Goal: Transaction & Acquisition: Purchase product/service

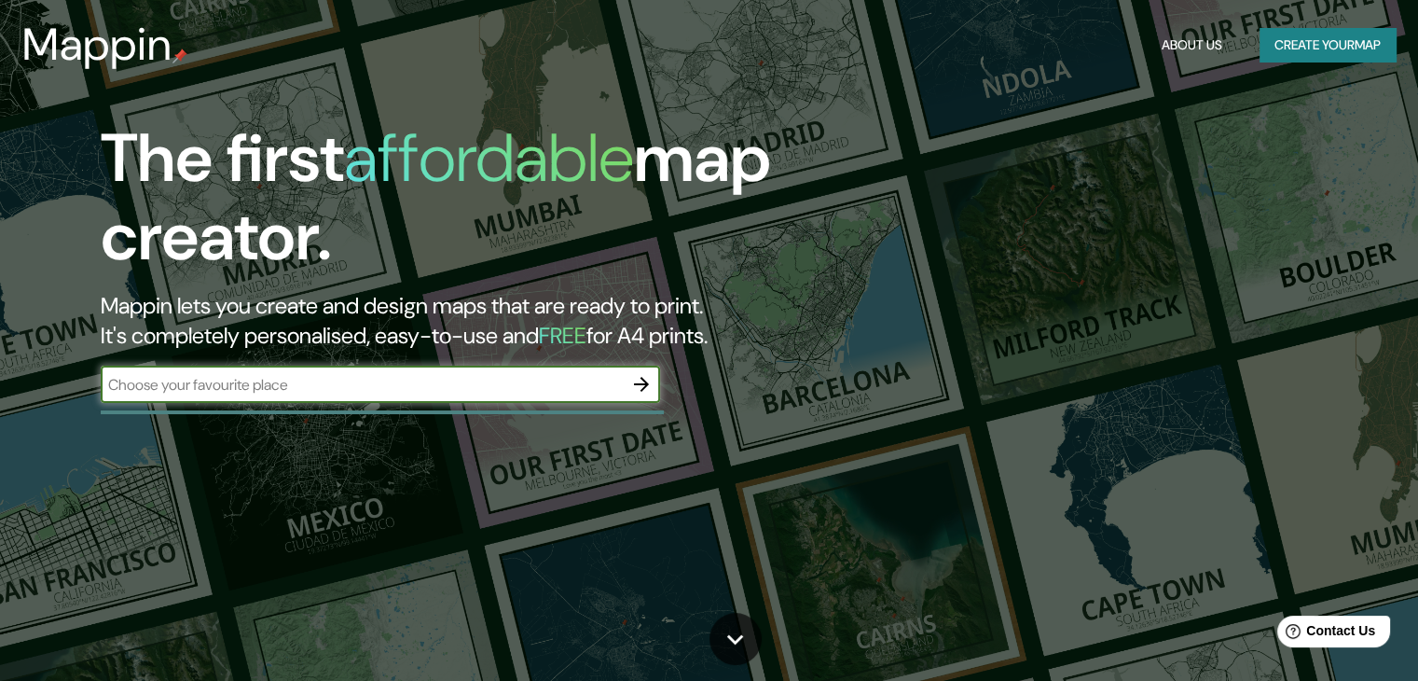
click at [360, 385] on input "text" at bounding box center [362, 384] width 522 height 21
type input "merida"
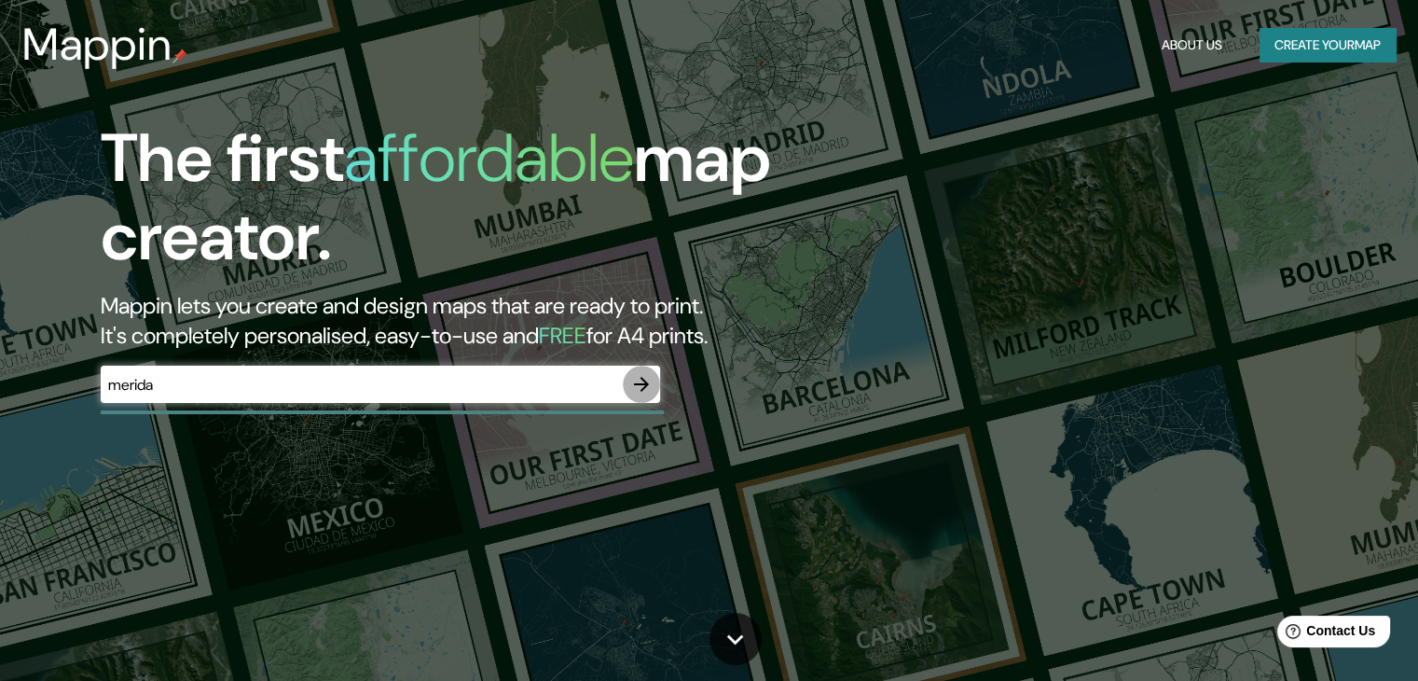
click at [643, 386] on icon "button" at bounding box center [641, 384] width 22 height 22
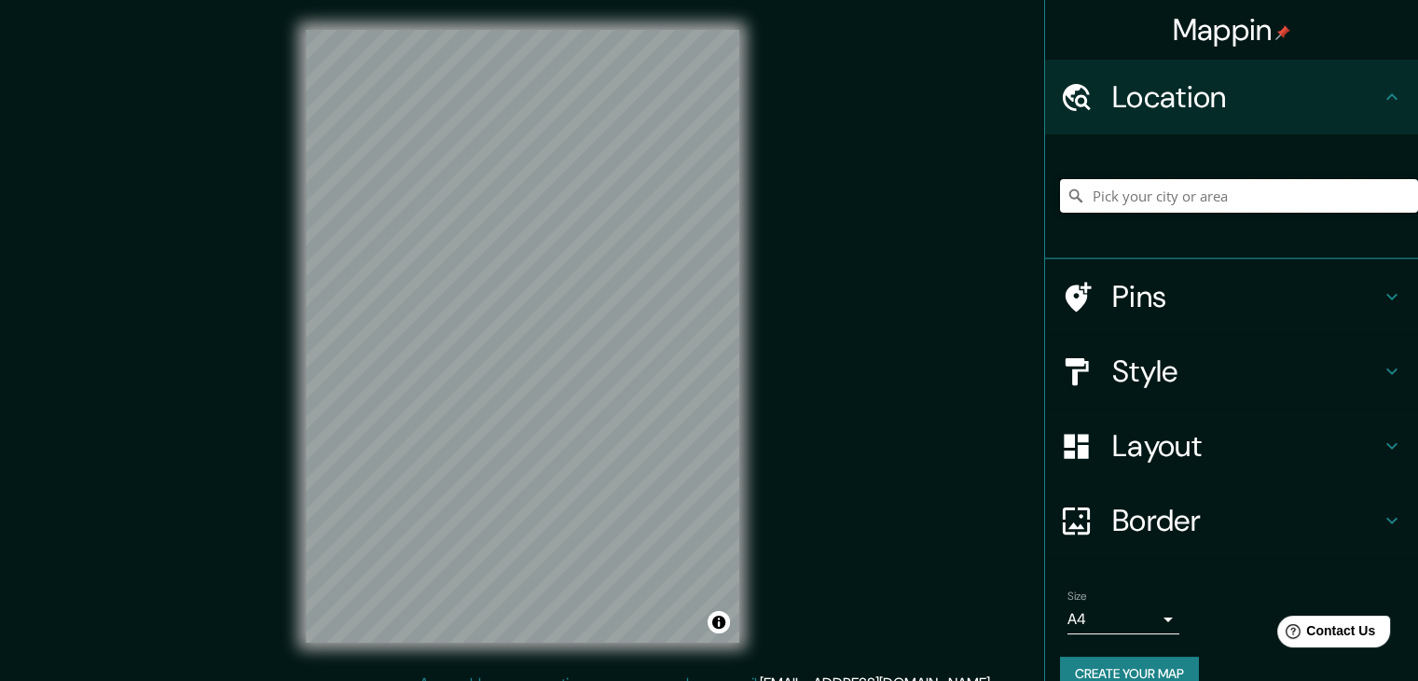
drag, startPoint x: 1226, startPoint y: 178, endPoint x: 1220, endPoint y: 195, distance: 18.0
click at [1222, 187] on input "Pick your city or area" at bounding box center [1239, 196] width 358 height 34
click at [1223, 195] on input "Pick your city or area" at bounding box center [1239, 196] width 358 height 34
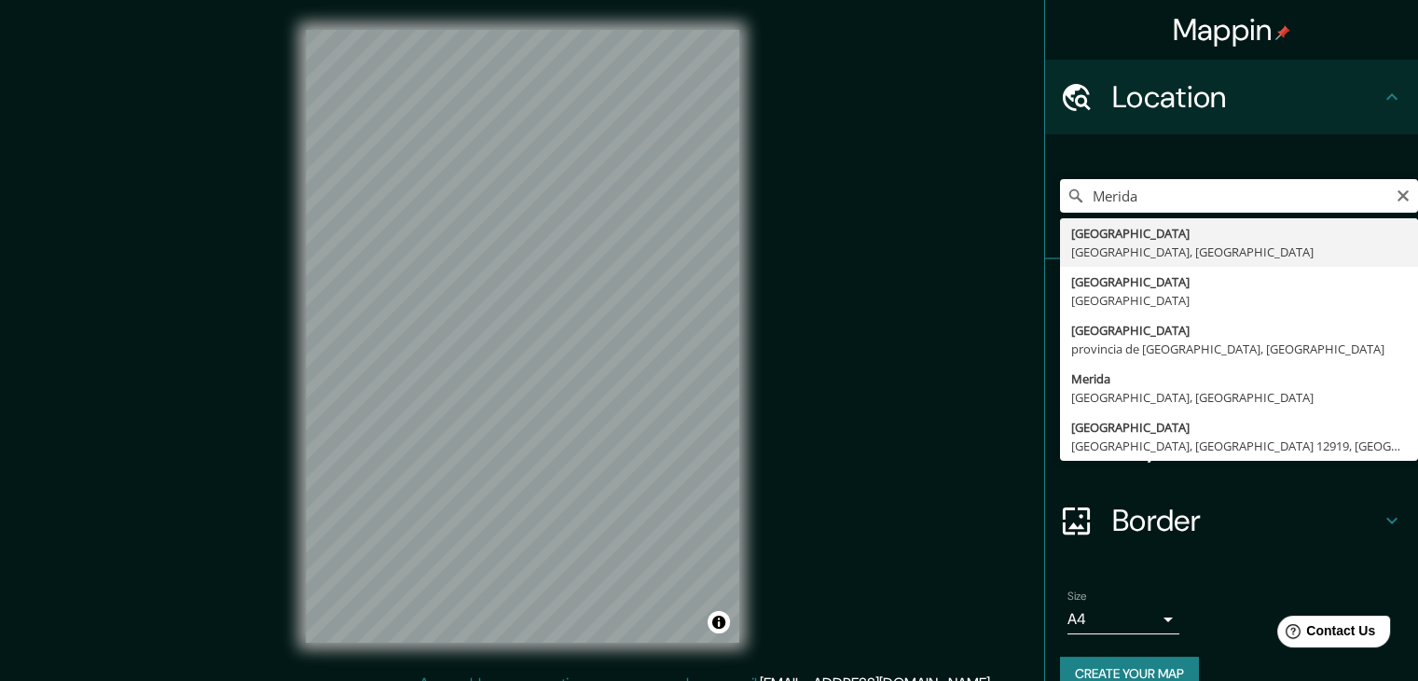
type input "[GEOGRAPHIC_DATA], [GEOGRAPHIC_DATA], [GEOGRAPHIC_DATA]"
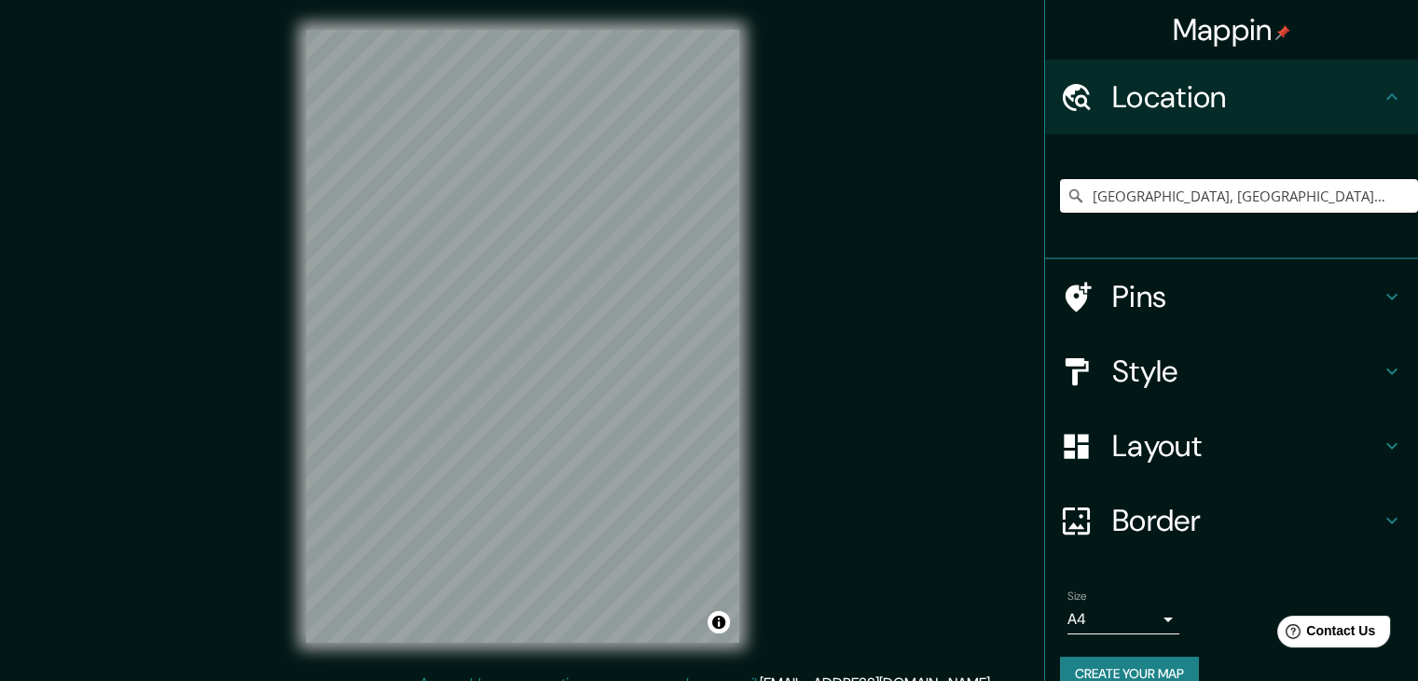
click at [1334, 366] on h4 "Style" at bounding box center [1247, 371] width 269 height 37
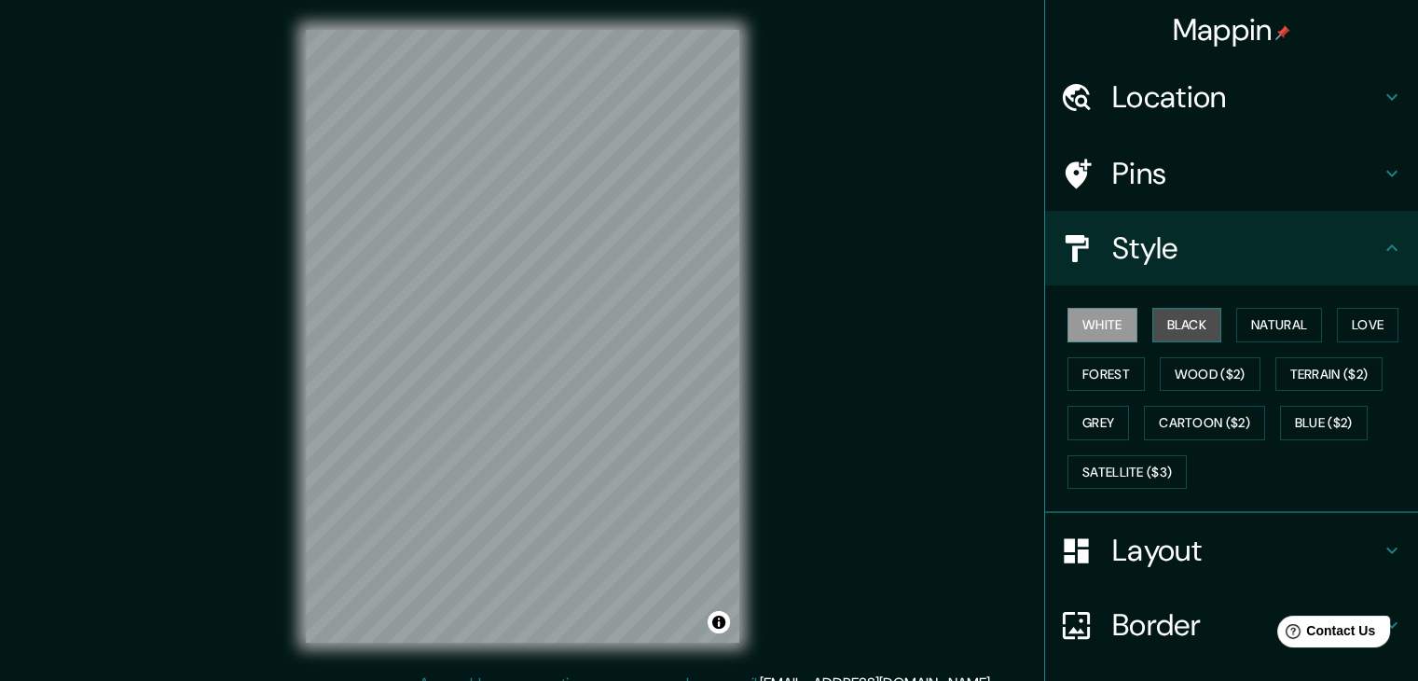
click at [1178, 326] on button "Black" at bounding box center [1188, 325] width 70 height 35
click at [1092, 318] on button "White" at bounding box center [1103, 325] width 70 height 35
click at [1194, 330] on button "Black" at bounding box center [1188, 325] width 70 height 35
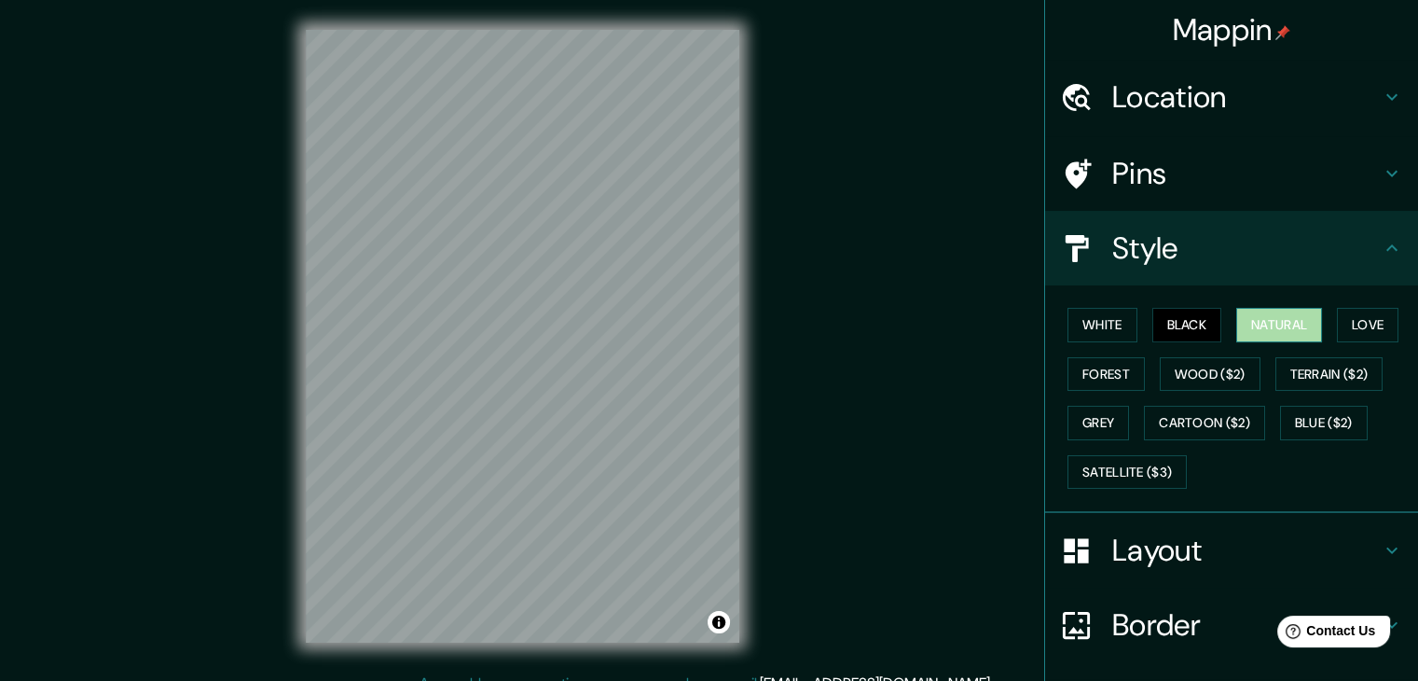
click at [1271, 333] on button "Natural" at bounding box center [1280, 325] width 86 height 35
click at [1178, 323] on button "Black" at bounding box center [1188, 325] width 70 height 35
drag, startPoint x: 1279, startPoint y: 342, endPoint x: 1302, endPoint y: 339, distance: 22.6
click at [1279, 342] on div "White Black Natural Love Forest Wood ($2) Terrain ($2) Grey Cartoon ($2) Blue (…" at bounding box center [1239, 398] width 358 height 196
click at [1265, 337] on button "Natural" at bounding box center [1280, 325] width 86 height 35
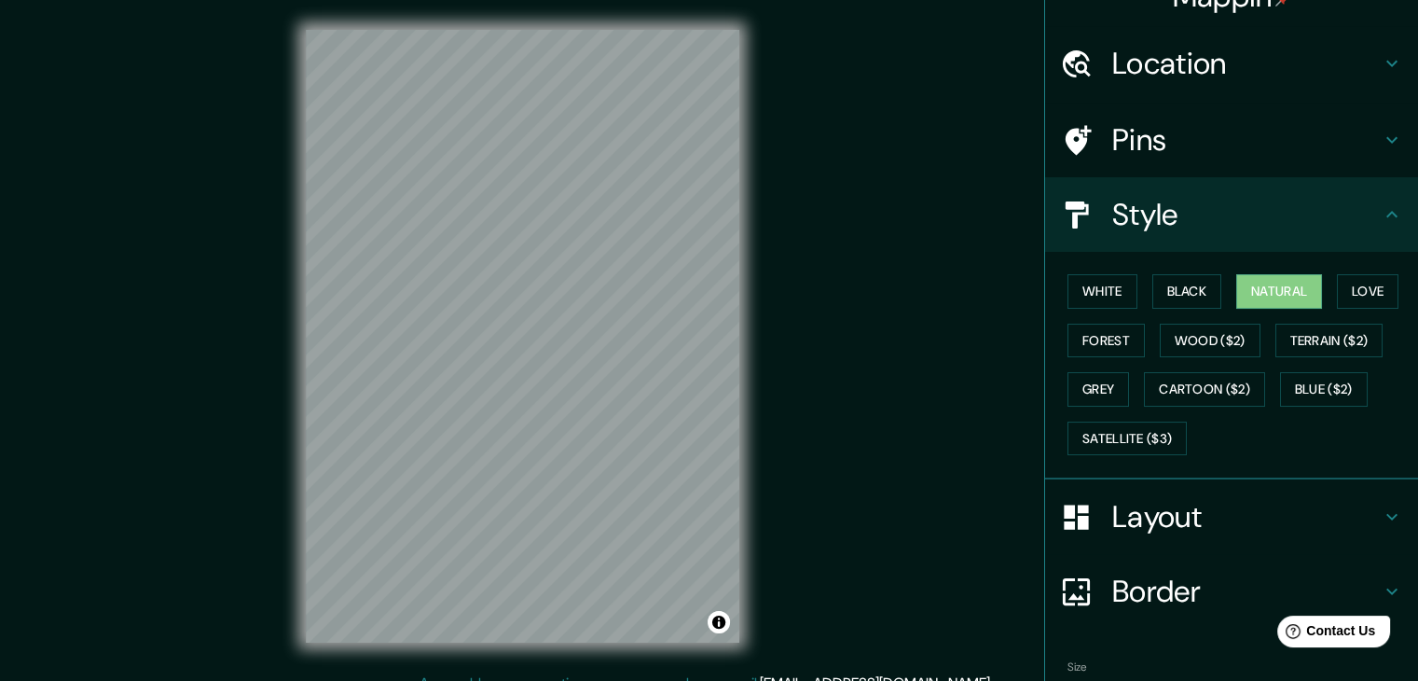
scroll to position [93, 0]
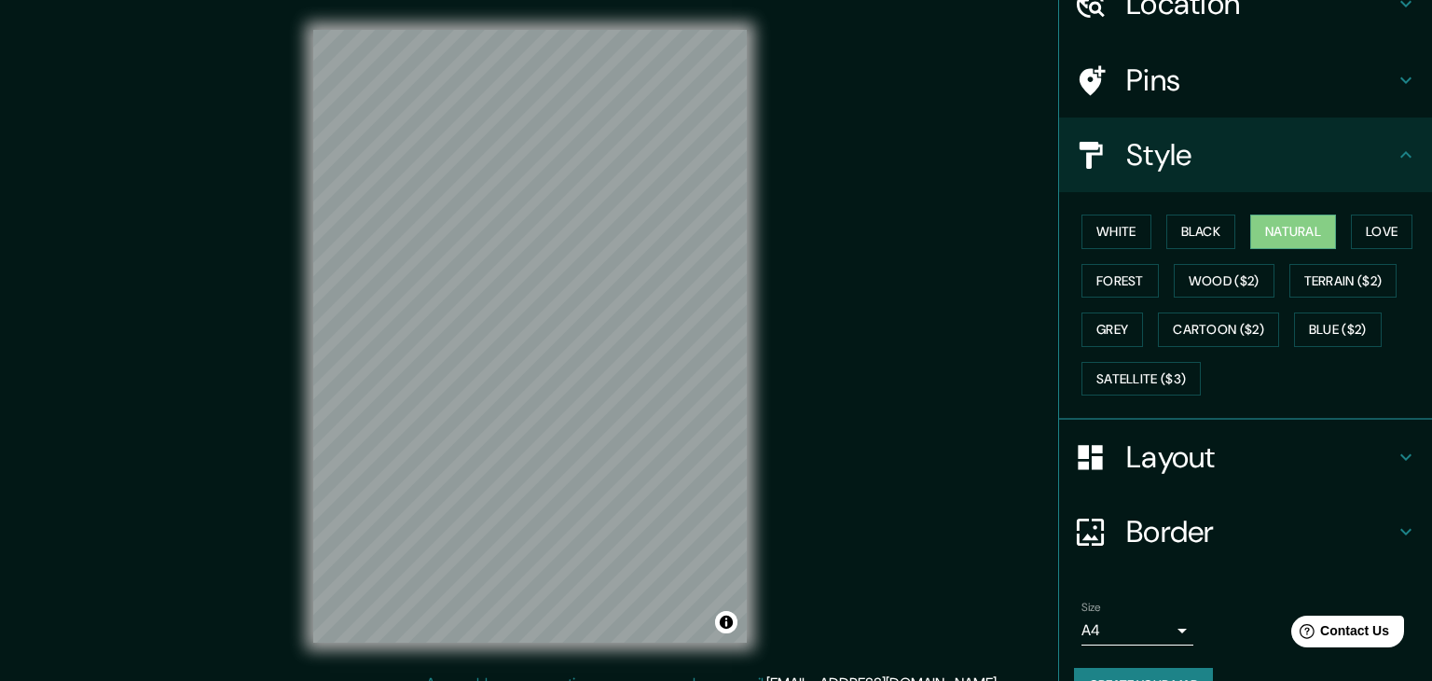
click at [1162, 634] on body "Mappin Location Mérida, Yucatán, México Pins Style White Black Natural Love For…" at bounding box center [716, 340] width 1432 height 681
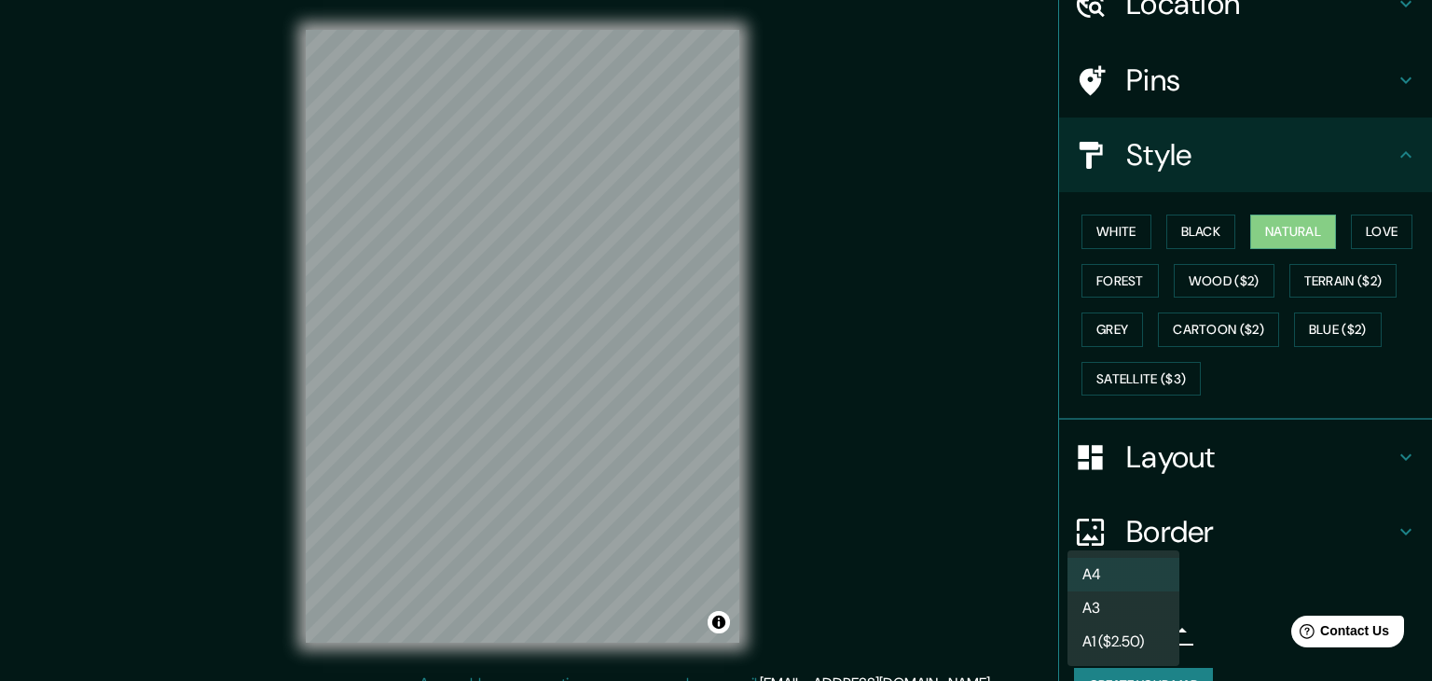
click at [1119, 575] on li "A4" at bounding box center [1124, 575] width 112 height 34
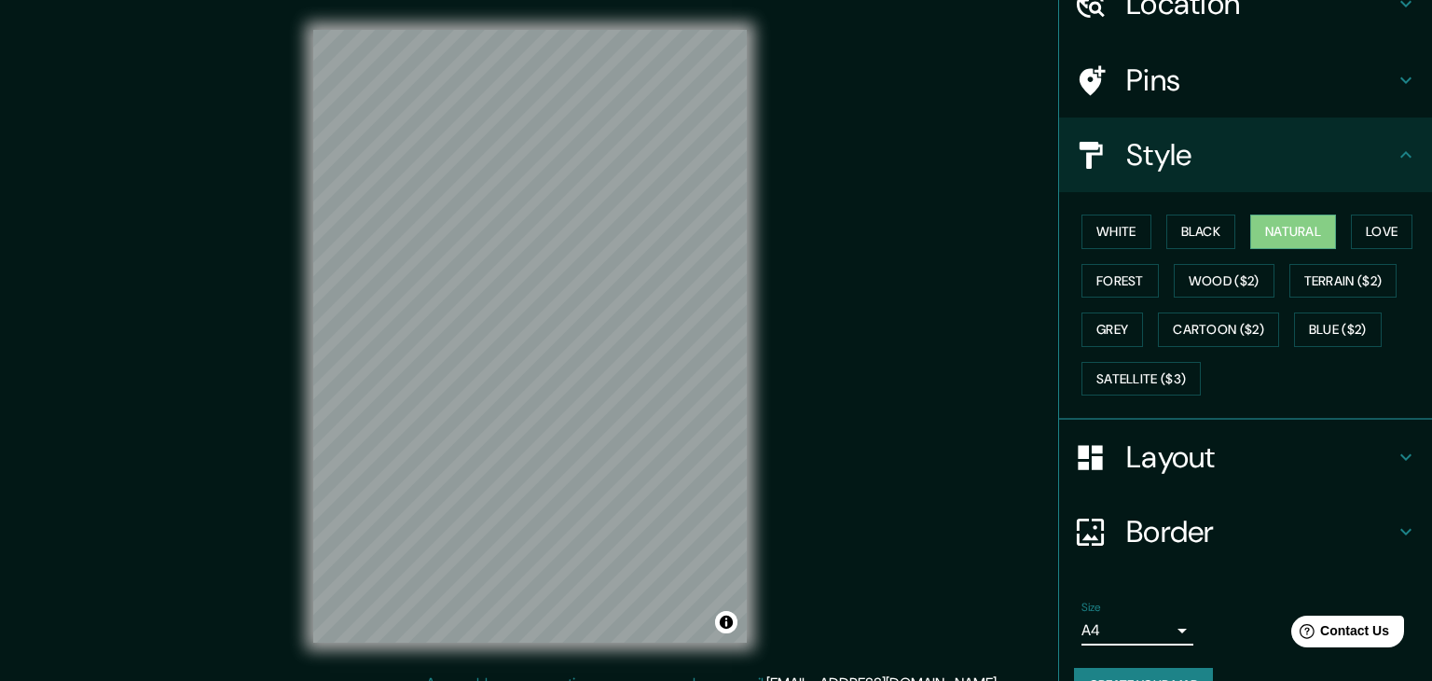
click at [1123, 629] on body "Mappin Location Mérida, Yucatán, México Pins Style White Black Natural Love For…" at bounding box center [716, 340] width 1432 height 681
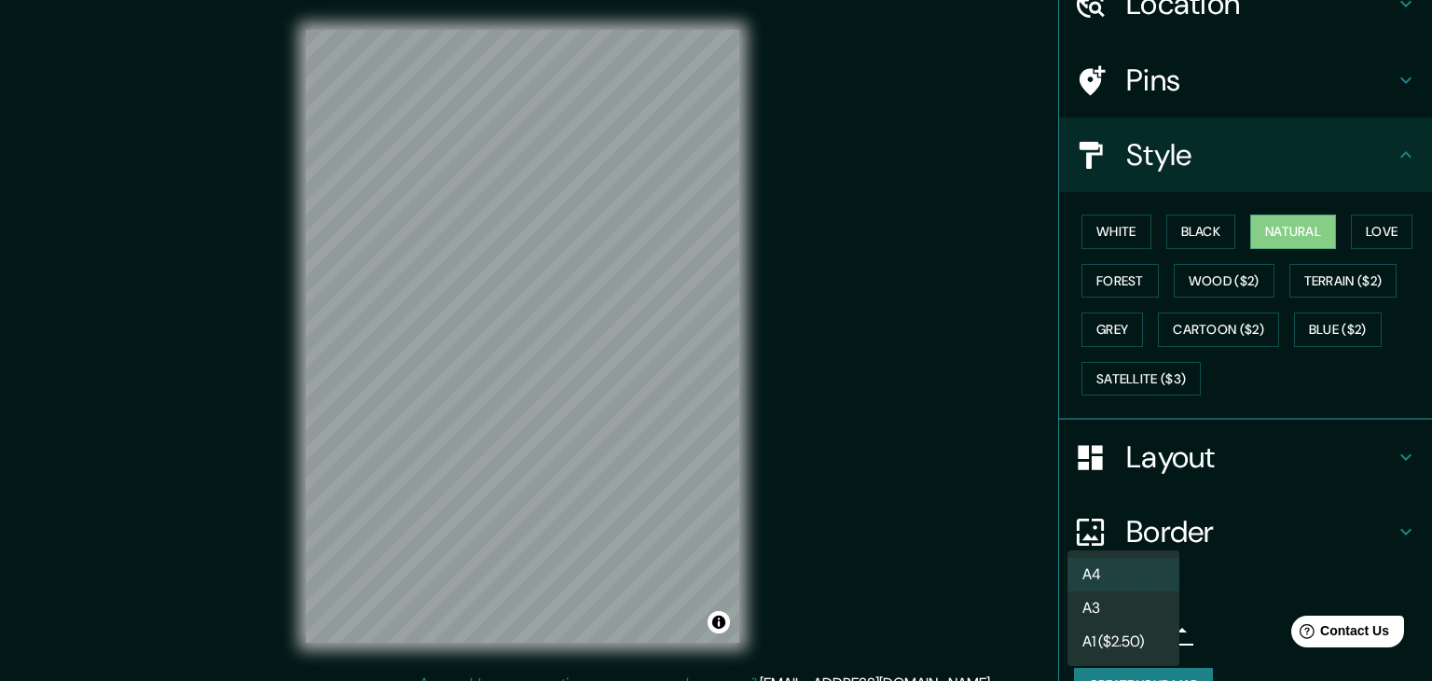
click at [1116, 607] on li "A3" at bounding box center [1124, 608] width 112 height 34
click at [1130, 619] on body "Mappin Location Mérida, Yucatán, México Pins Style White Black Natural Love For…" at bounding box center [716, 340] width 1432 height 681
click at [1125, 575] on li "A4" at bounding box center [1124, 575] width 112 height 34
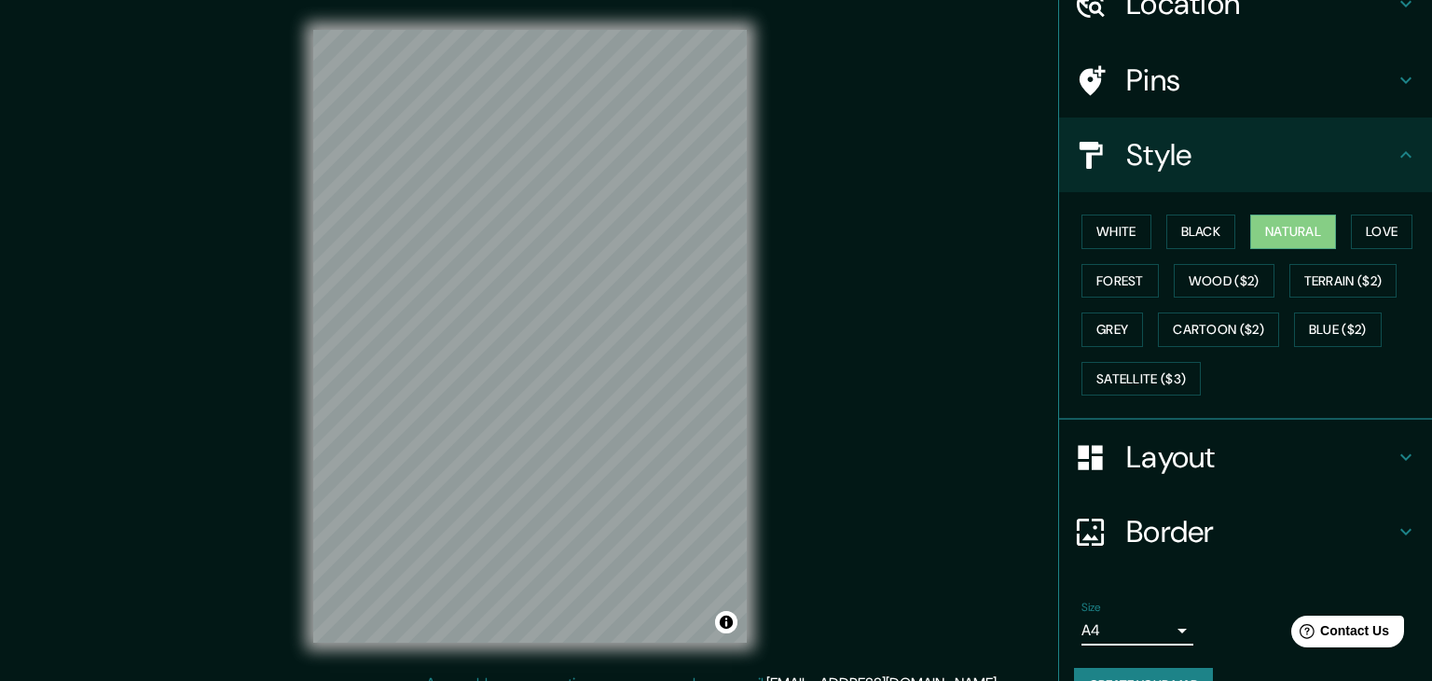
click at [1140, 623] on body "Mappin Location Mérida, Yucatán, México Pins Style White Black Natural Love For…" at bounding box center [716, 340] width 1432 height 681
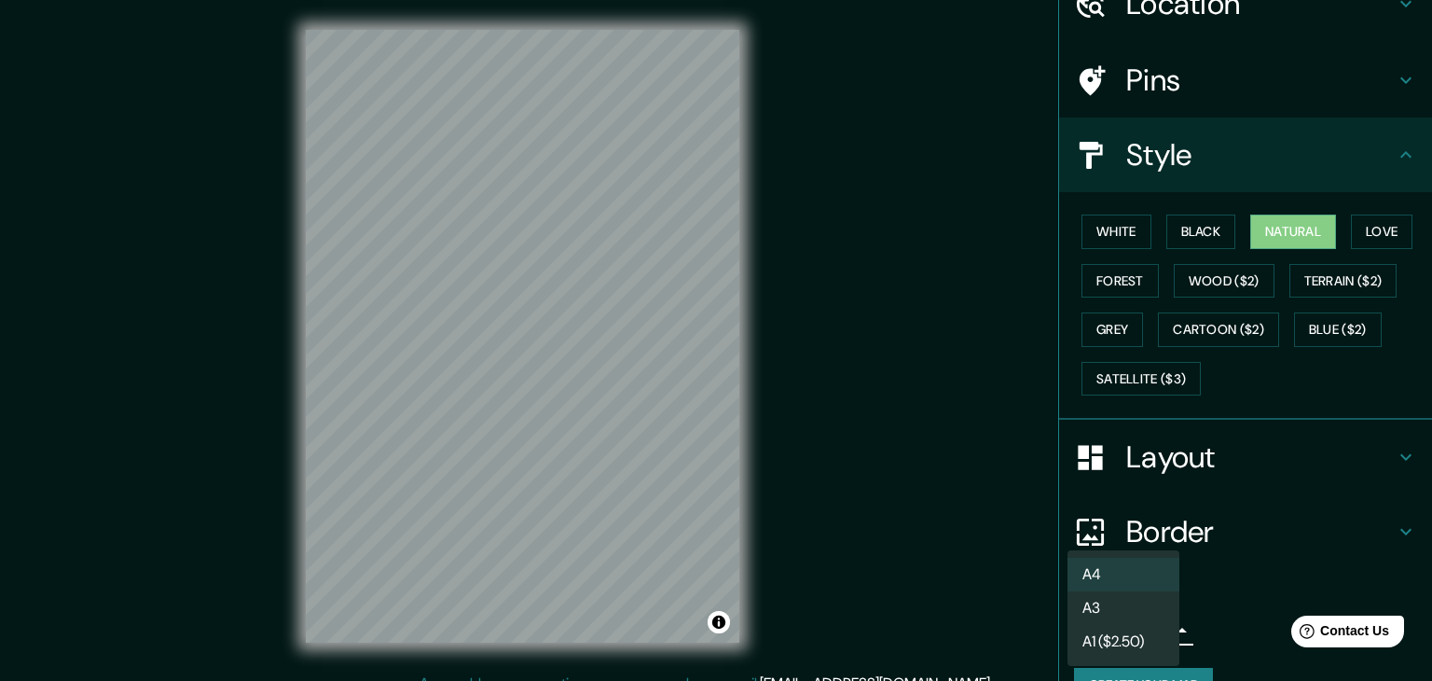
click at [1133, 616] on li "A3" at bounding box center [1124, 608] width 112 height 34
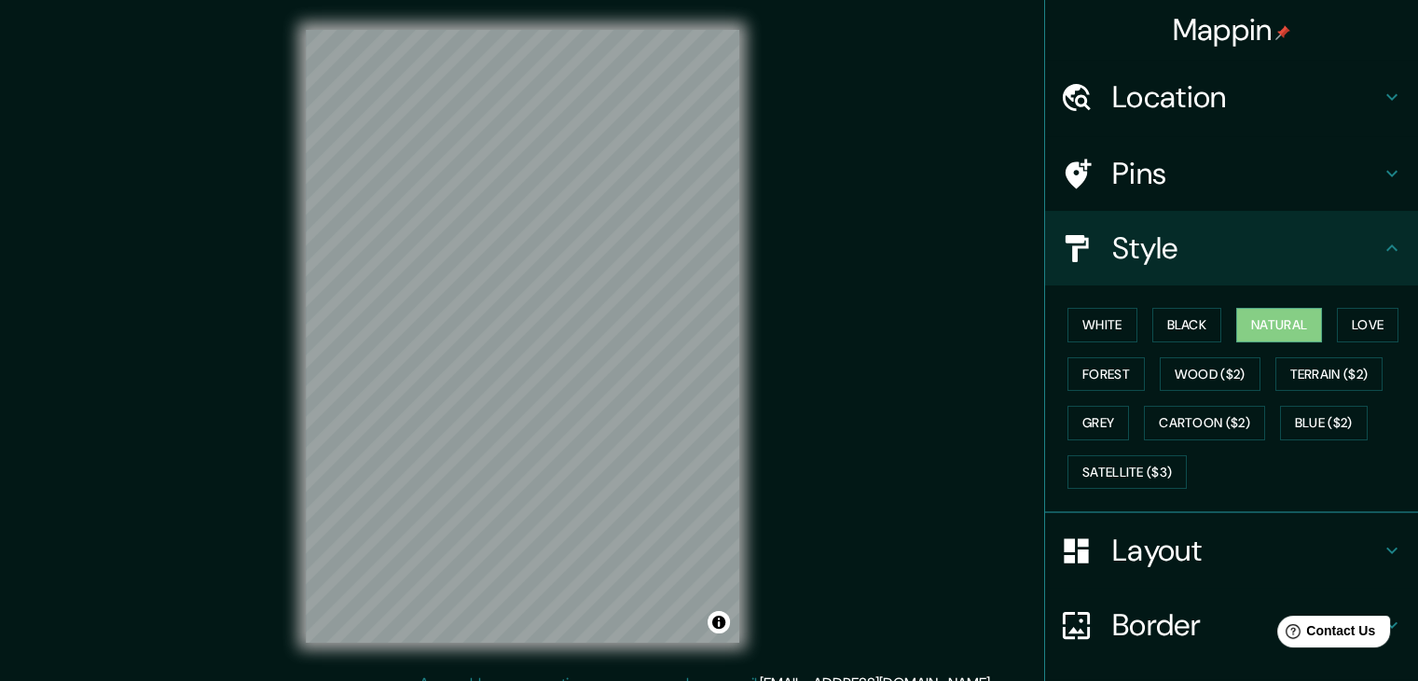
scroll to position [134, 0]
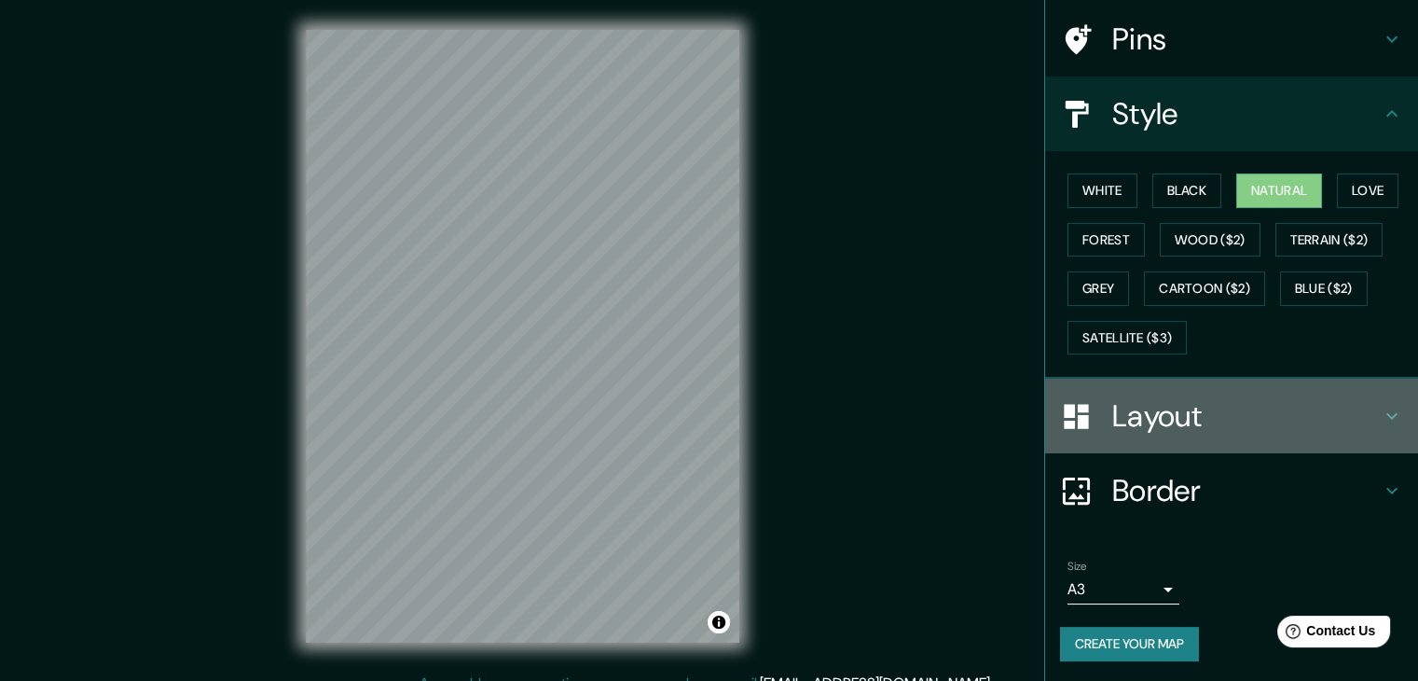
click at [1188, 409] on h4 "Layout" at bounding box center [1247, 415] width 269 height 37
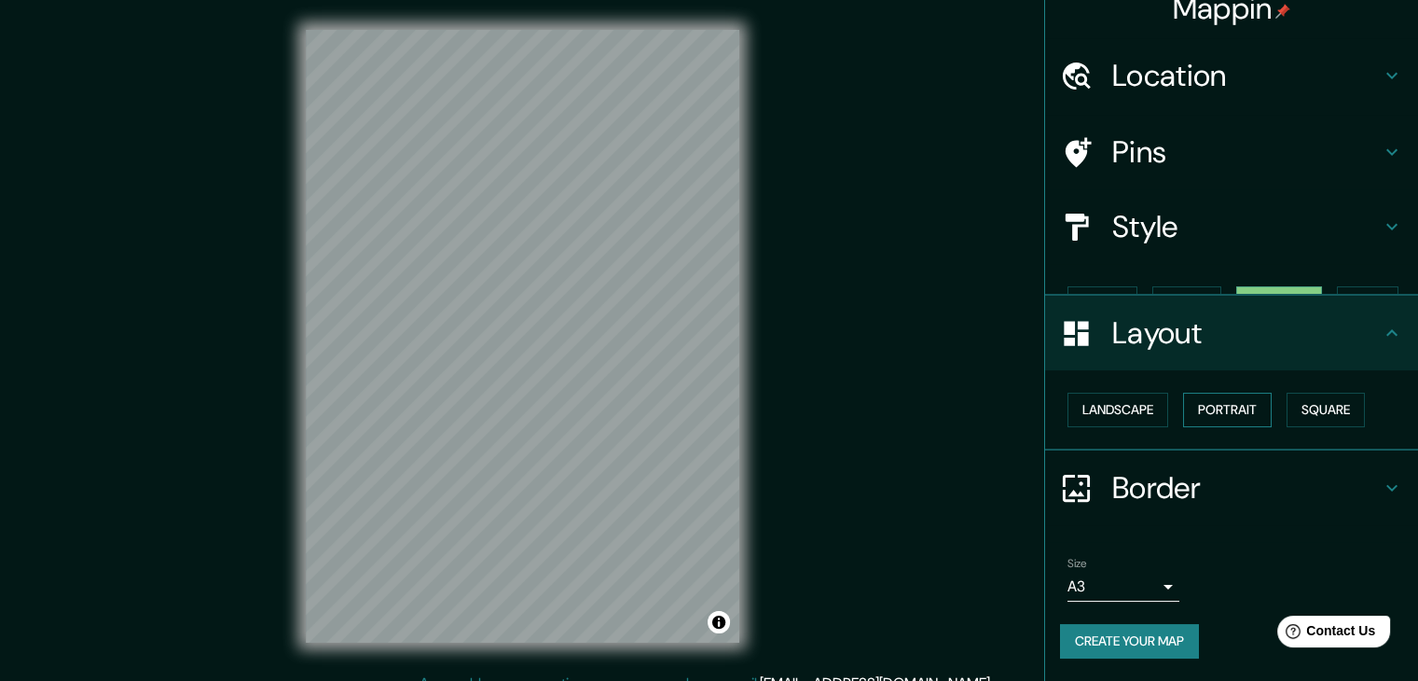
scroll to position [0, 0]
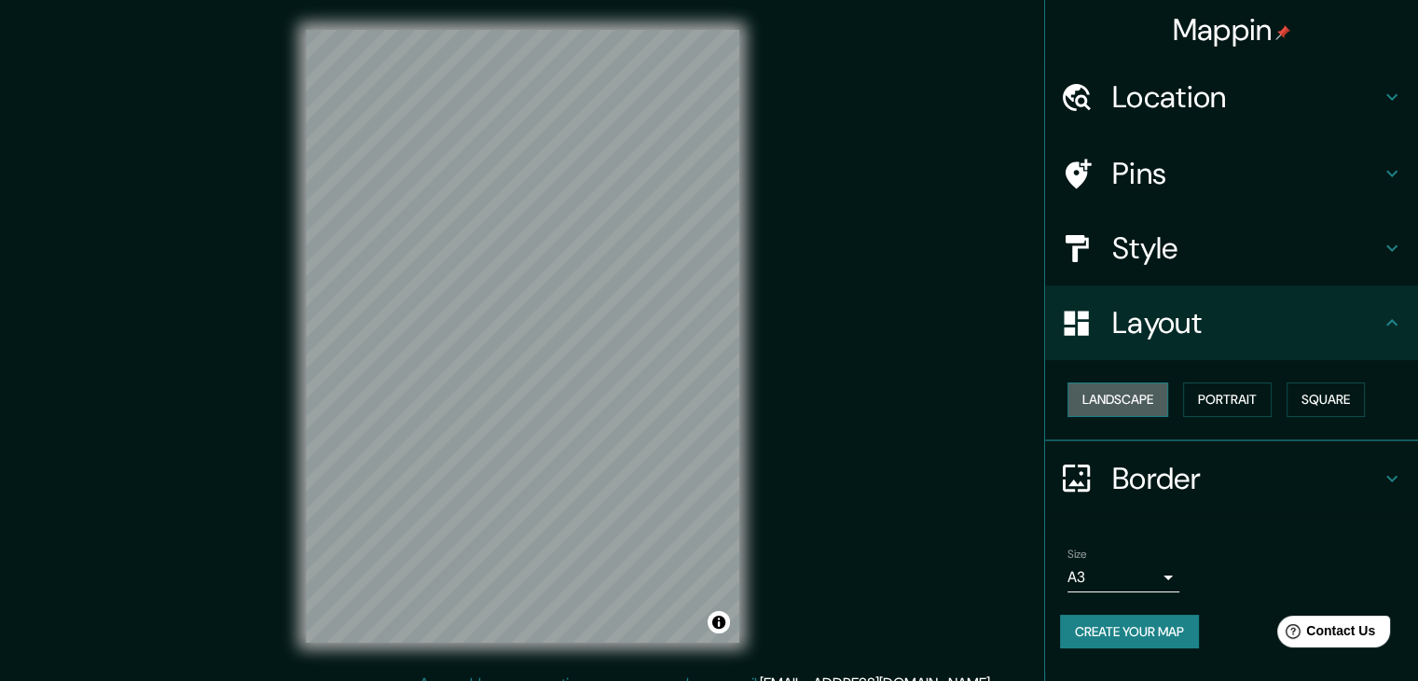
click at [1136, 402] on button "Landscape" at bounding box center [1118, 399] width 101 height 35
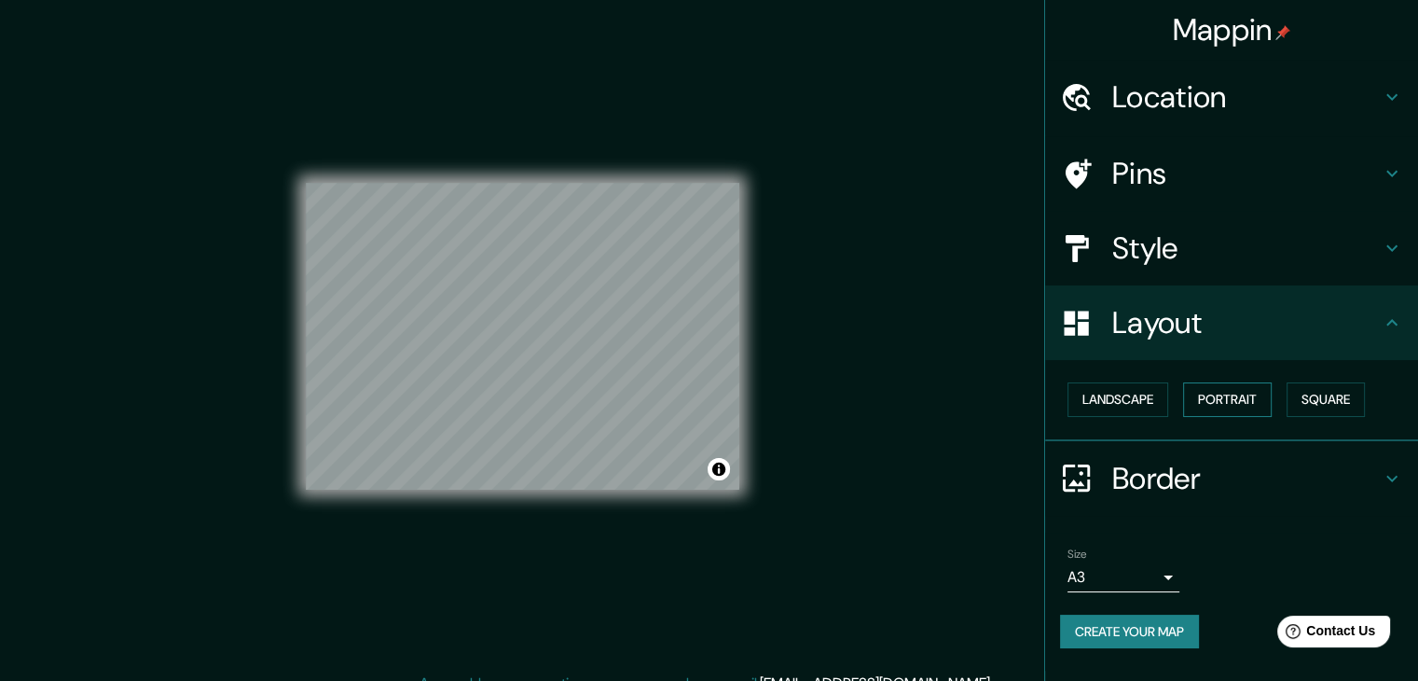
click at [1218, 401] on button "Portrait" at bounding box center [1227, 399] width 89 height 35
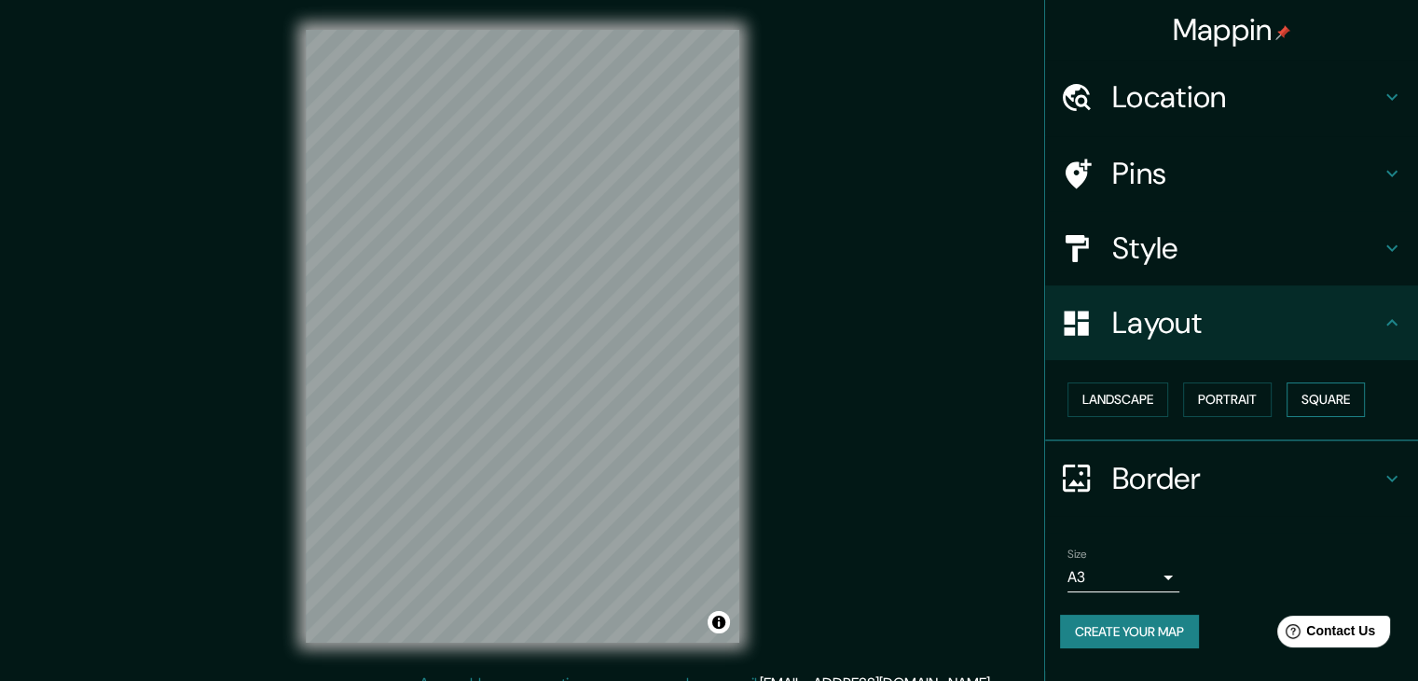
click at [1328, 394] on button "Square" at bounding box center [1326, 399] width 78 height 35
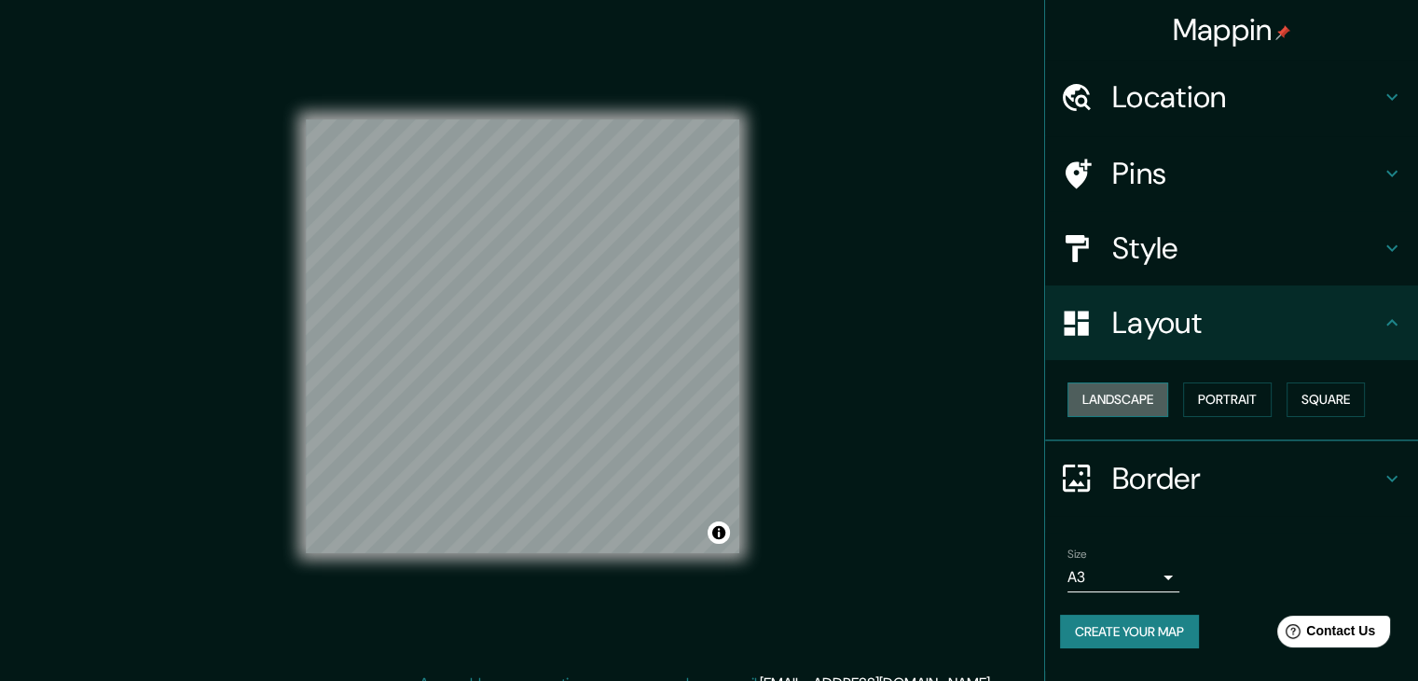
click at [1152, 394] on button "Landscape" at bounding box center [1118, 399] width 101 height 35
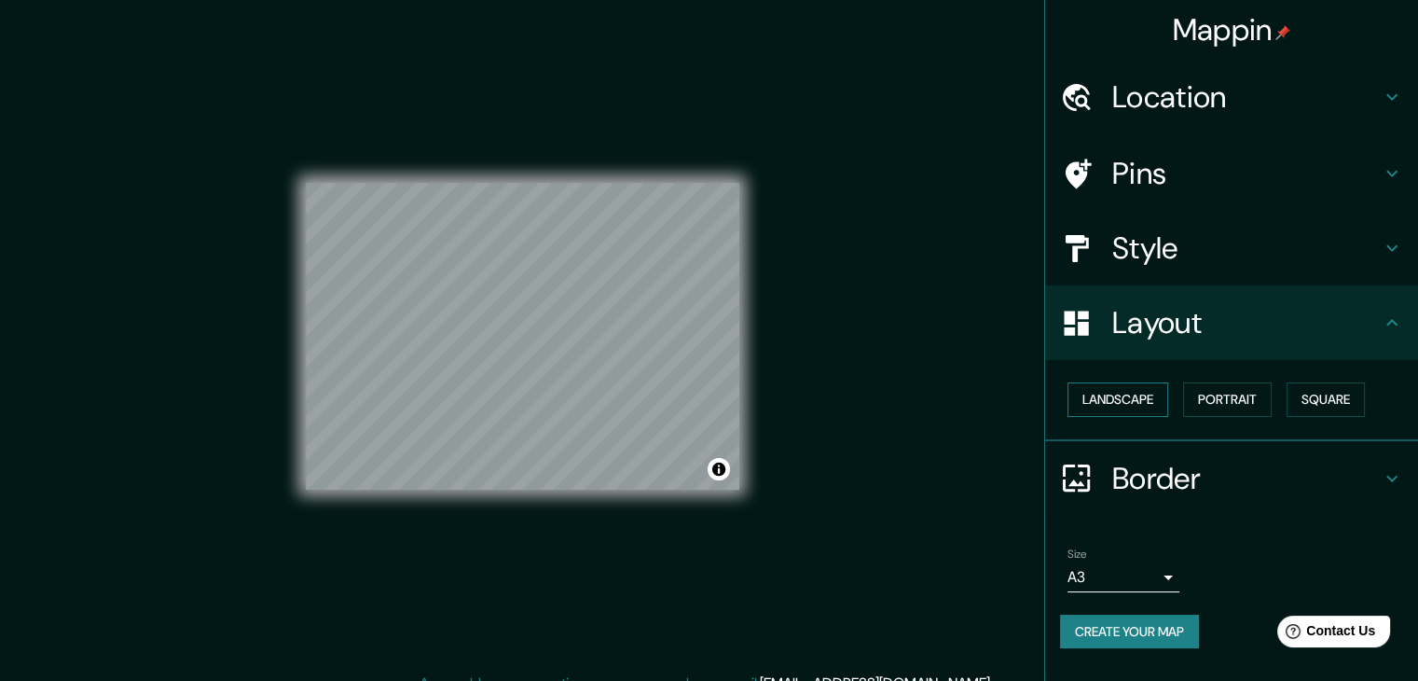
click at [1153, 408] on button "Landscape" at bounding box center [1118, 399] width 101 height 35
click at [1234, 399] on button "Portrait" at bounding box center [1227, 399] width 89 height 35
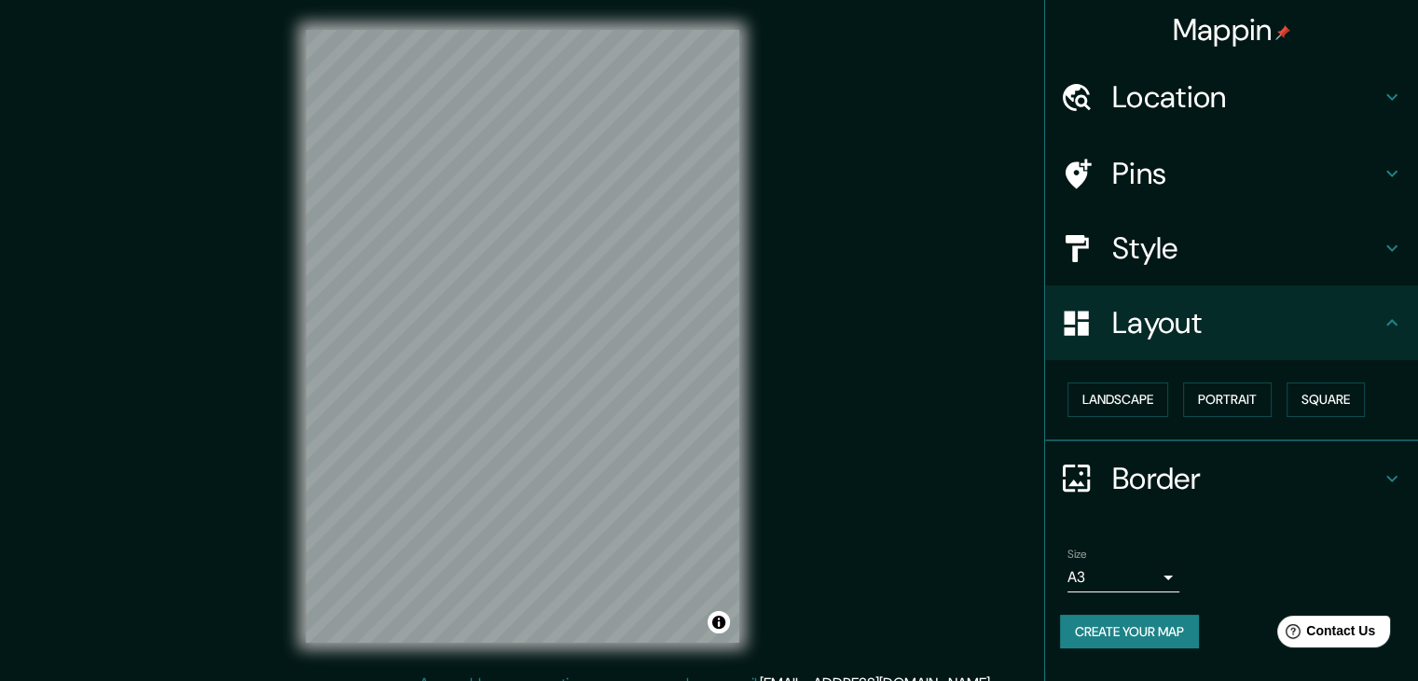
click at [1139, 579] on body "Mappin Location Mérida, Yucatán, México Pins Style Layout Landscape Portrait Sq…" at bounding box center [709, 340] width 1418 height 681
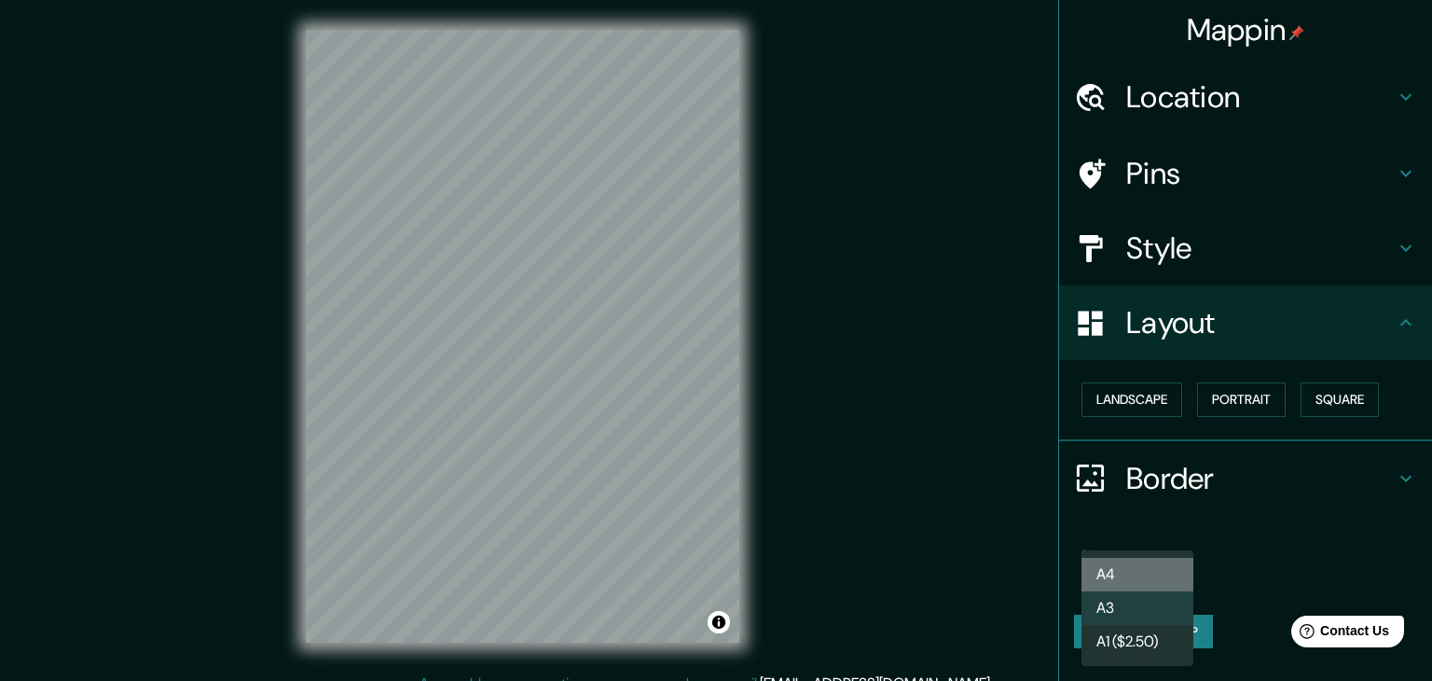
click at [1123, 571] on li "A4" at bounding box center [1138, 575] width 112 height 34
type input "single"
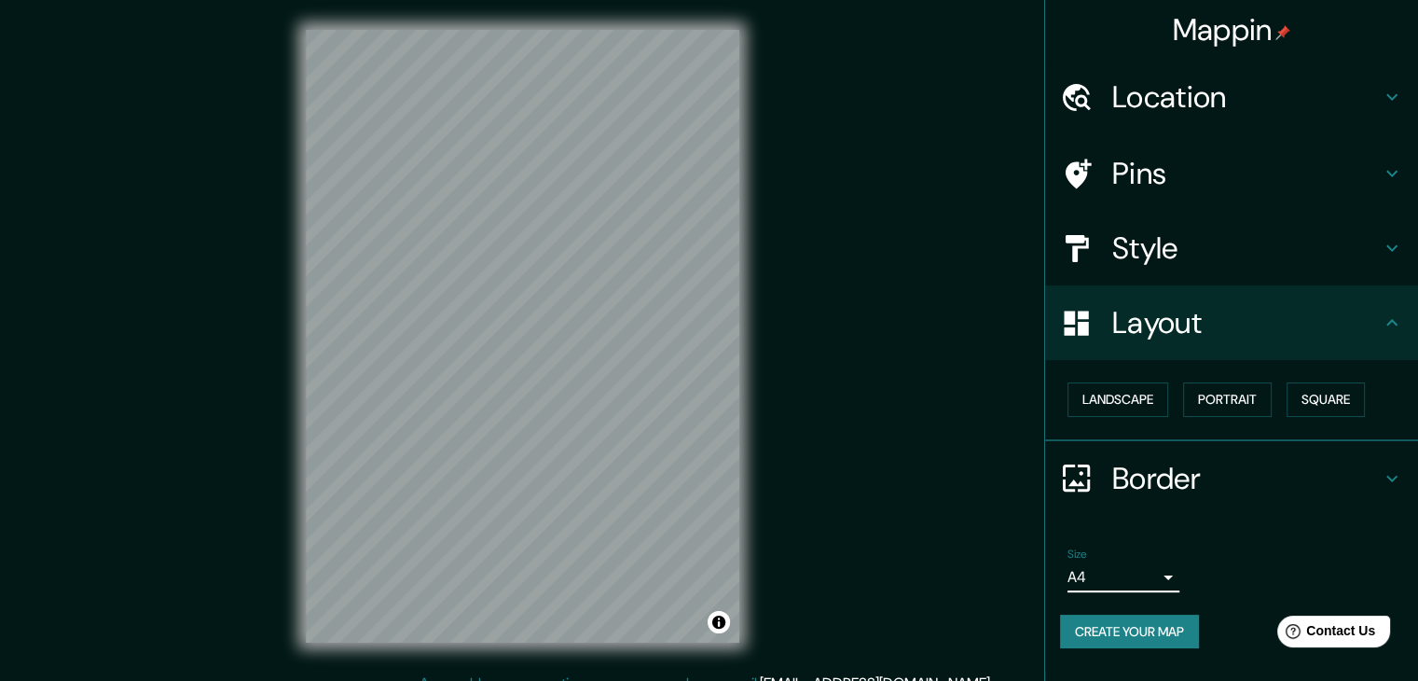
click at [1133, 626] on button "Create your map" at bounding box center [1129, 632] width 139 height 35
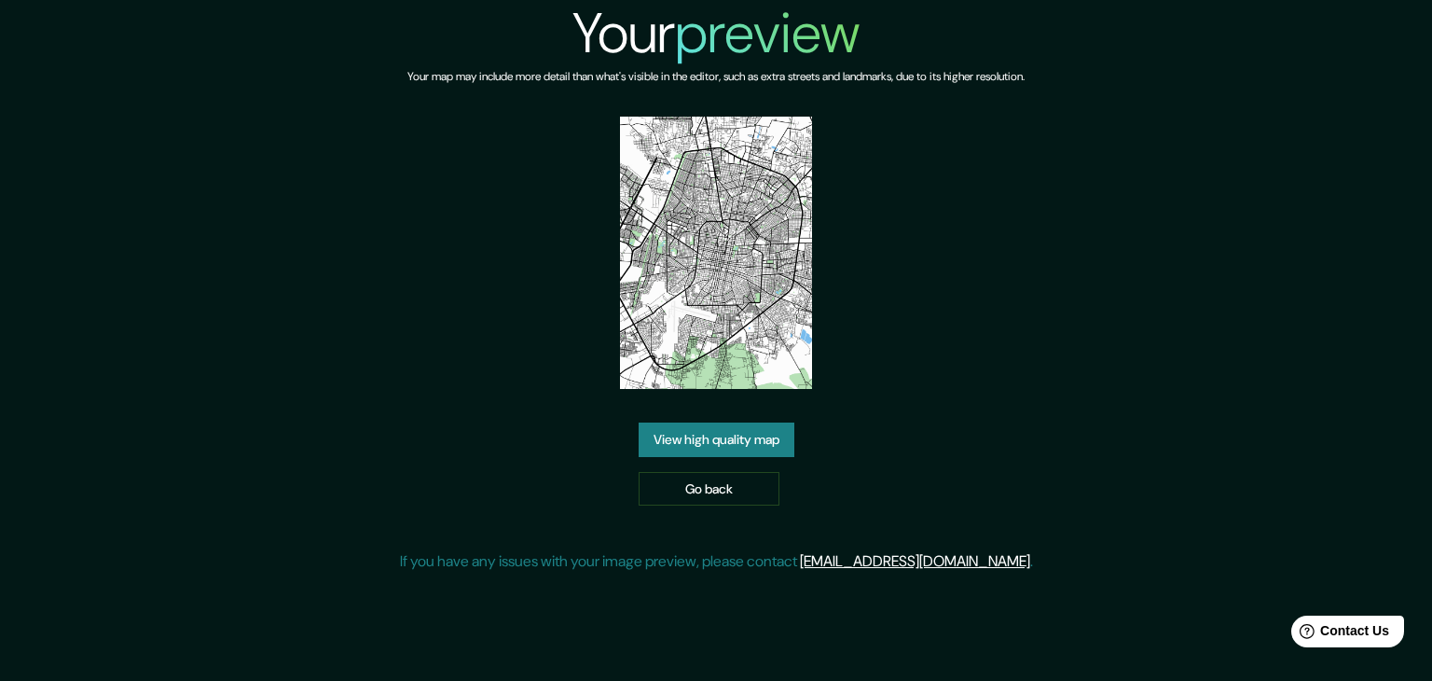
click at [712, 434] on link "View high quality map" at bounding box center [717, 439] width 156 height 35
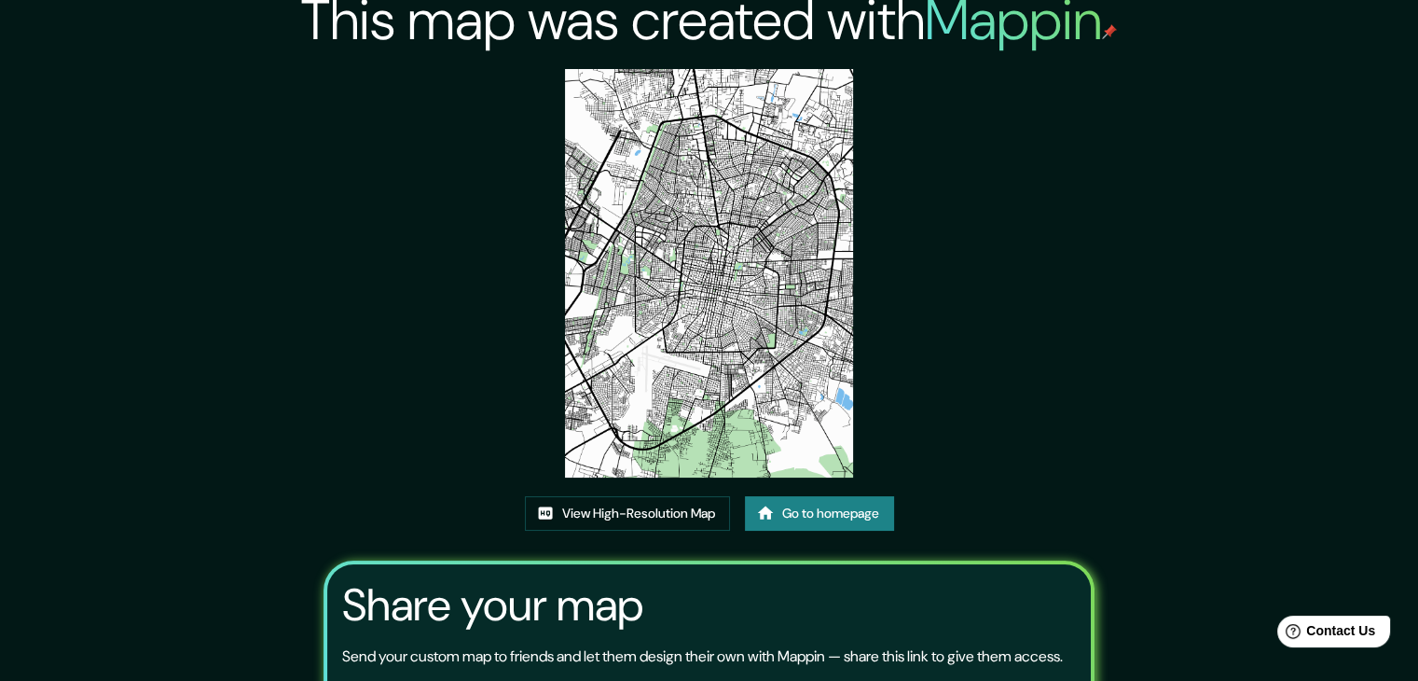
scroll to position [7, 0]
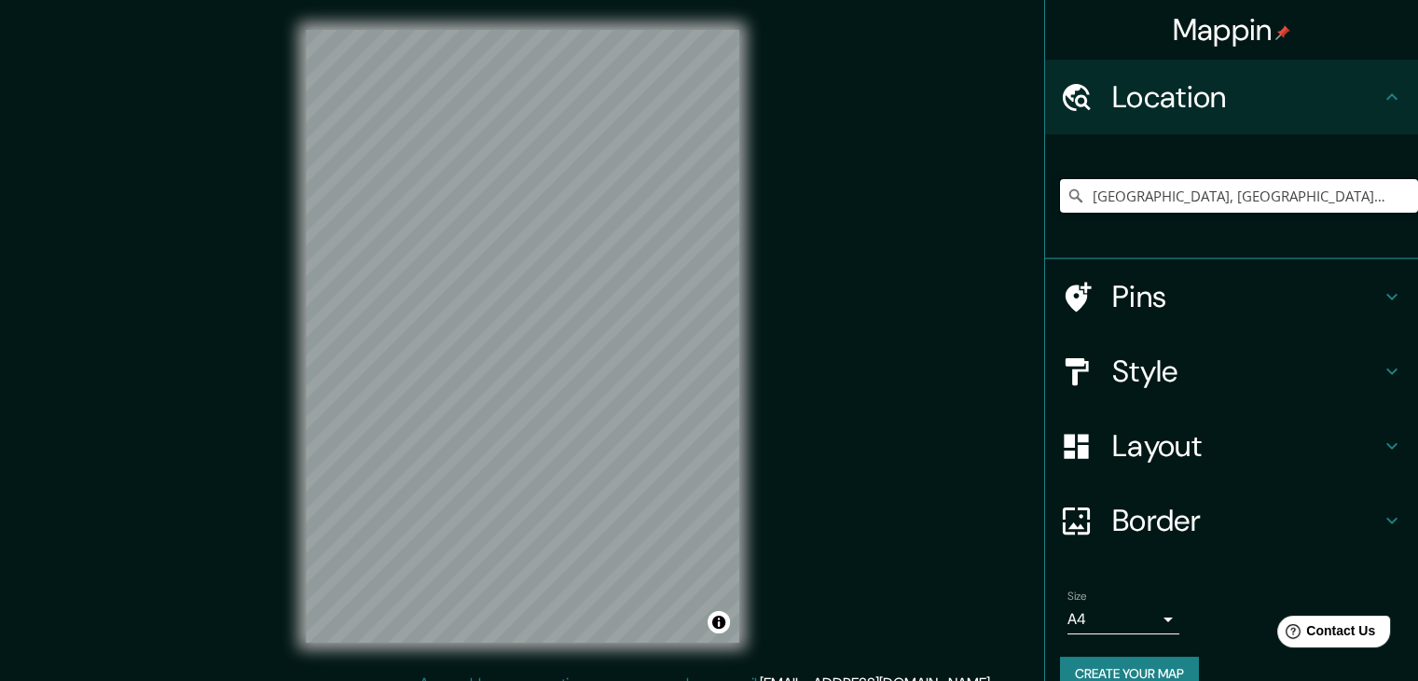
click at [1245, 199] on input "[GEOGRAPHIC_DATA], [GEOGRAPHIC_DATA], [GEOGRAPHIC_DATA]" at bounding box center [1239, 196] width 358 height 34
click at [1246, 204] on input "[GEOGRAPHIC_DATA], [GEOGRAPHIC_DATA], [GEOGRAPHIC_DATA]" at bounding box center [1239, 196] width 358 height 34
drag, startPoint x: 1265, startPoint y: 198, endPoint x: 1026, endPoint y: 221, distance: 239.9
click at [1071, 223] on div "[GEOGRAPHIC_DATA], [GEOGRAPHIC_DATA], [GEOGRAPHIC_DATA]" at bounding box center [1239, 195] width 358 height 93
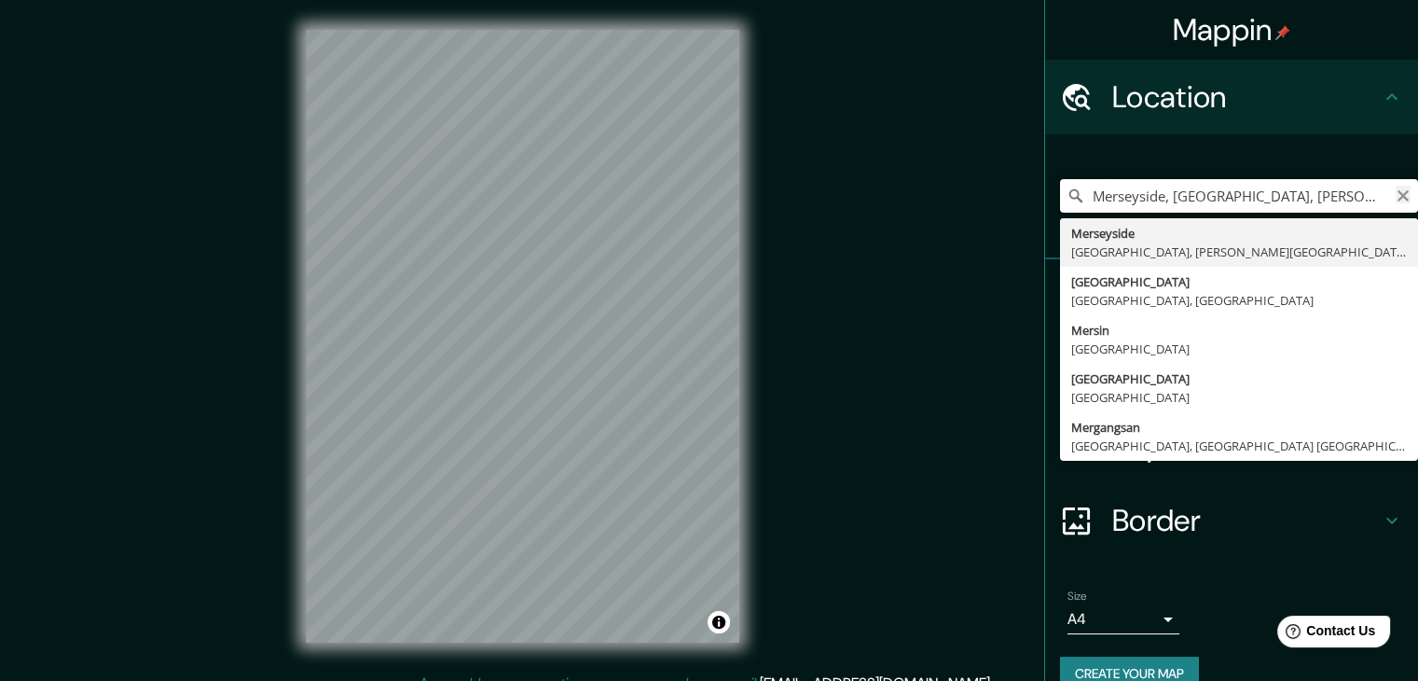
type input "Merseyside, [GEOGRAPHIC_DATA], [PERSON_NAME][GEOGRAPHIC_DATA]"
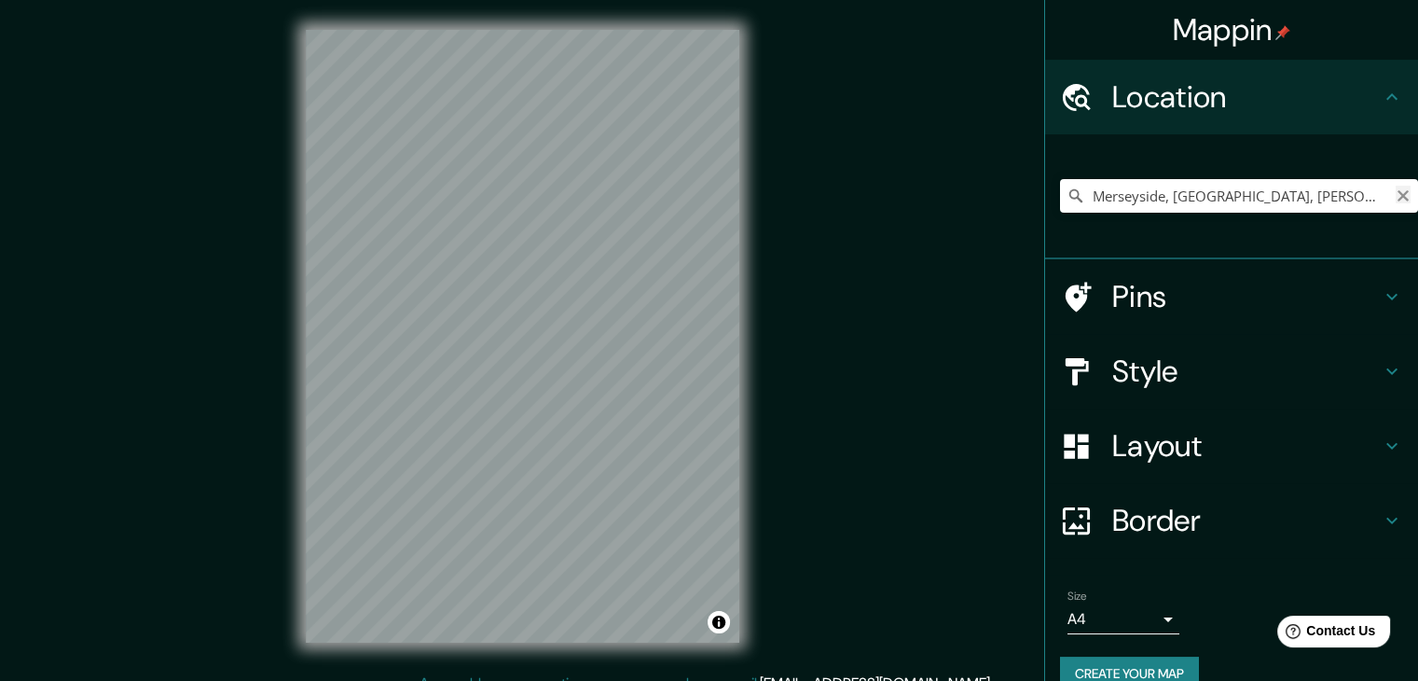
click at [1396, 193] on icon "Clear" at bounding box center [1403, 195] width 15 height 15
type input "e"
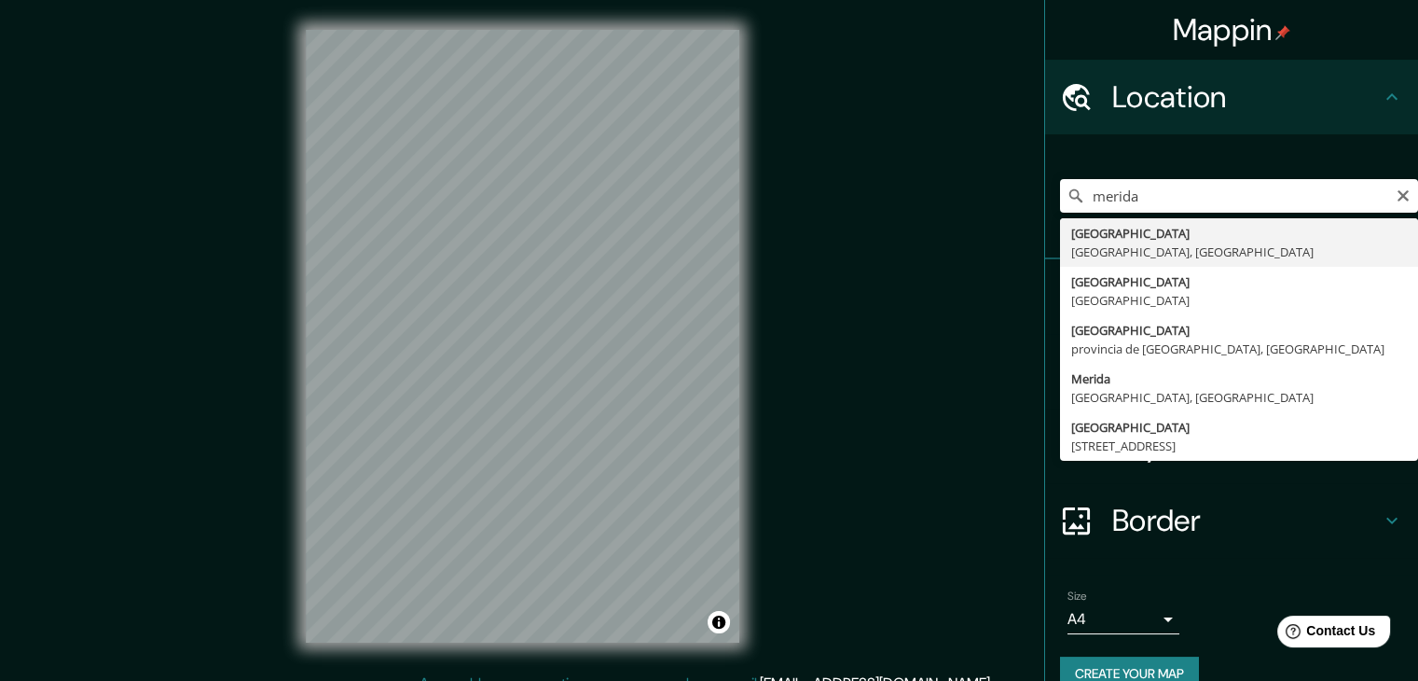
drag, startPoint x: 1111, startPoint y: 240, endPoint x: 1100, endPoint y: 243, distance: 10.9
type input "[GEOGRAPHIC_DATA], [GEOGRAPHIC_DATA], [GEOGRAPHIC_DATA]"
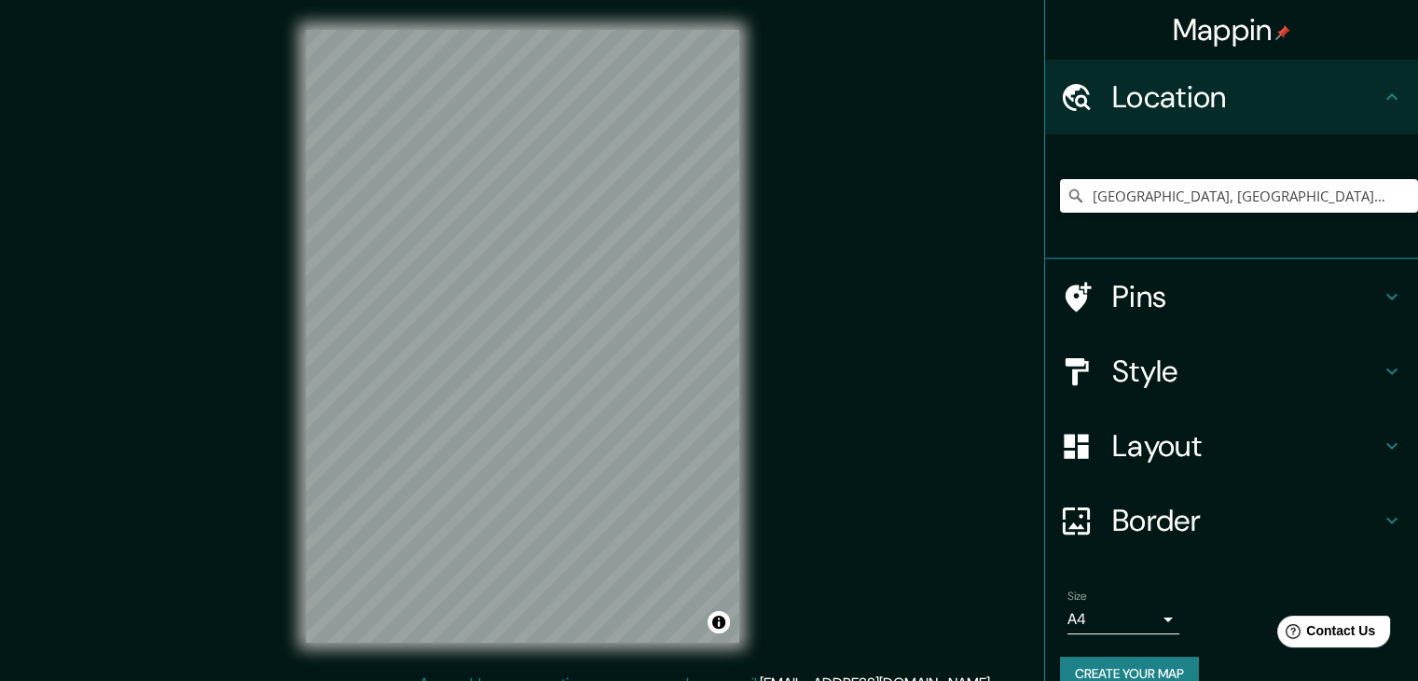
click at [1324, 361] on h4 "Style" at bounding box center [1247, 371] width 269 height 37
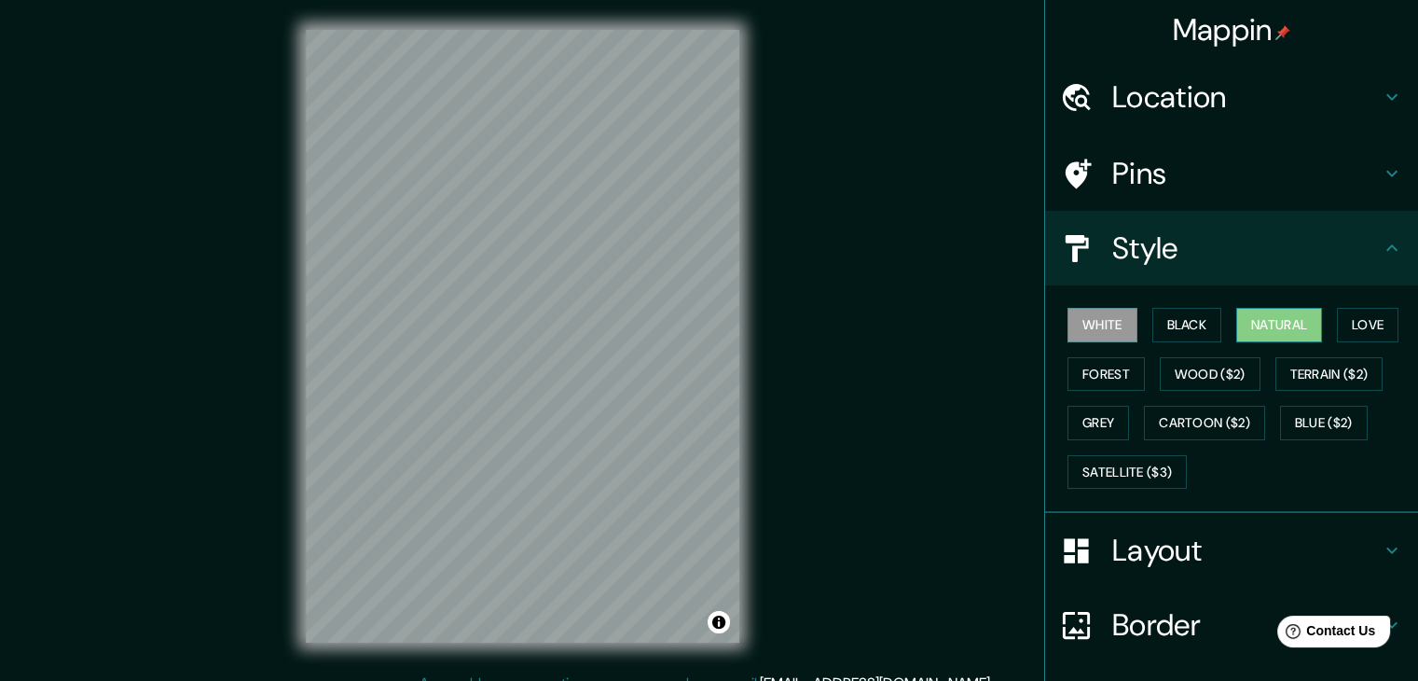
click at [1283, 326] on button "Natural" at bounding box center [1280, 325] width 86 height 35
click at [1367, 273] on div "Style" at bounding box center [1231, 248] width 373 height 75
click at [1182, 547] on h4 "Layout" at bounding box center [1247, 550] width 269 height 37
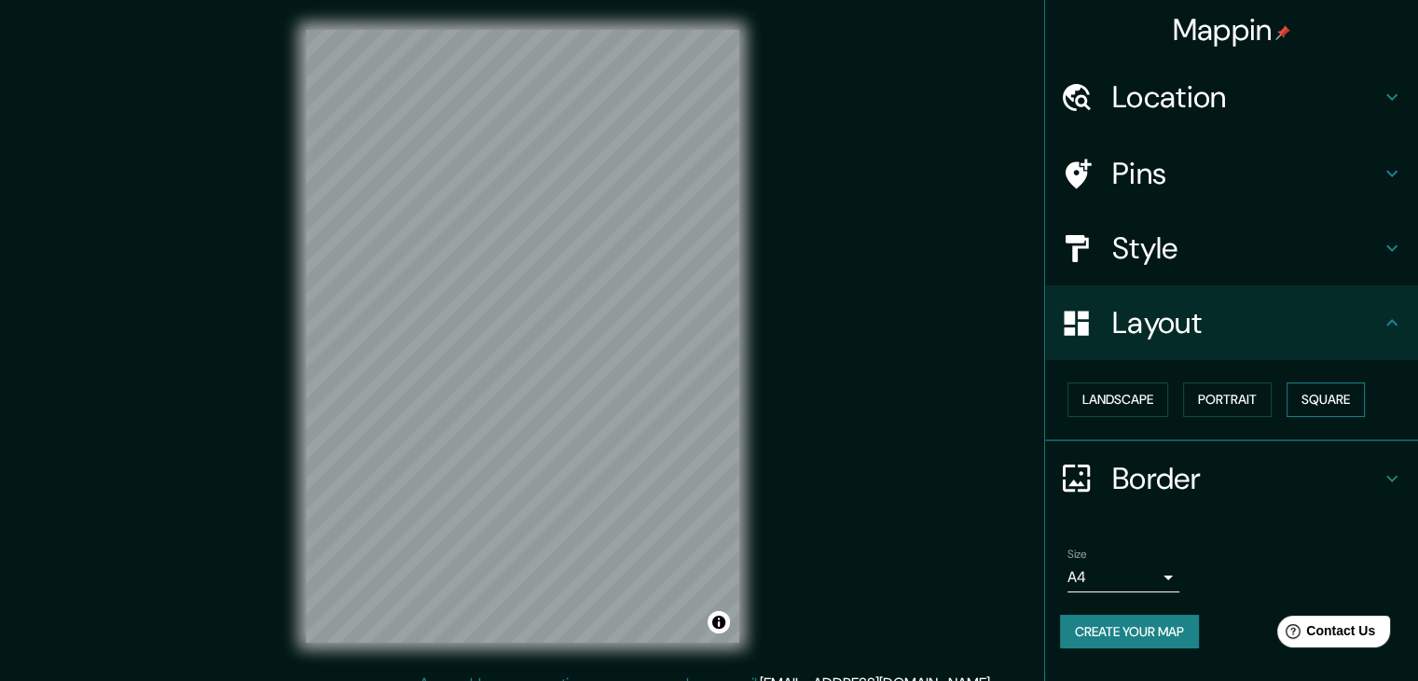
click at [1320, 395] on button "Square" at bounding box center [1326, 399] width 78 height 35
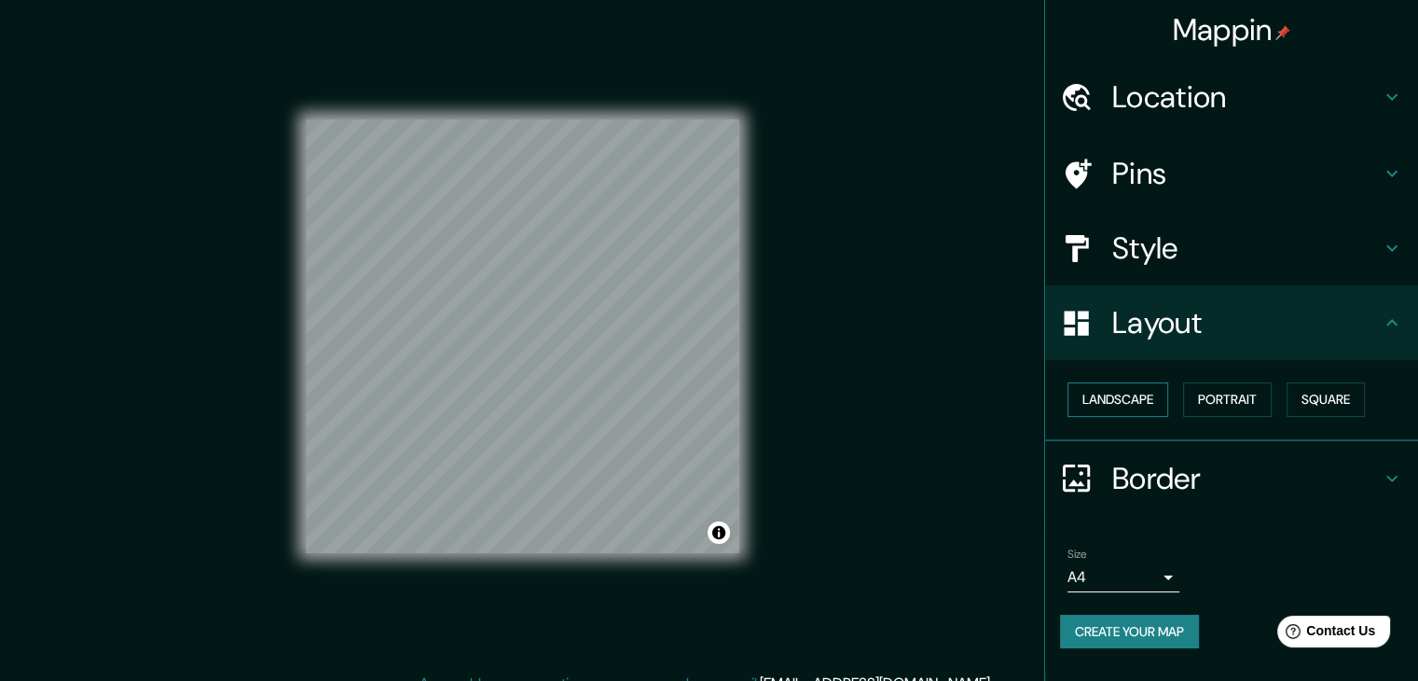
click at [1134, 401] on button "Landscape" at bounding box center [1118, 399] width 101 height 35
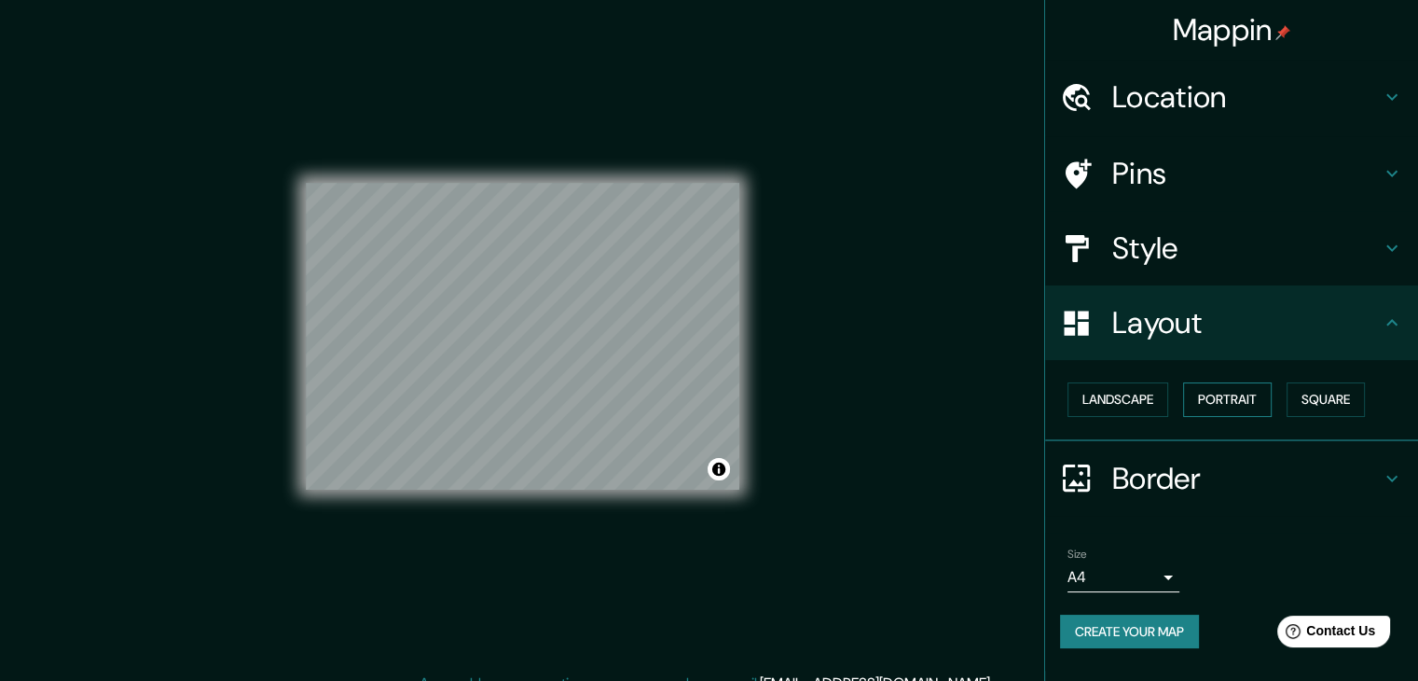
click at [1227, 404] on button "Portrait" at bounding box center [1227, 399] width 89 height 35
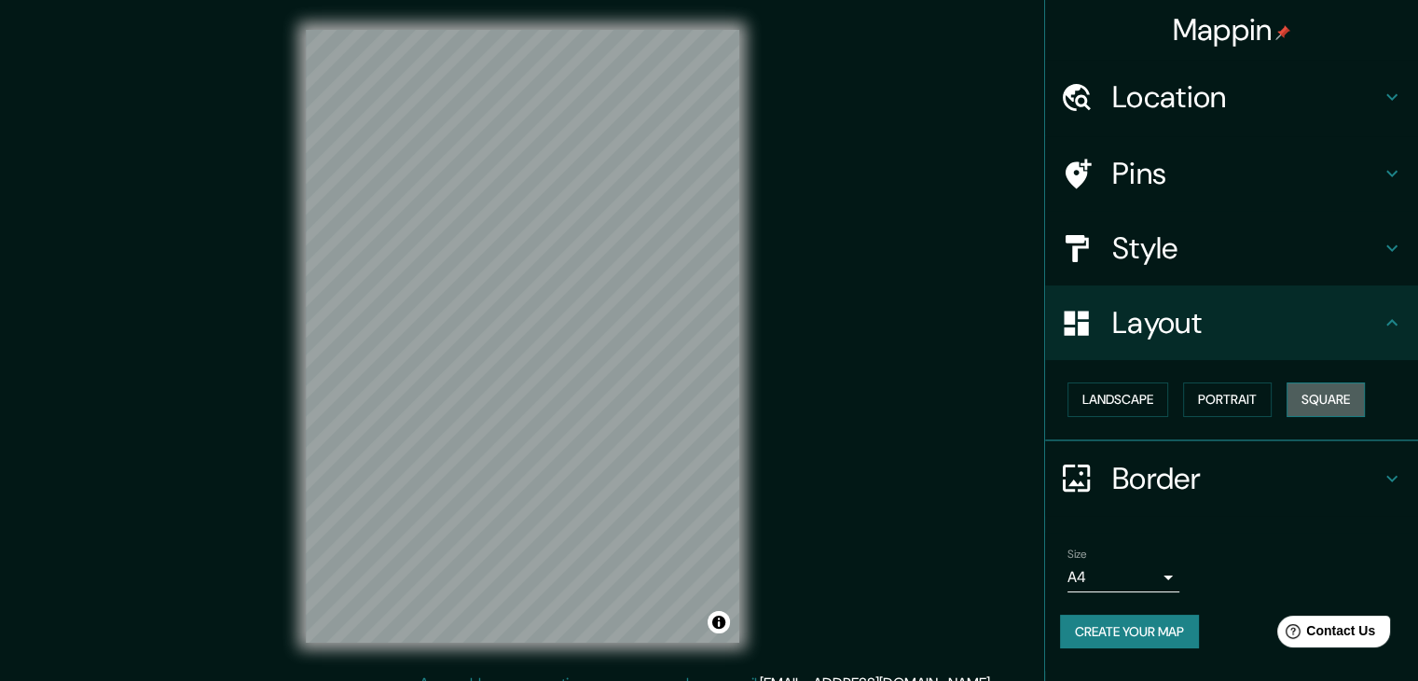
click at [1313, 398] on button "Square" at bounding box center [1326, 399] width 78 height 35
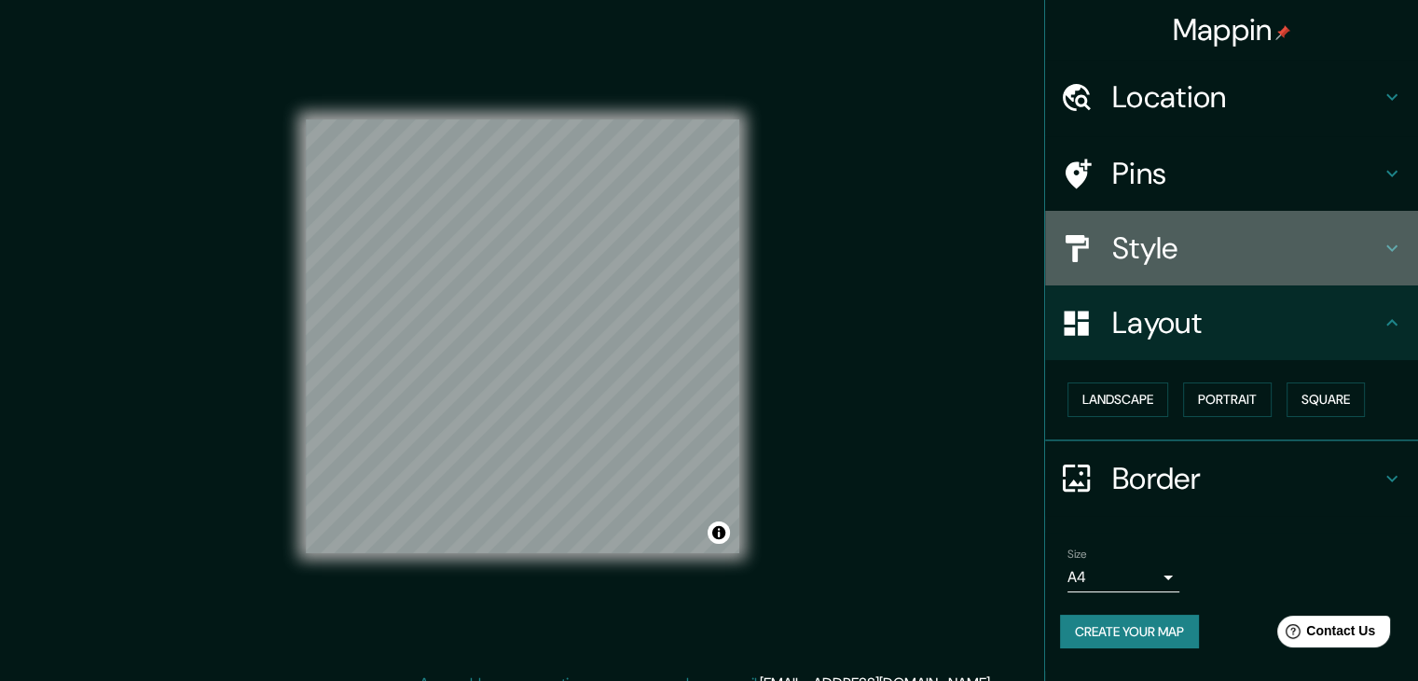
click at [1179, 247] on h4 "Style" at bounding box center [1247, 247] width 269 height 37
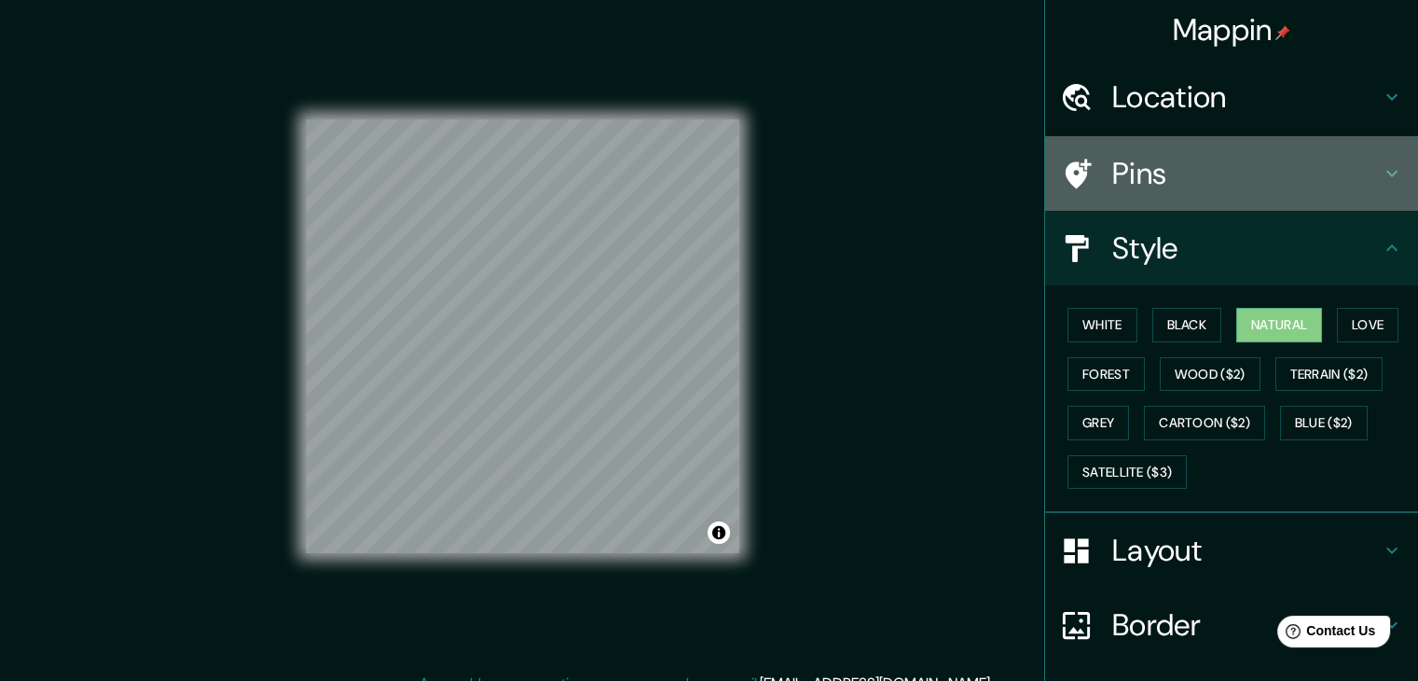
click at [1186, 192] on div "Pins" at bounding box center [1231, 173] width 373 height 75
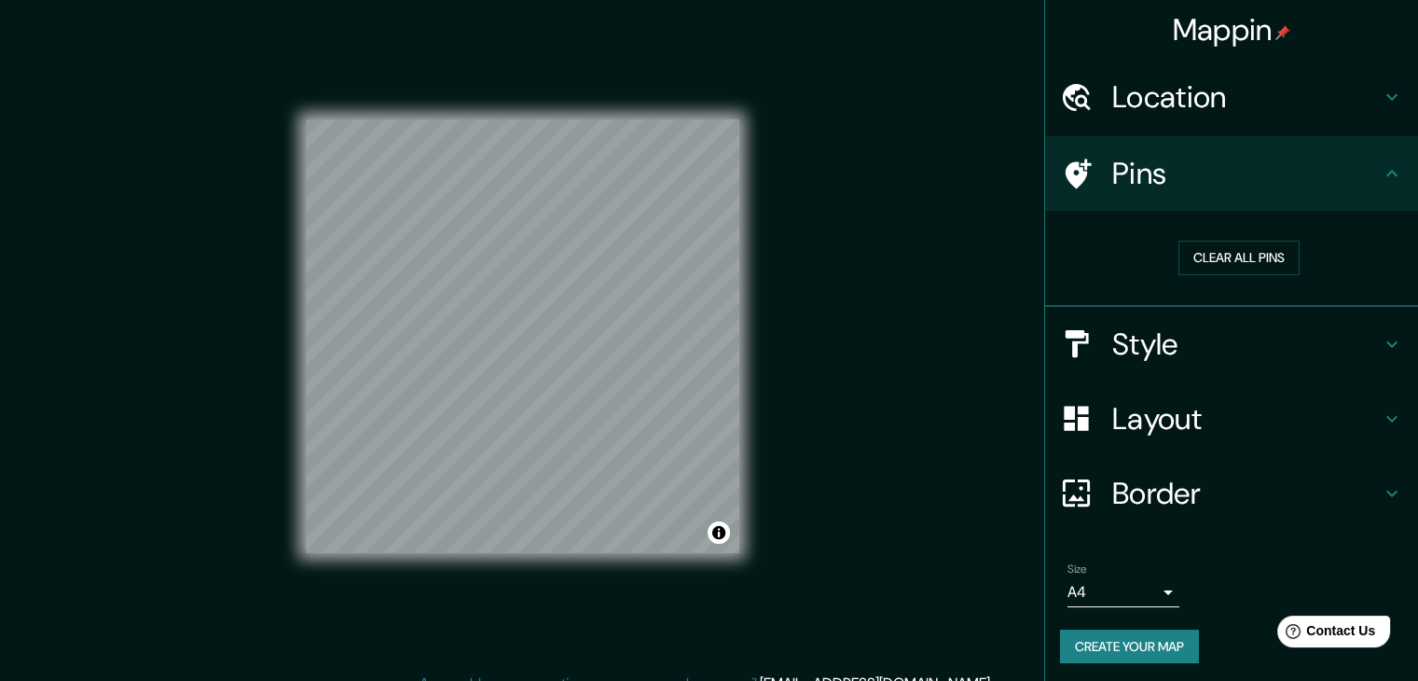
click at [1202, 187] on h4 "Pins" at bounding box center [1247, 173] width 269 height 37
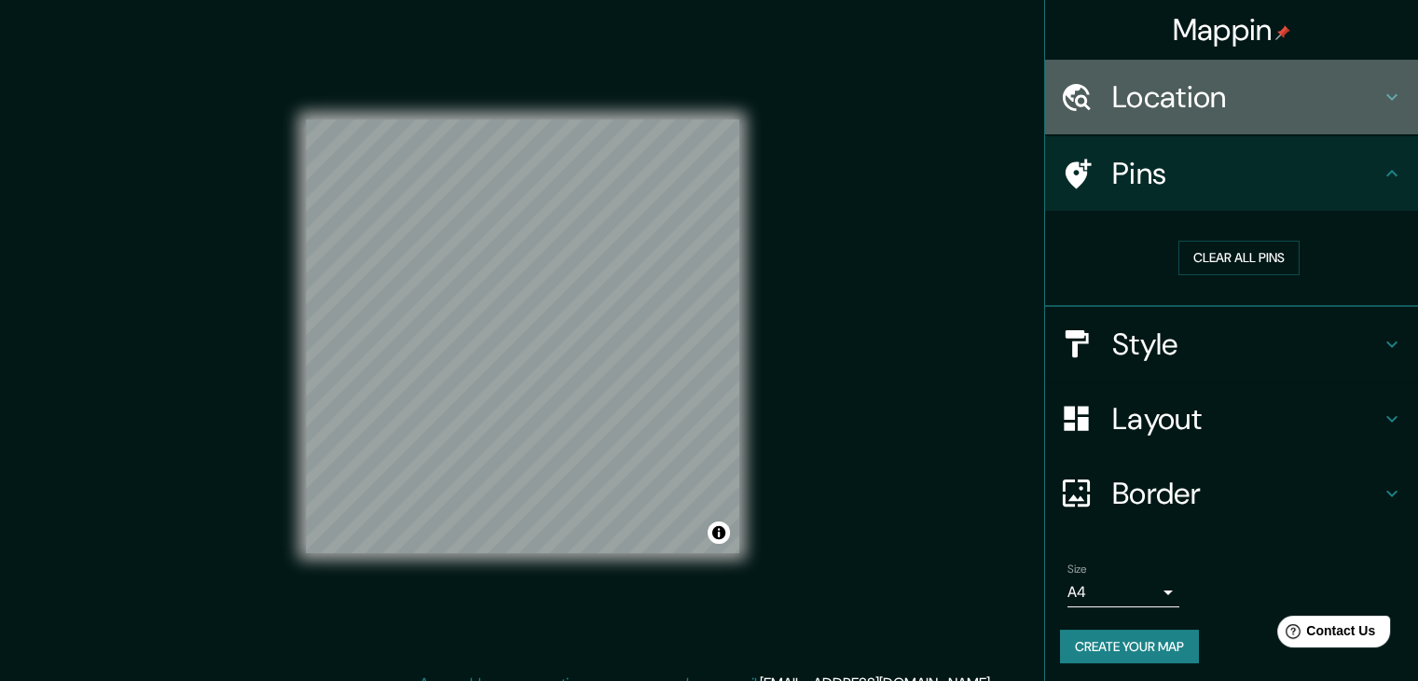
click at [1202, 124] on div "Location" at bounding box center [1231, 97] width 373 height 75
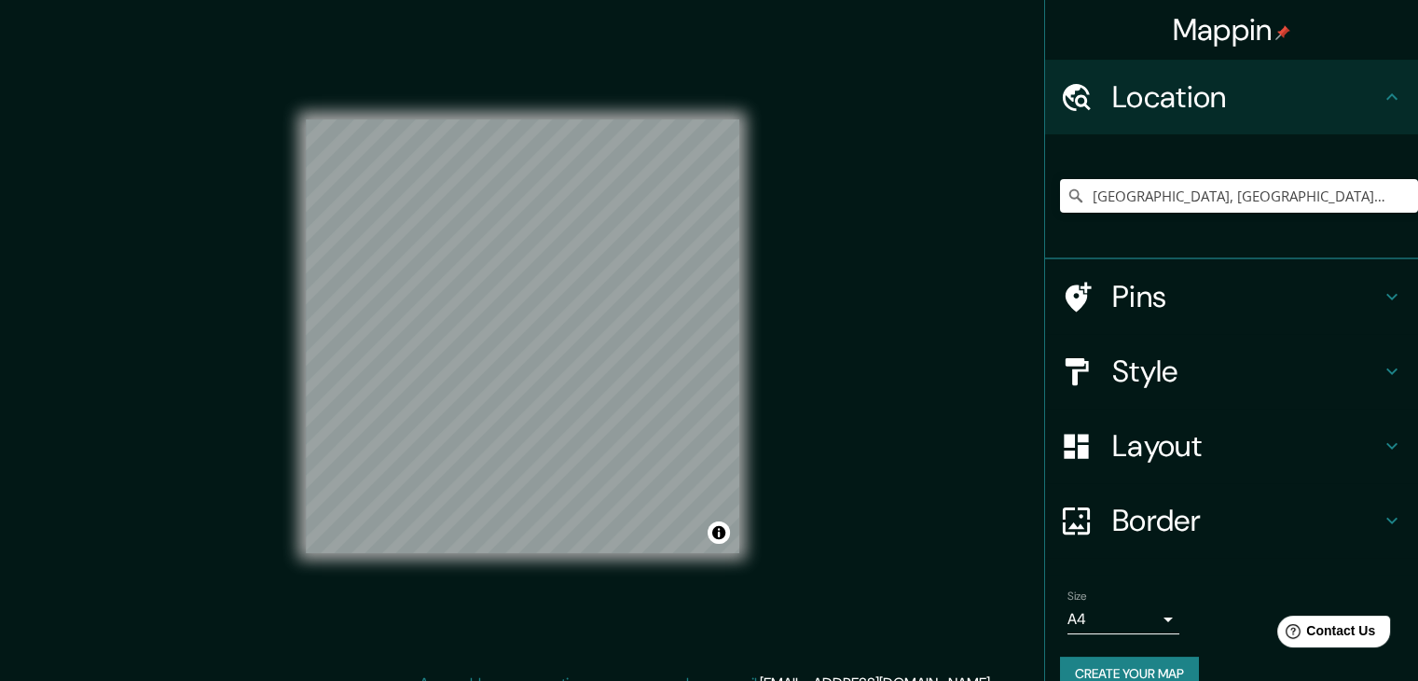
click at [1253, 114] on h4 "Location" at bounding box center [1247, 96] width 269 height 37
click at [1220, 381] on h4 "Style" at bounding box center [1247, 371] width 269 height 37
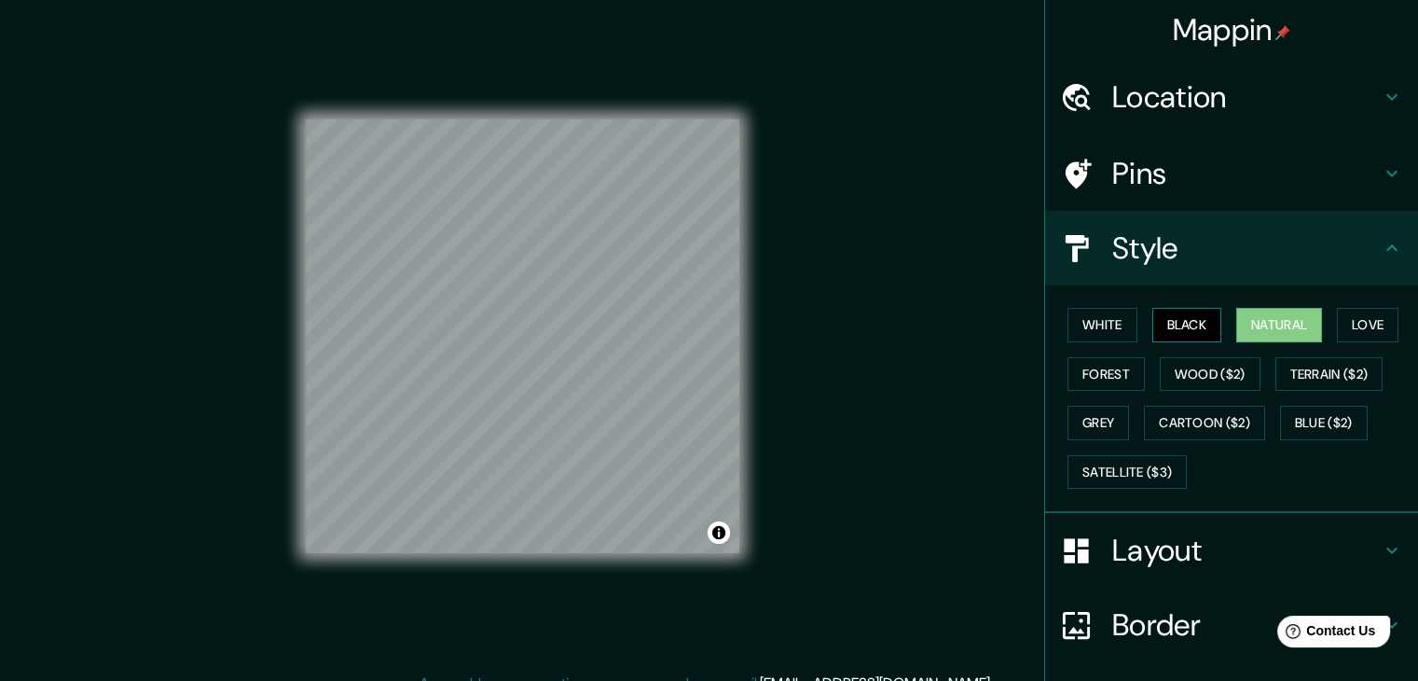
click at [1190, 324] on button "Black" at bounding box center [1188, 325] width 70 height 35
click at [1238, 324] on button "Natural" at bounding box center [1280, 325] width 86 height 35
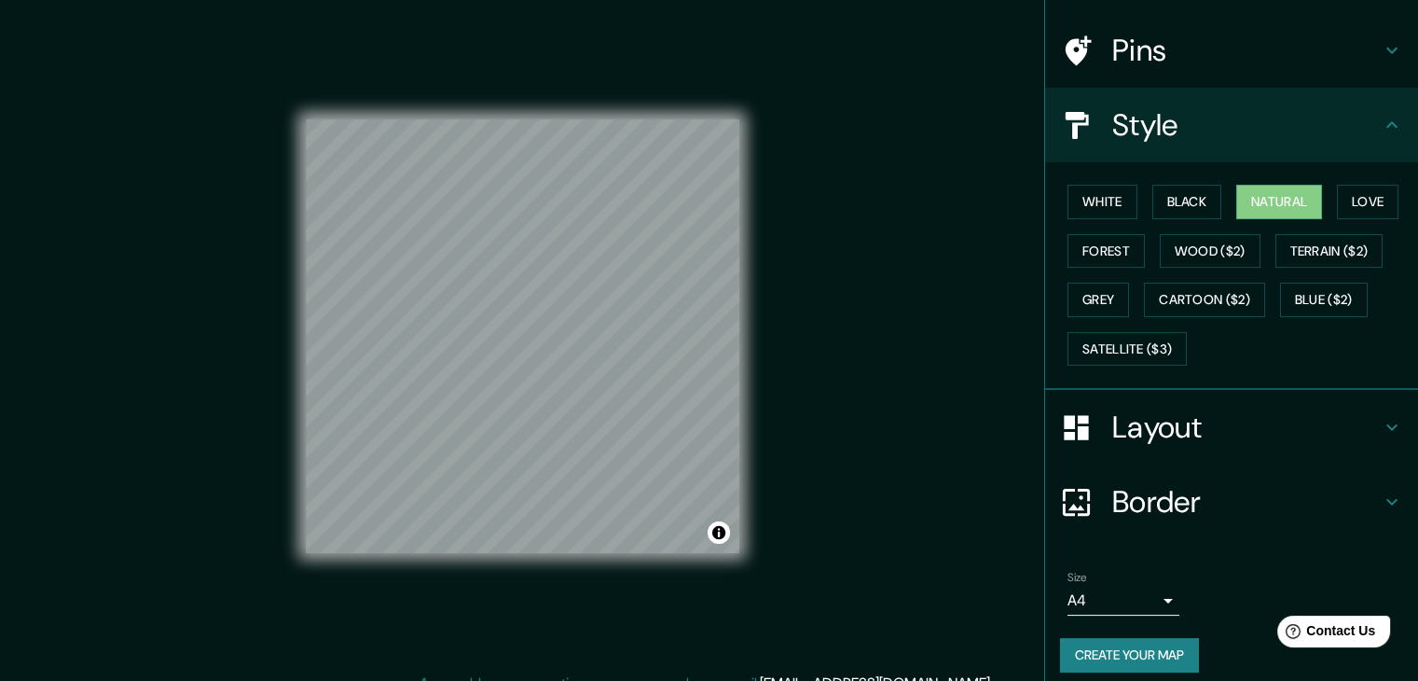
scroll to position [134, 0]
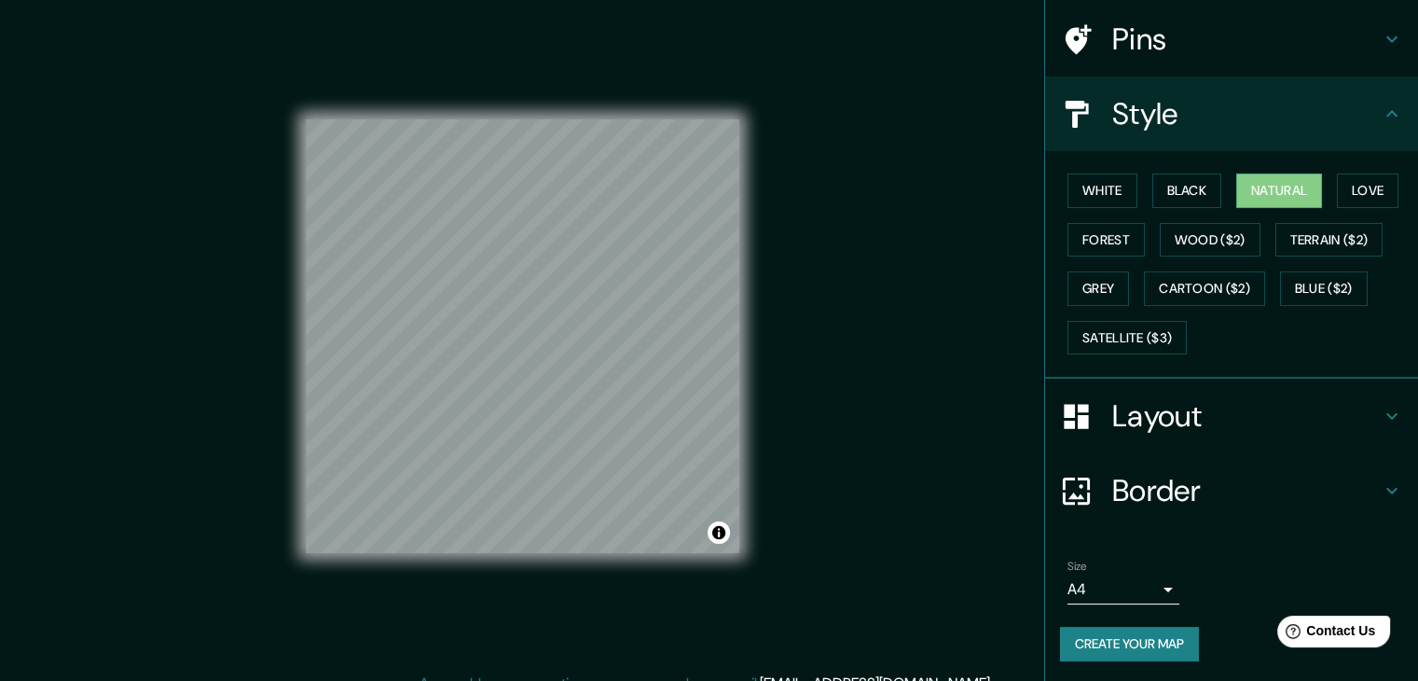
click at [1100, 652] on button "Create your map" at bounding box center [1129, 644] width 139 height 35
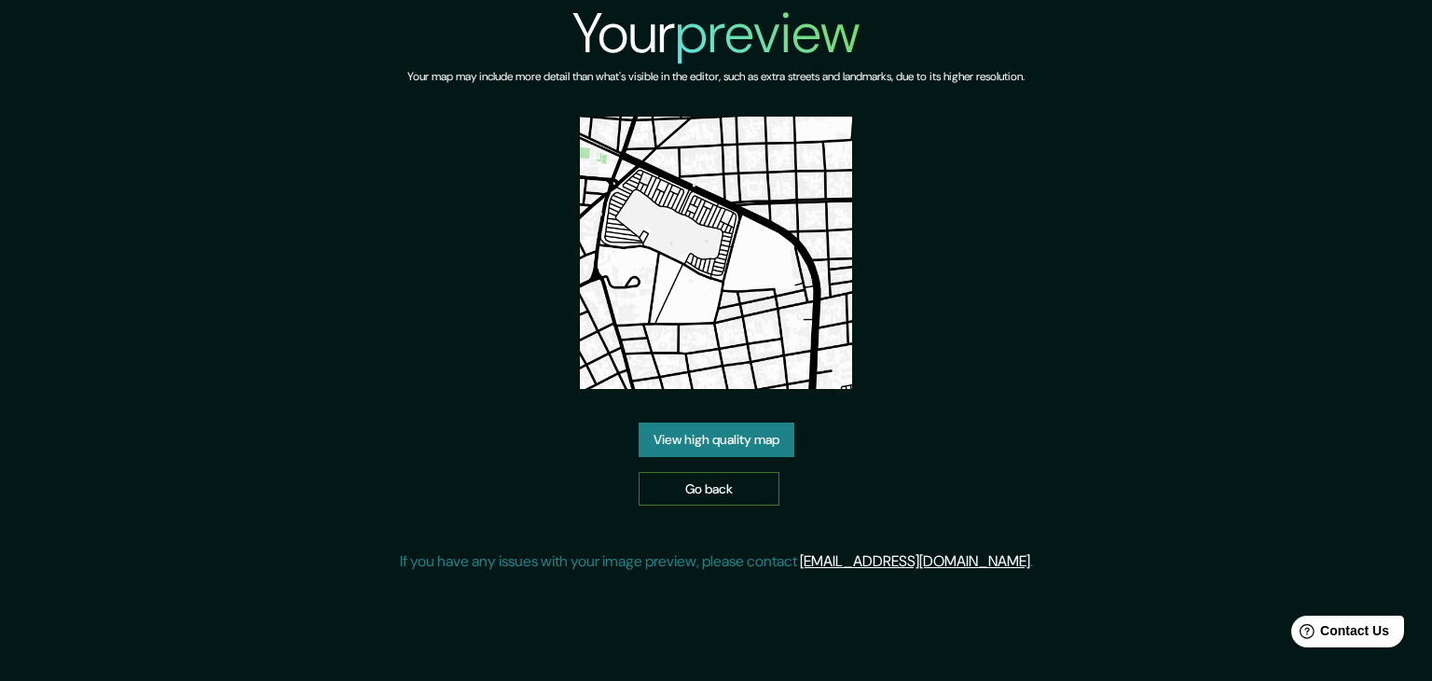
click at [720, 482] on link "Go back" at bounding box center [709, 489] width 141 height 35
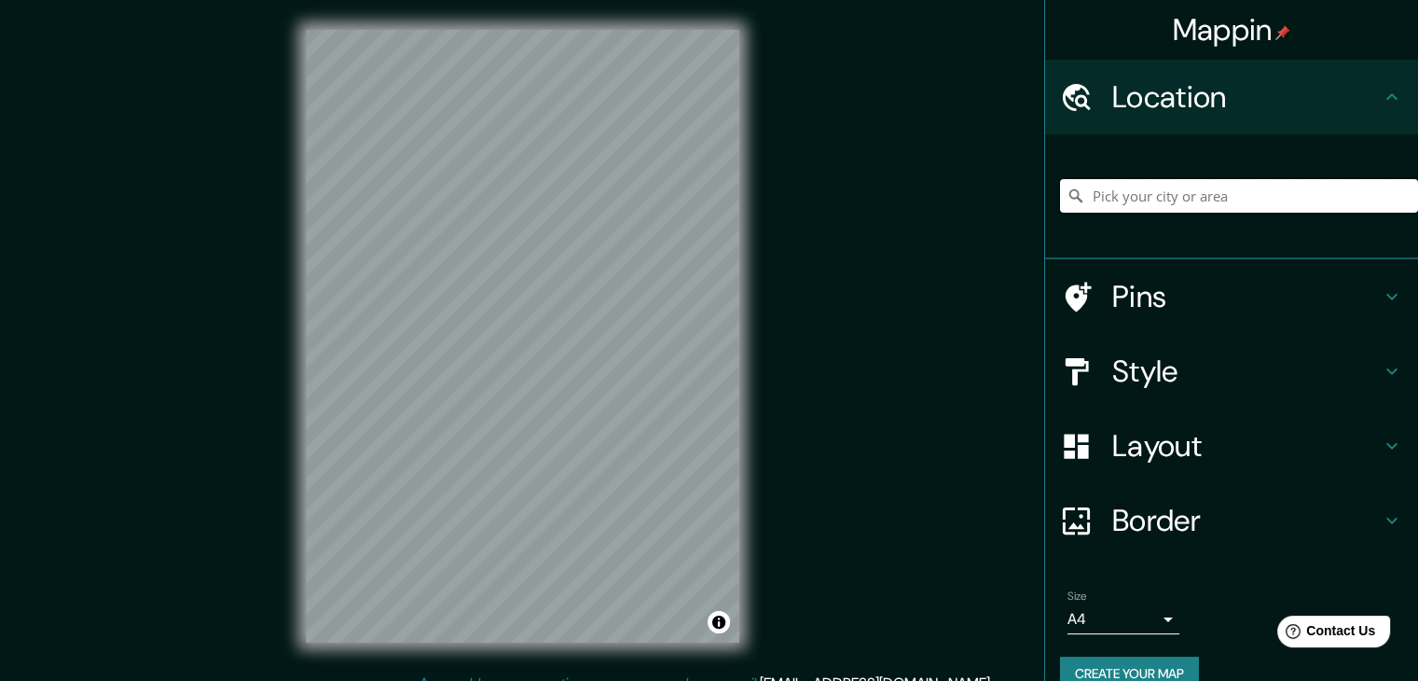
click at [1143, 190] on input "Pick your city or area" at bounding box center [1239, 196] width 358 height 34
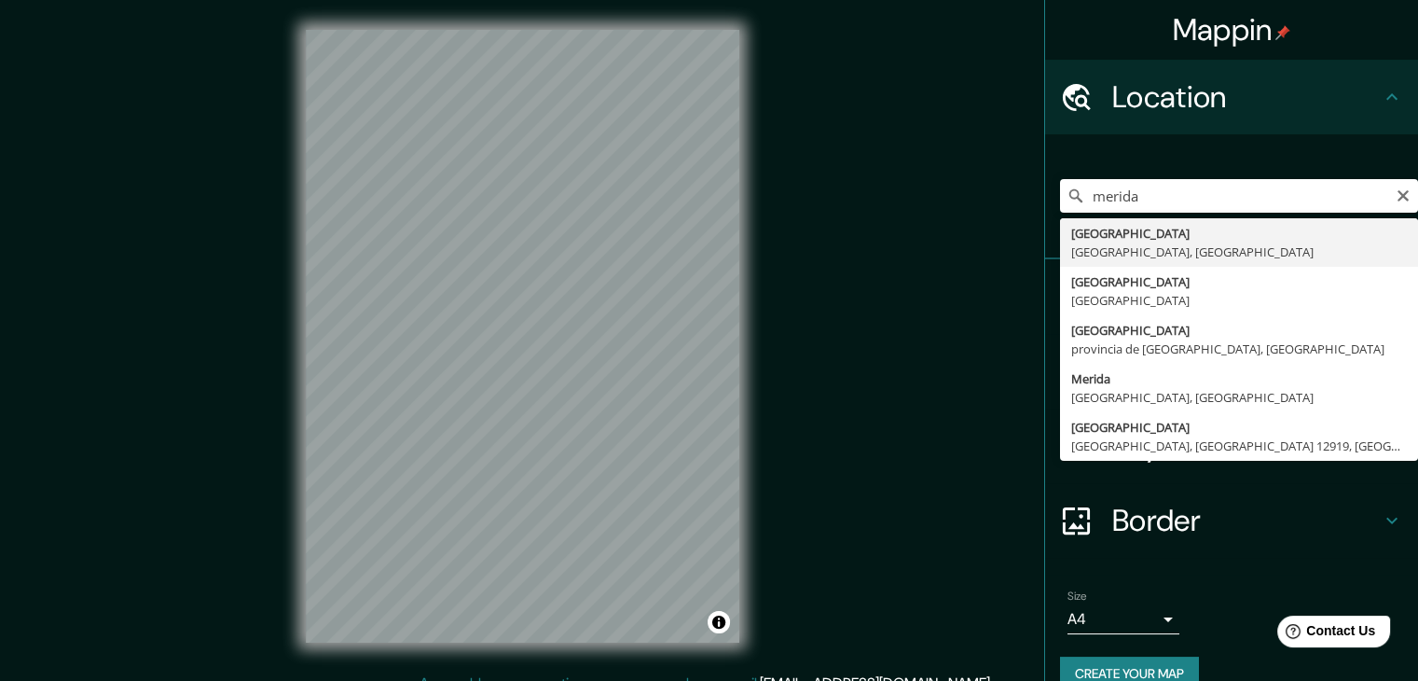
type input "[GEOGRAPHIC_DATA], [GEOGRAPHIC_DATA], [GEOGRAPHIC_DATA]"
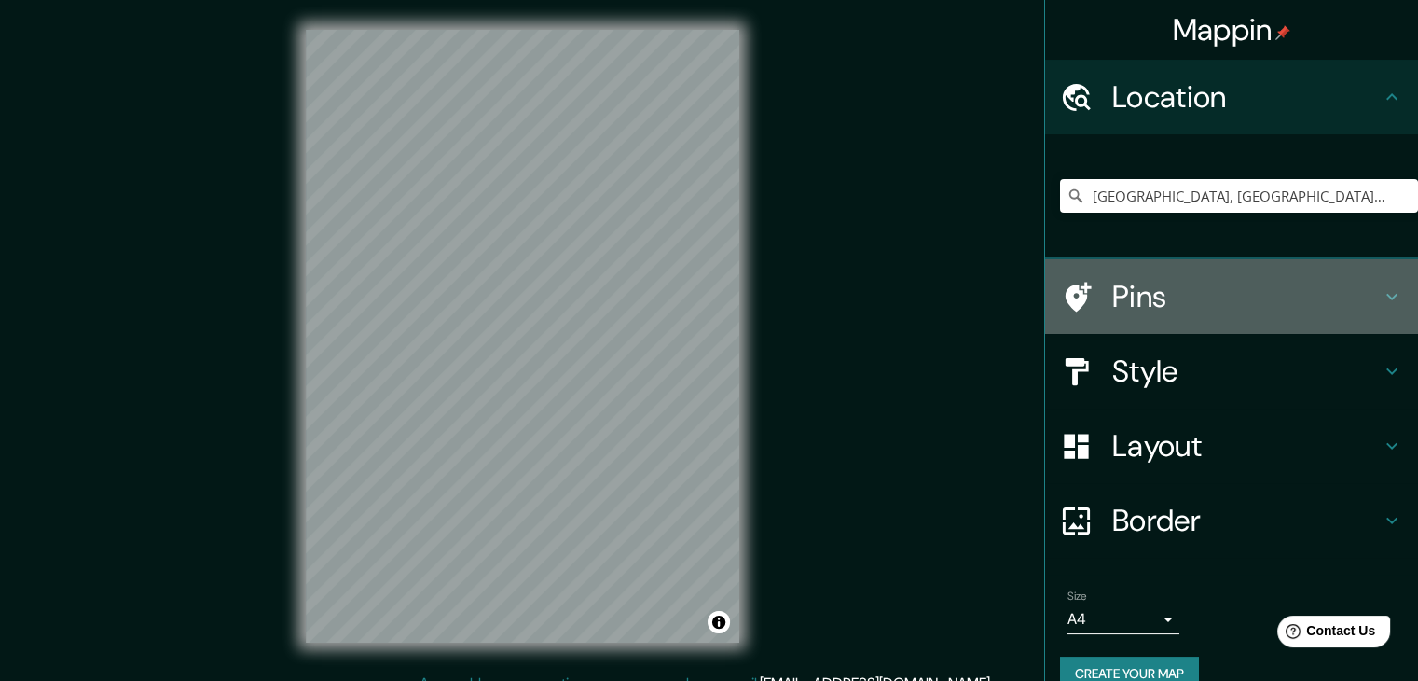
click at [1251, 301] on h4 "Pins" at bounding box center [1247, 296] width 269 height 37
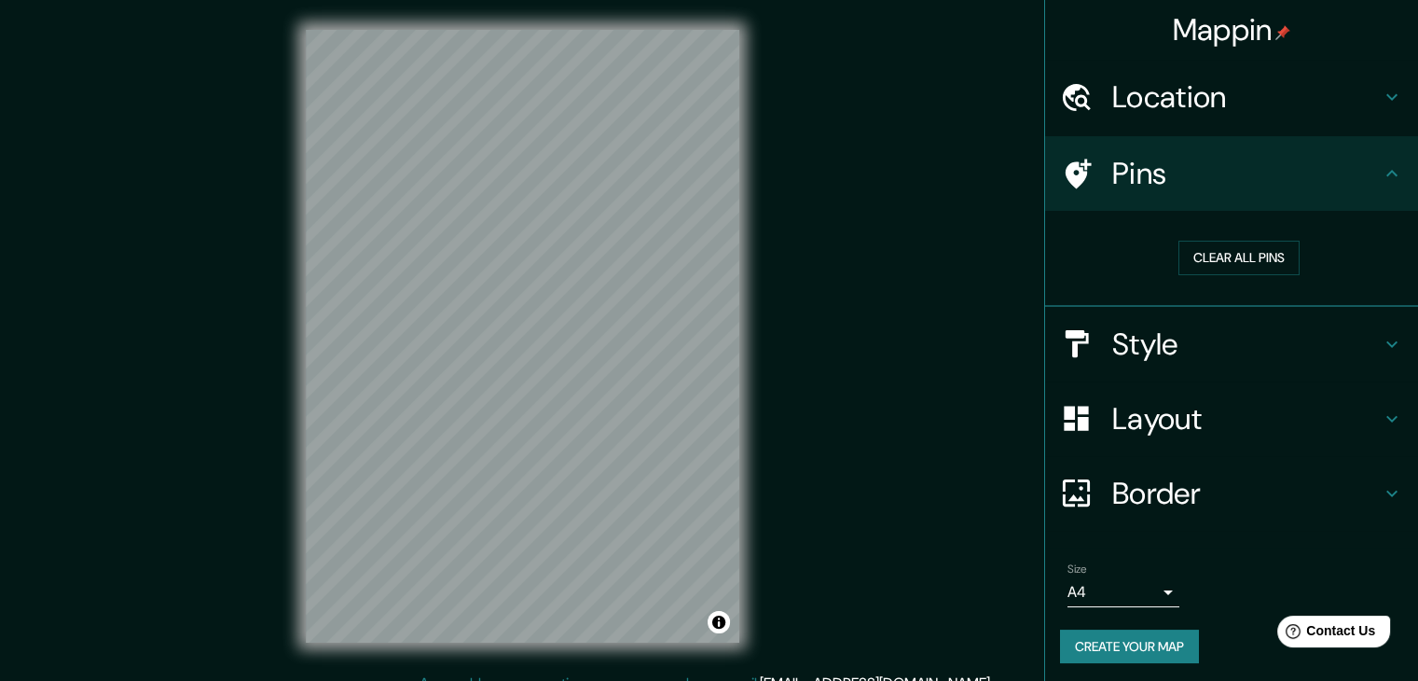
click at [1264, 344] on h4 "Style" at bounding box center [1247, 343] width 269 height 37
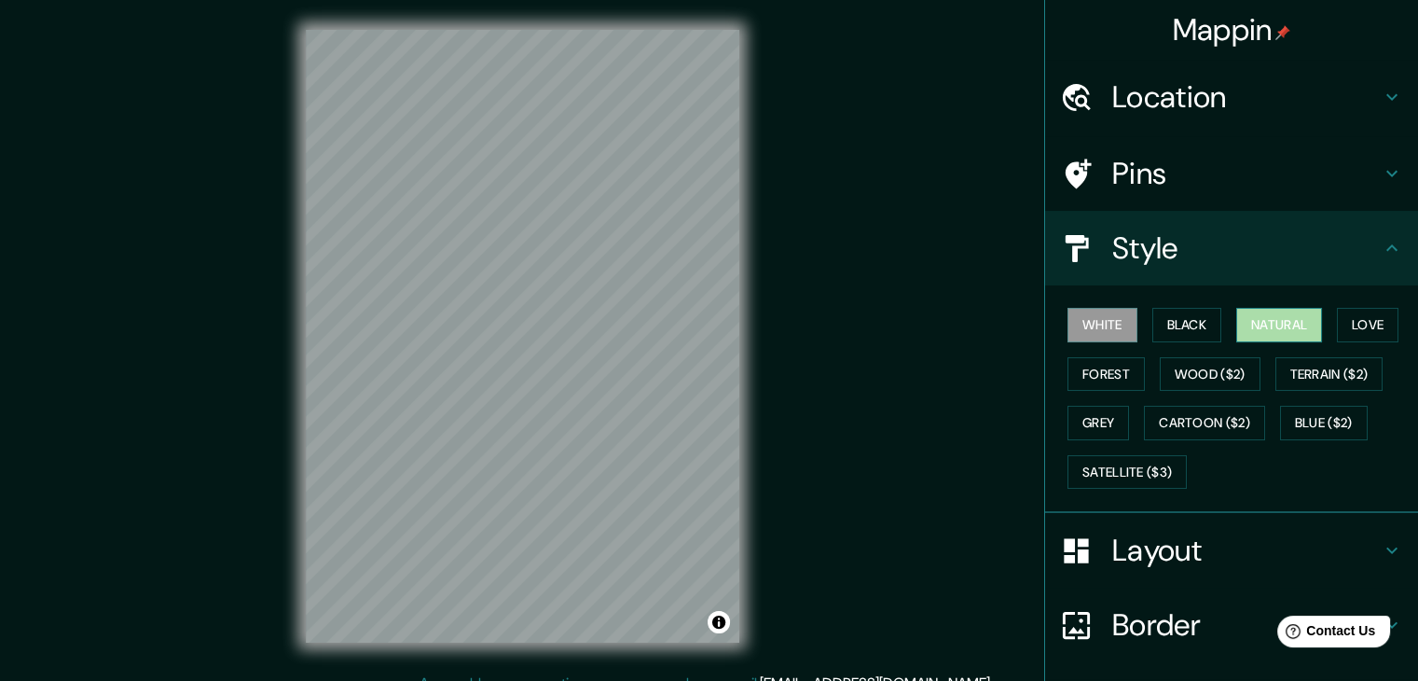
click at [1270, 317] on button "Natural" at bounding box center [1280, 325] width 86 height 35
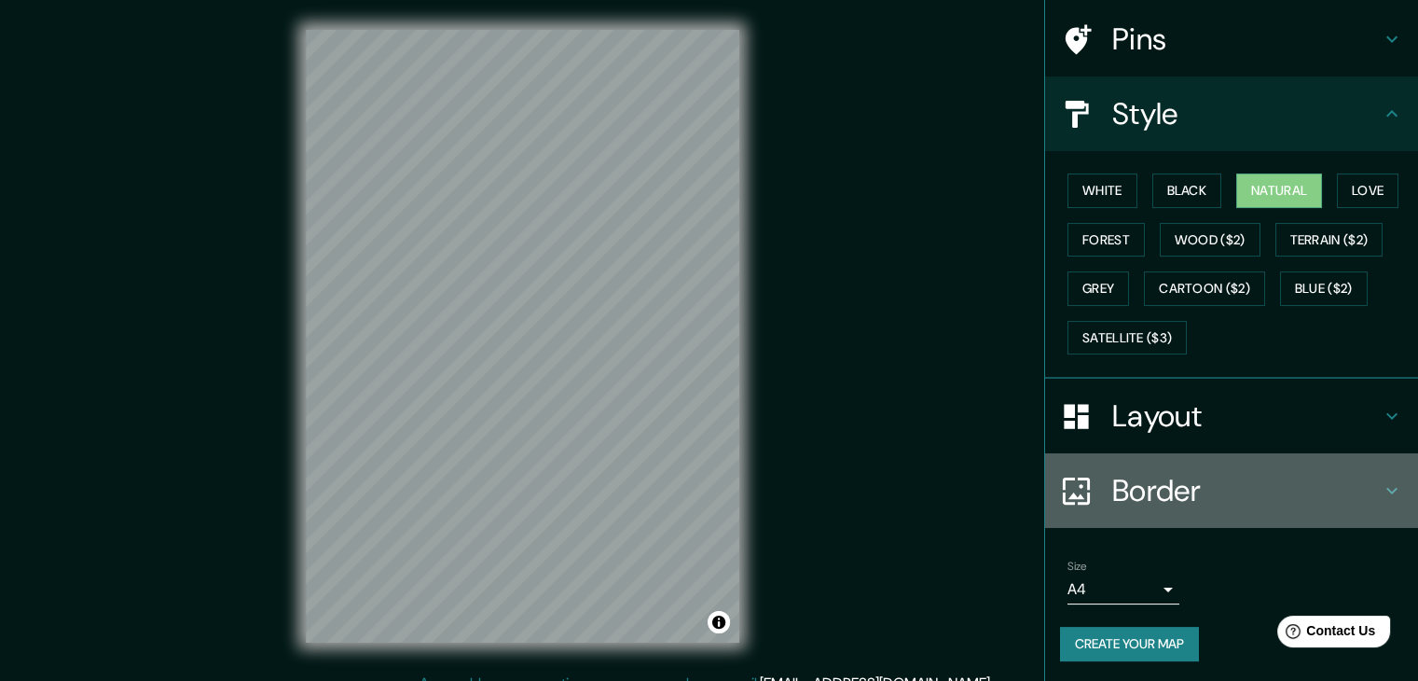
click at [1145, 477] on h4 "Border" at bounding box center [1247, 490] width 269 height 37
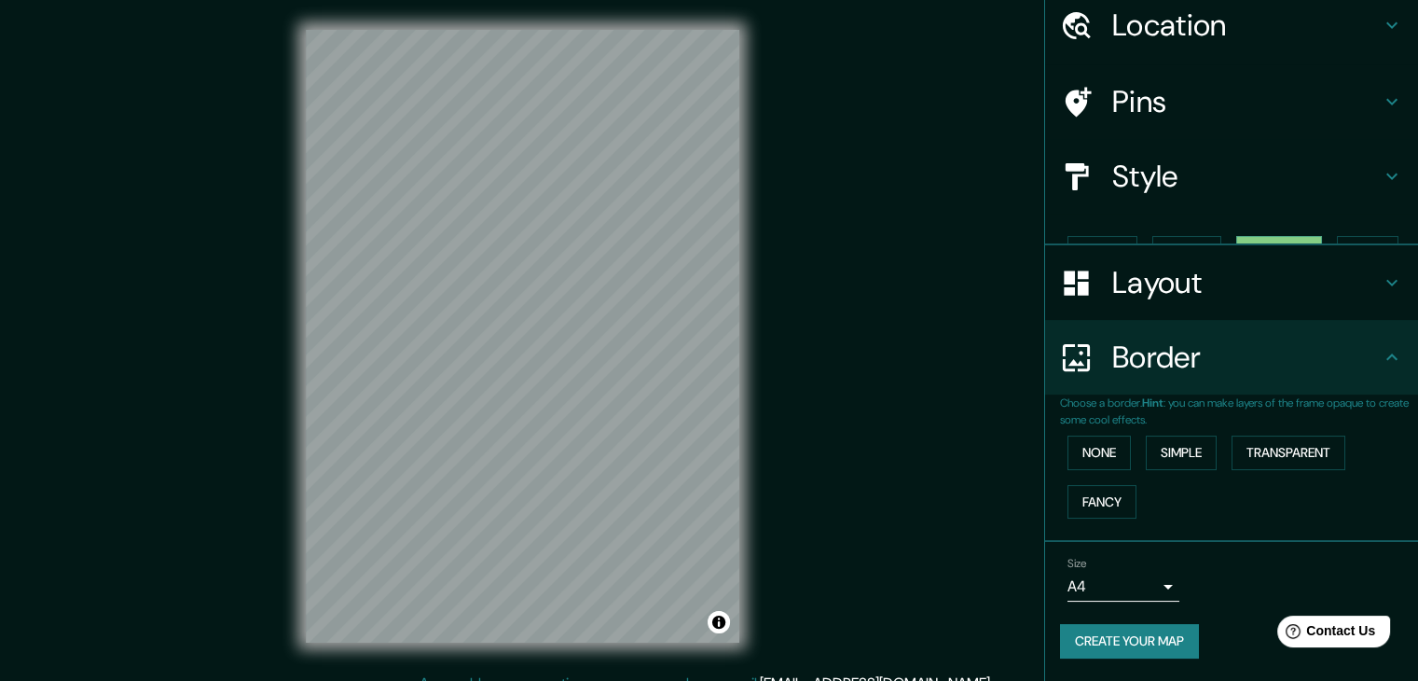
scroll to position [39, 0]
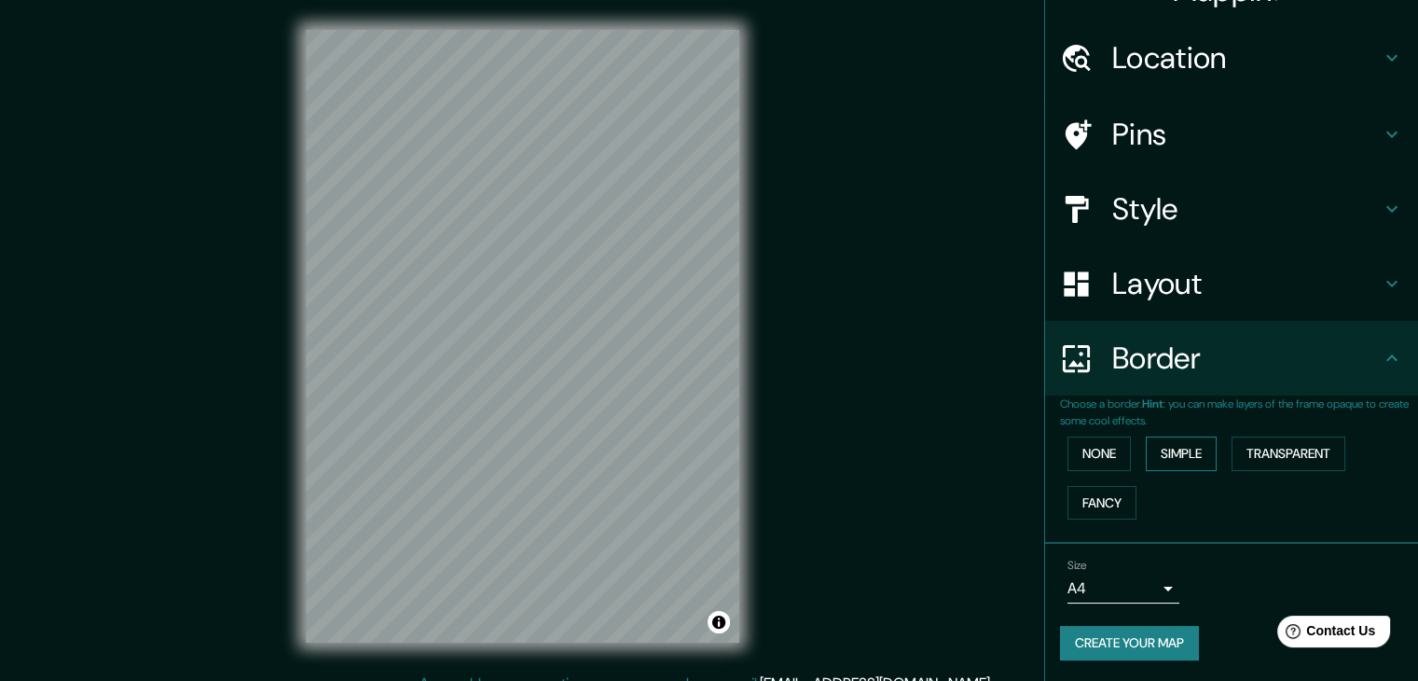
click at [1168, 452] on button "Simple" at bounding box center [1181, 453] width 71 height 35
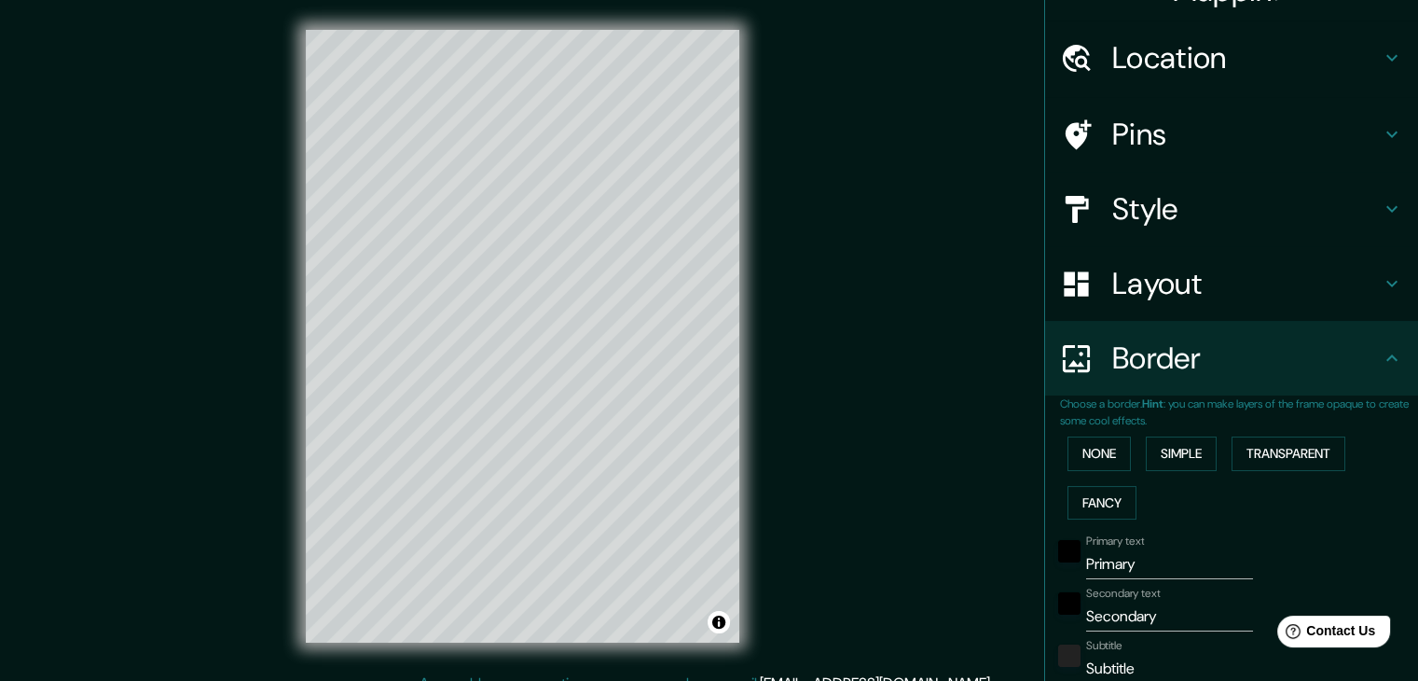
click at [1084, 470] on div "None Simple Transparent Fancy" at bounding box center [1239, 478] width 358 height 98
click at [1095, 442] on button "None" at bounding box center [1099, 453] width 63 height 35
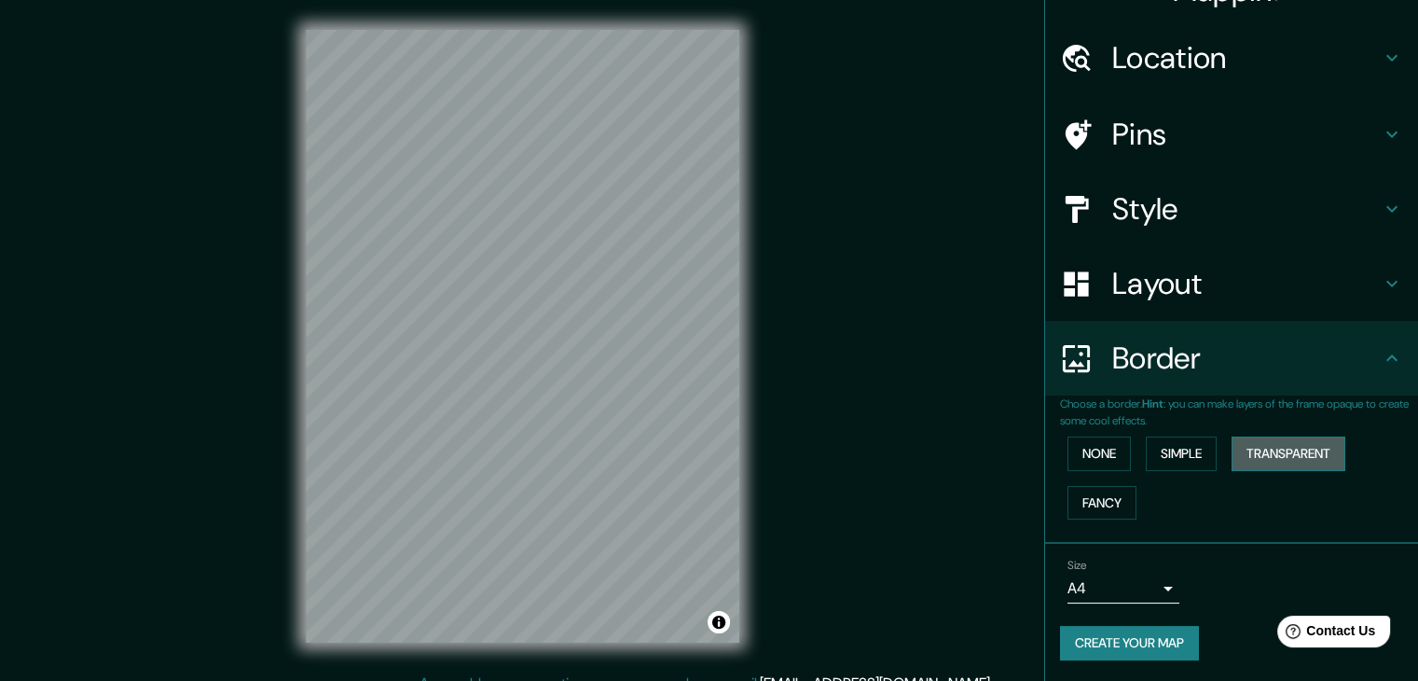
click at [1265, 436] on button "Transparent" at bounding box center [1289, 453] width 114 height 35
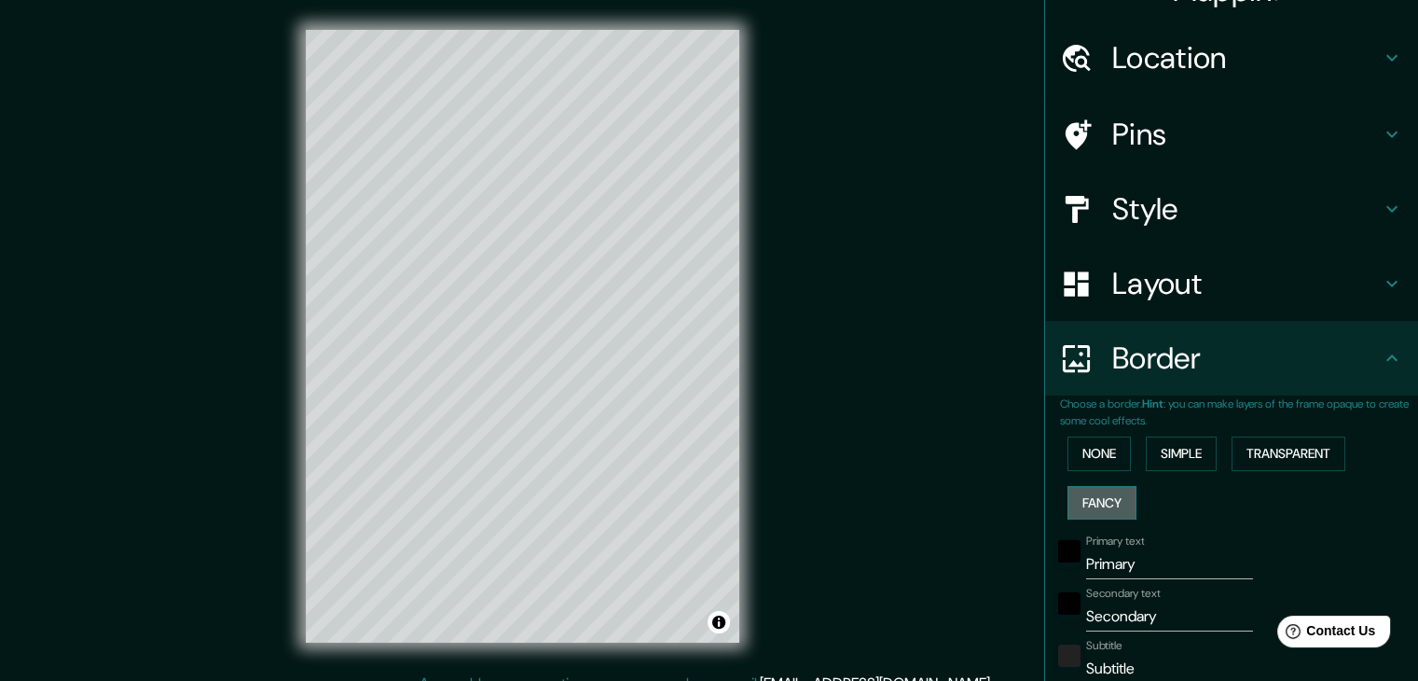
click at [1102, 486] on button "Fancy" at bounding box center [1102, 503] width 69 height 35
click at [1107, 454] on button "None" at bounding box center [1099, 453] width 63 height 35
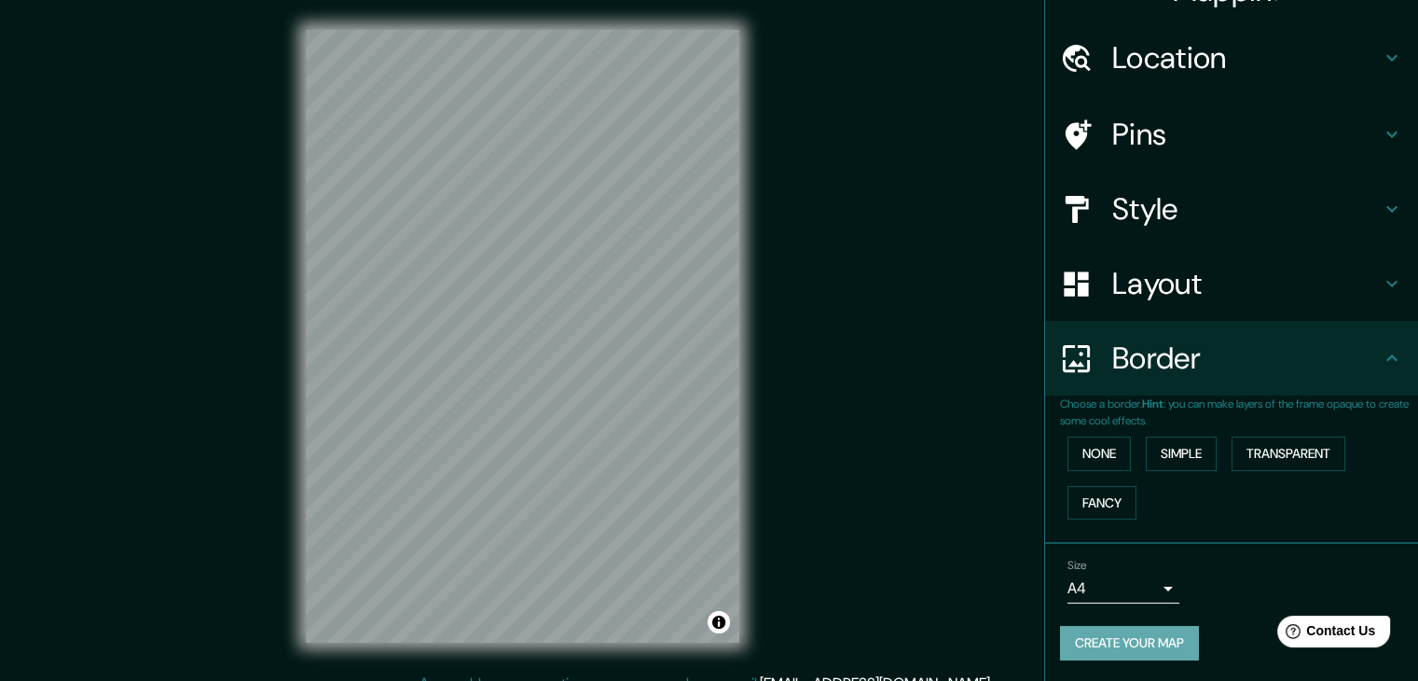
click at [1145, 636] on button "Create your map" at bounding box center [1129, 643] width 139 height 35
click at [1068, 654] on button "Create your map" at bounding box center [1129, 643] width 139 height 35
click at [1132, 628] on button "Create your map" at bounding box center [1129, 643] width 139 height 35
click at [1304, 335] on div "Border" at bounding box center [1231, 358] width 373 height 75
click at [1279, 453] on button "Transparent" at bounding box center [1289, 453] width 114 height 35
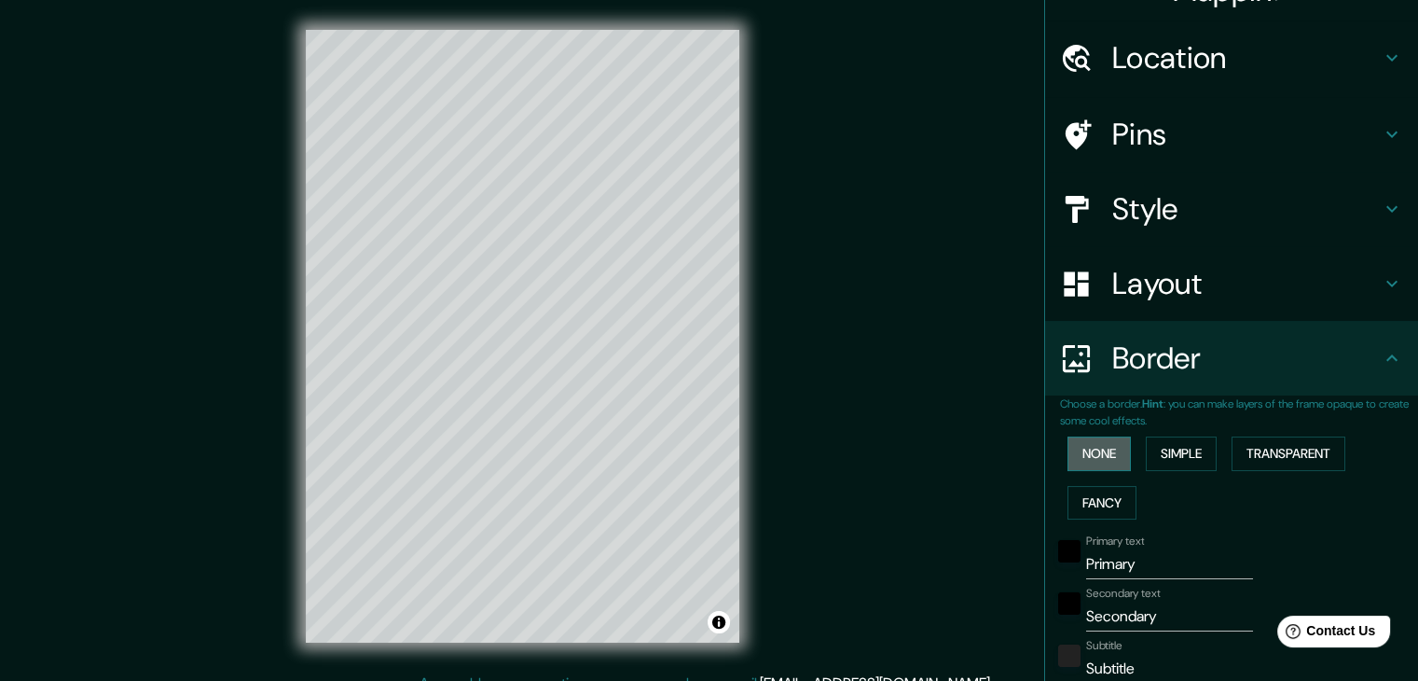
click at [1106, 449] on button "None" at bounding box center [1099, 453] width 63 height 35
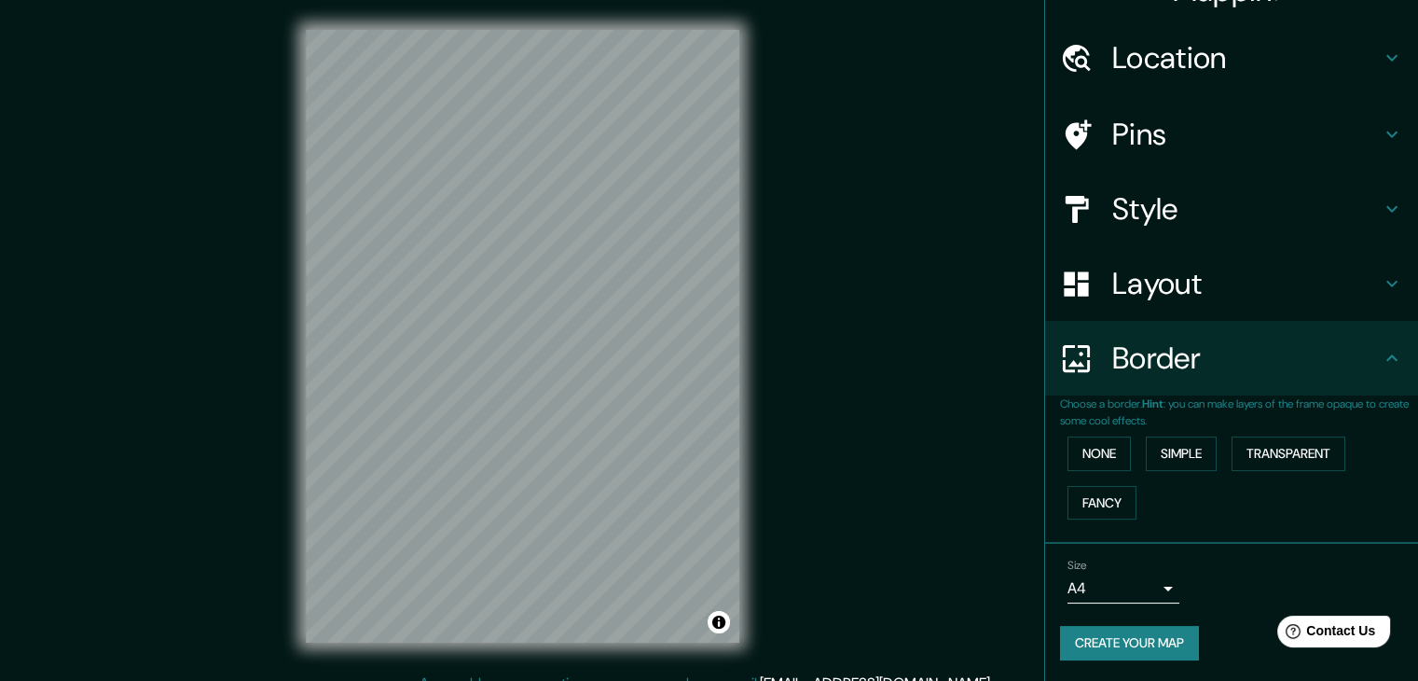
click at [1221, 274] on h4 "Layout" at bounding box center [1247, 283] width 269 height 37
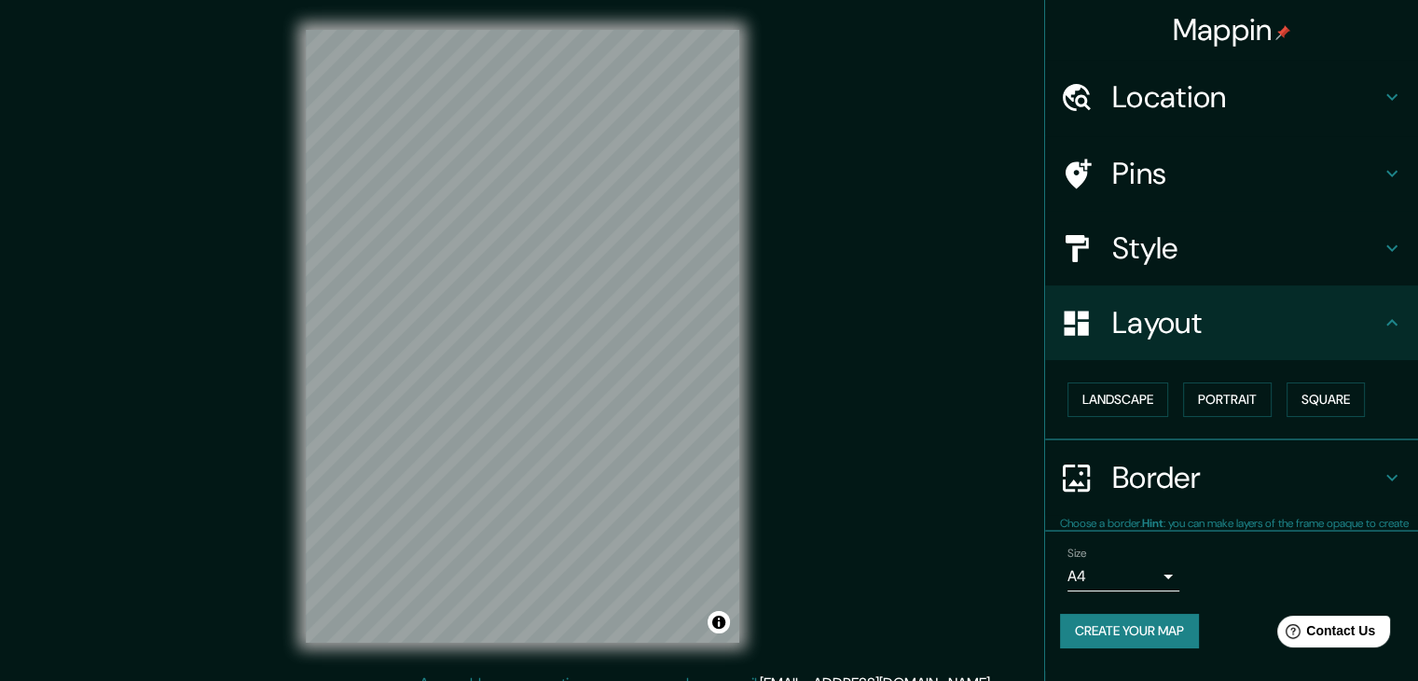
scroll to position [0, 0]
click at [1324, 399] on button "Square" at bounding box center [1326, 399] width 78 height 35
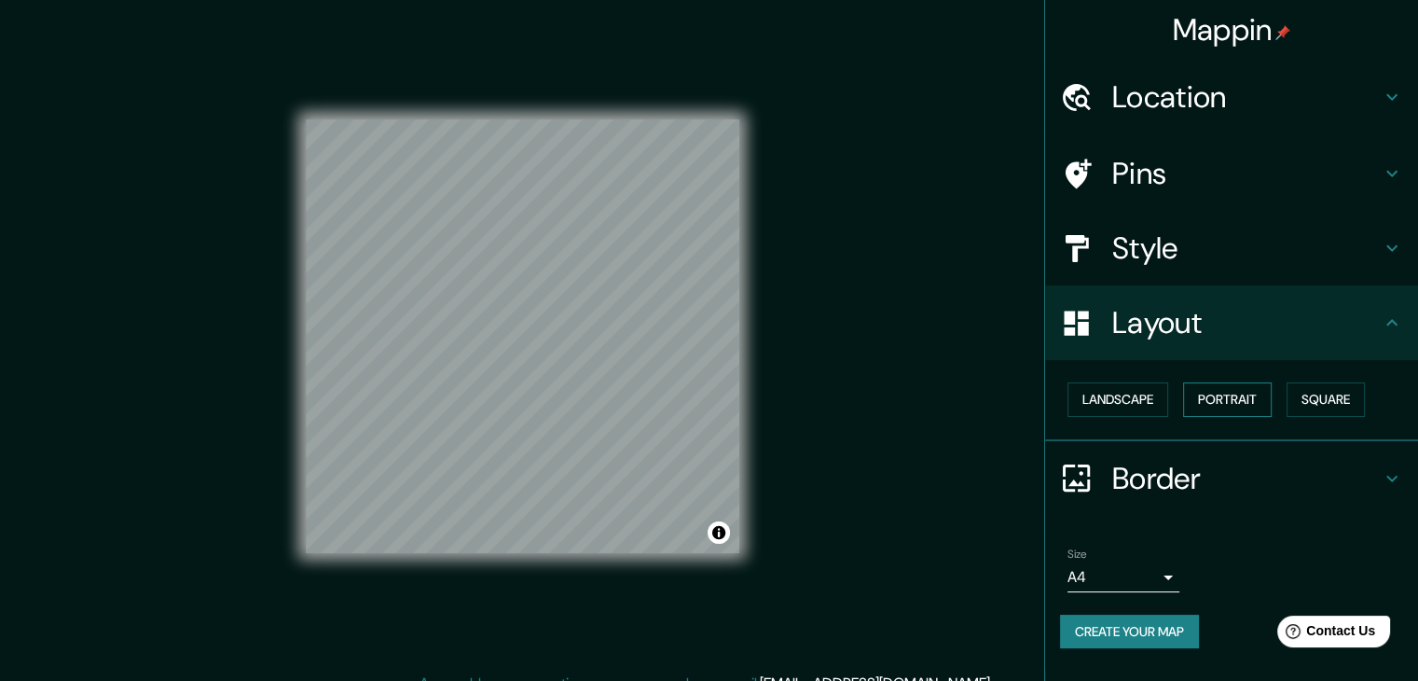
click at [1208, 393] on button "Portrait" at bounding box center [1227, 399] width 89 height 35
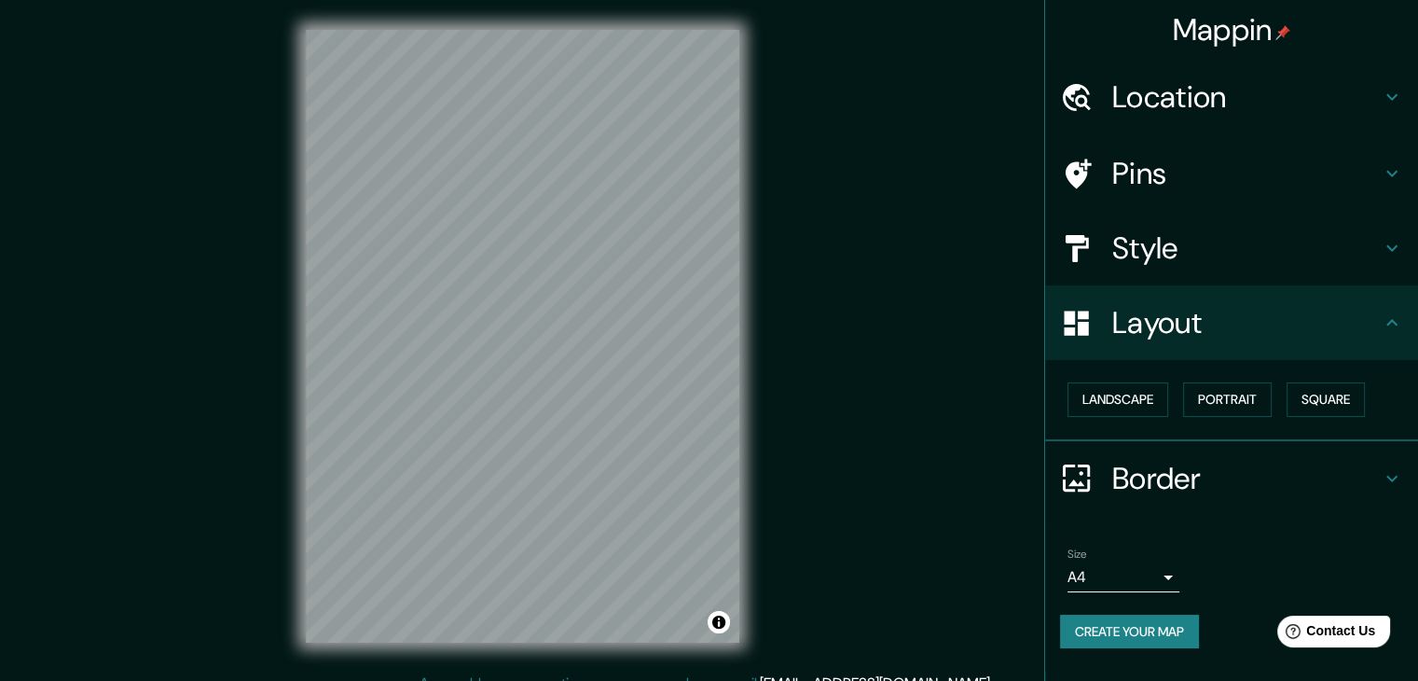
click at [1113, 594] on div "Size A4 single" at bounding box center [1231, 570] width 343 height 60
click at [1130, 609] on div "Size A4 single Create your map" at bounding box center [1231, 602] width 343 height 124
click at [1144, 633] on button "Create your map" at bounding box center [1129, 632] width 139 height 35
click at [1145, 636] on button "Create your map" at bounding box center [1129, 632] width 139 height 35
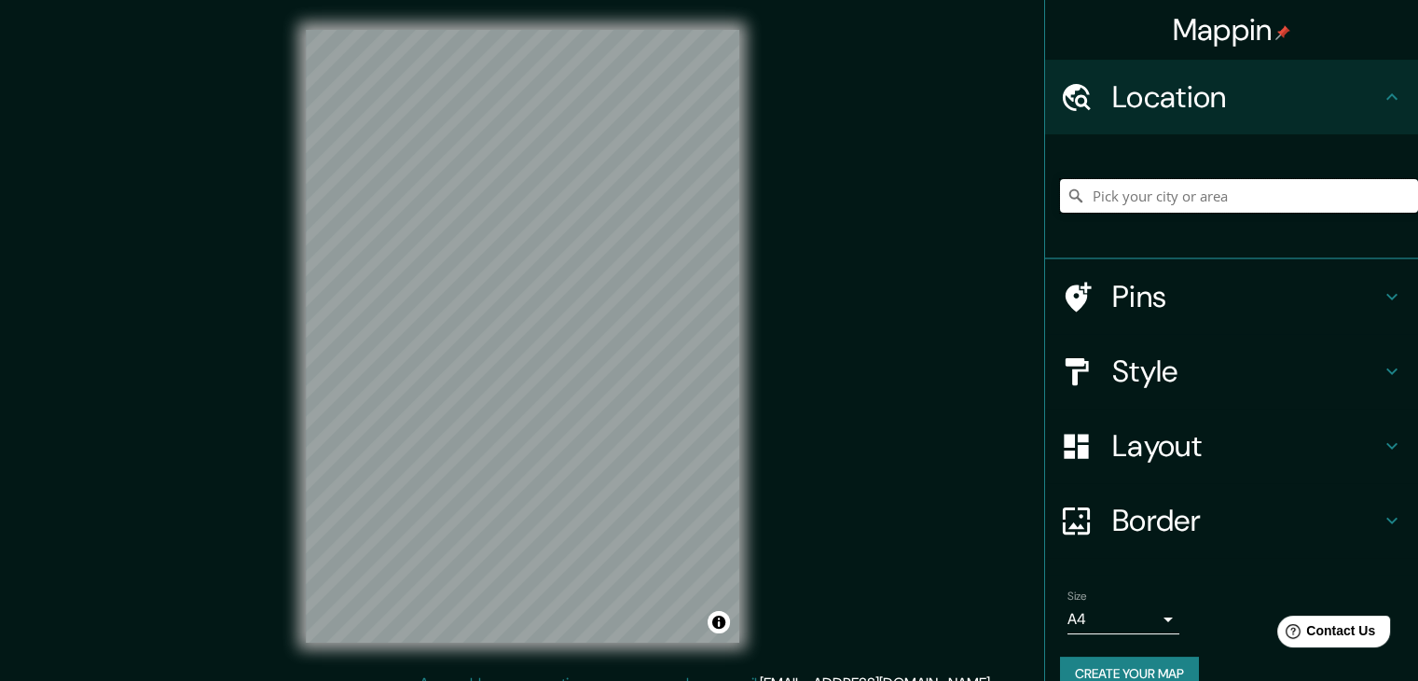
click at [1156, 191] on input "Pick your city or area" at bounding box center [1239, 196] width 358 height 34
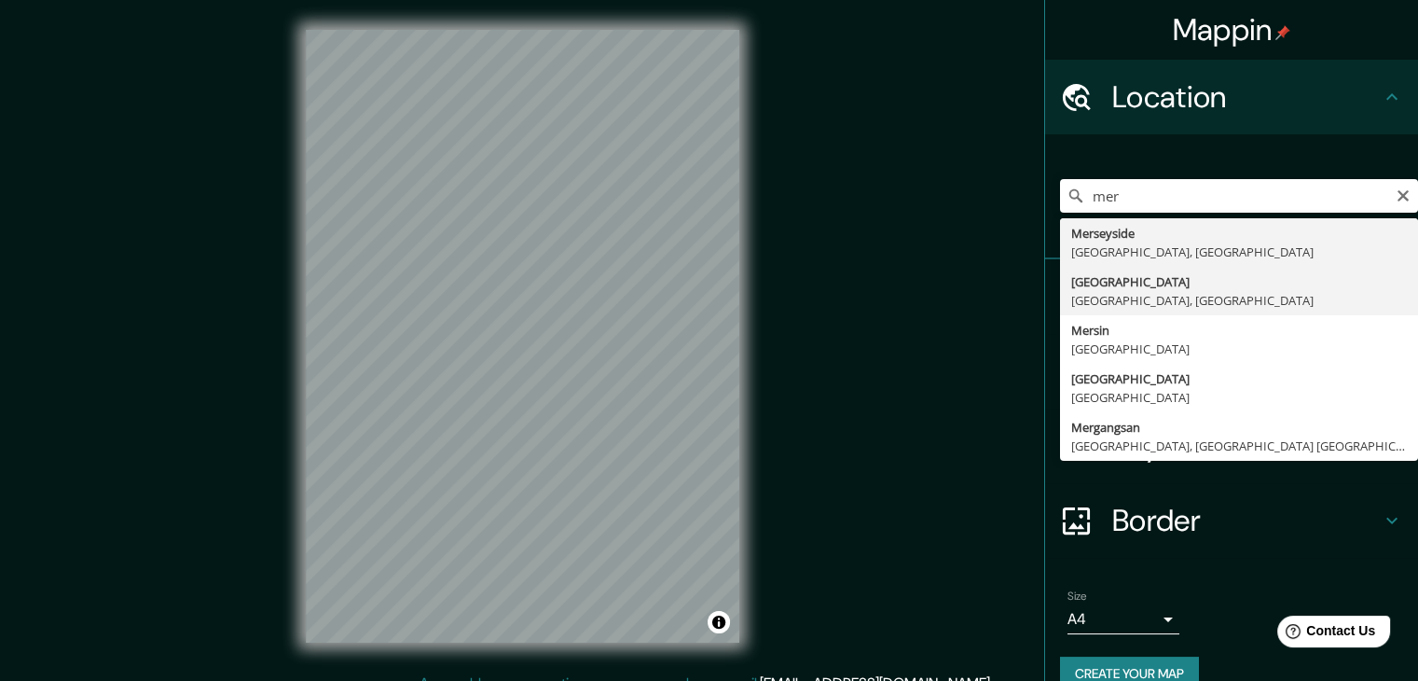
type input "[GEOGRAPHIC_DATA], [GEOGRAPHIC_DATA], [GEOGRAPHIC_DATA]"
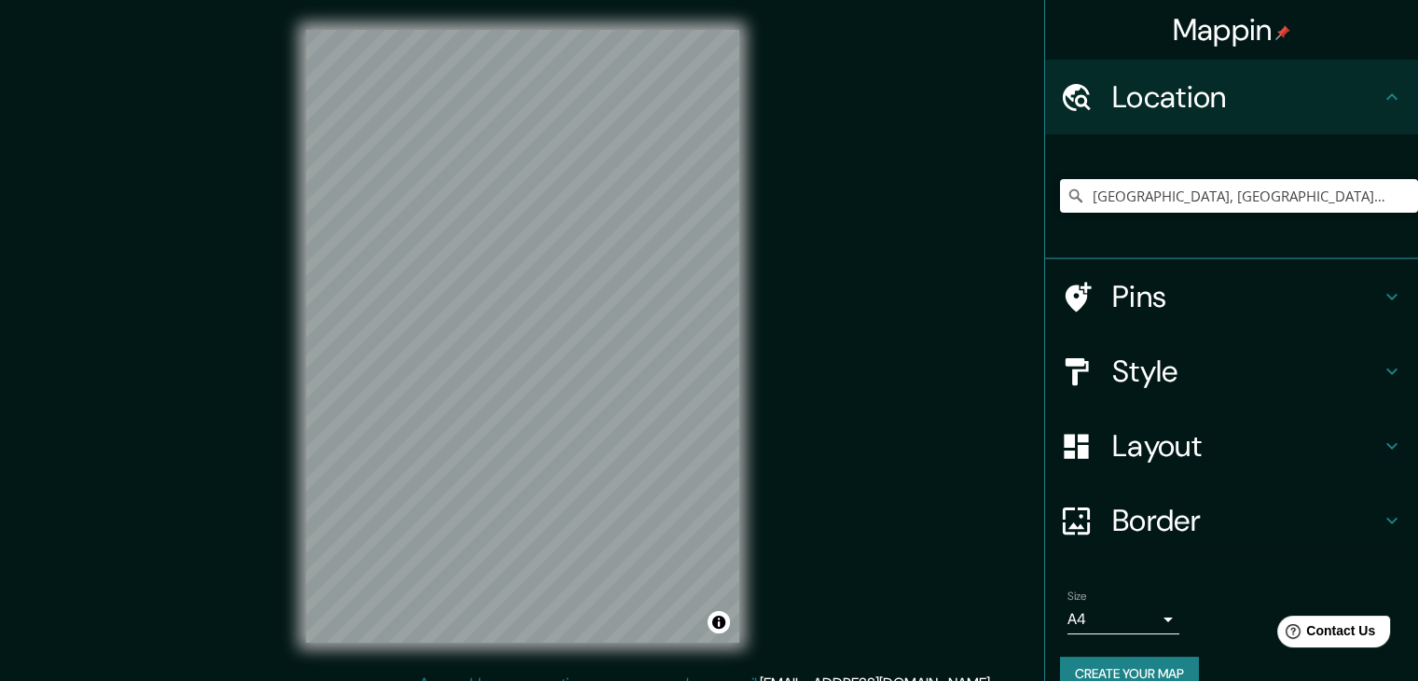
click at [1201, 370] on h4 "Style" at bounding box center [1247, 371] width 269 height 37
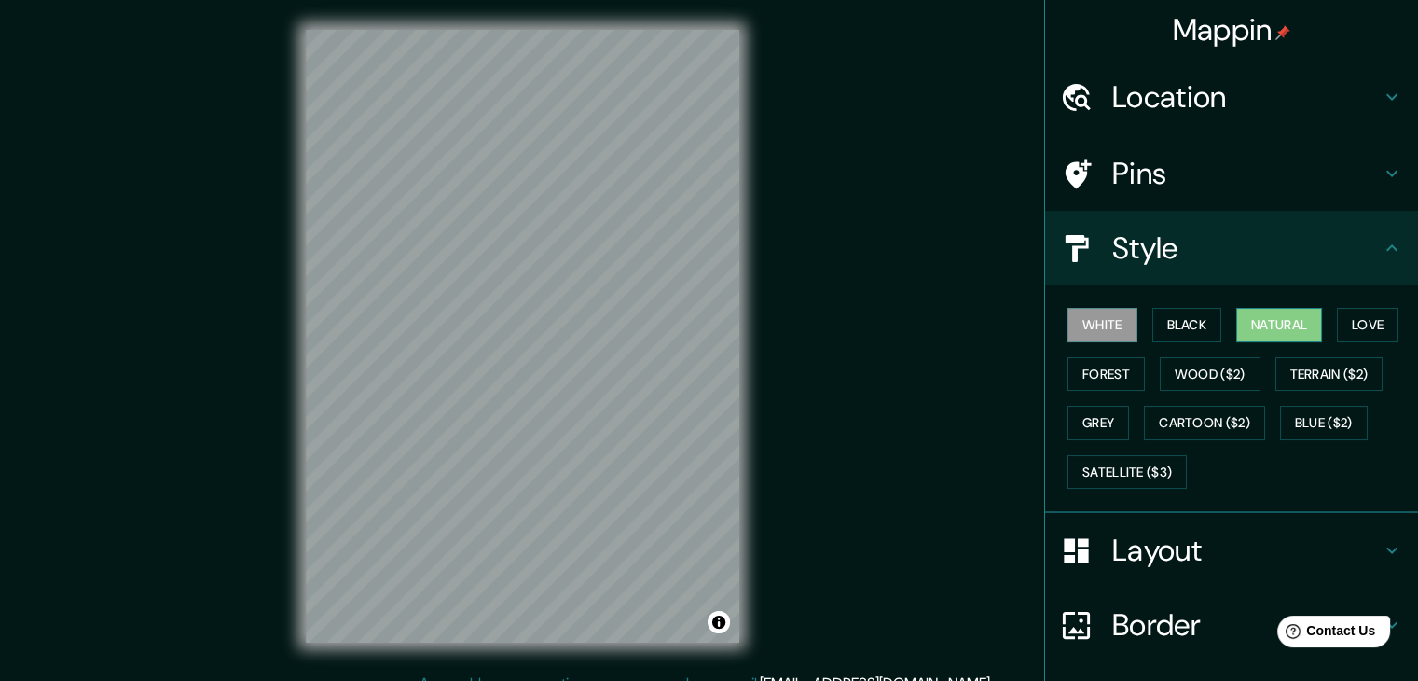
click at [1263, 322] on button "Natural" at bounding box center [1280, 325] width 86 height 35
click at [1192, 549] on h4 "Layout" at bounding box center [1247, 550] width 269 height 37
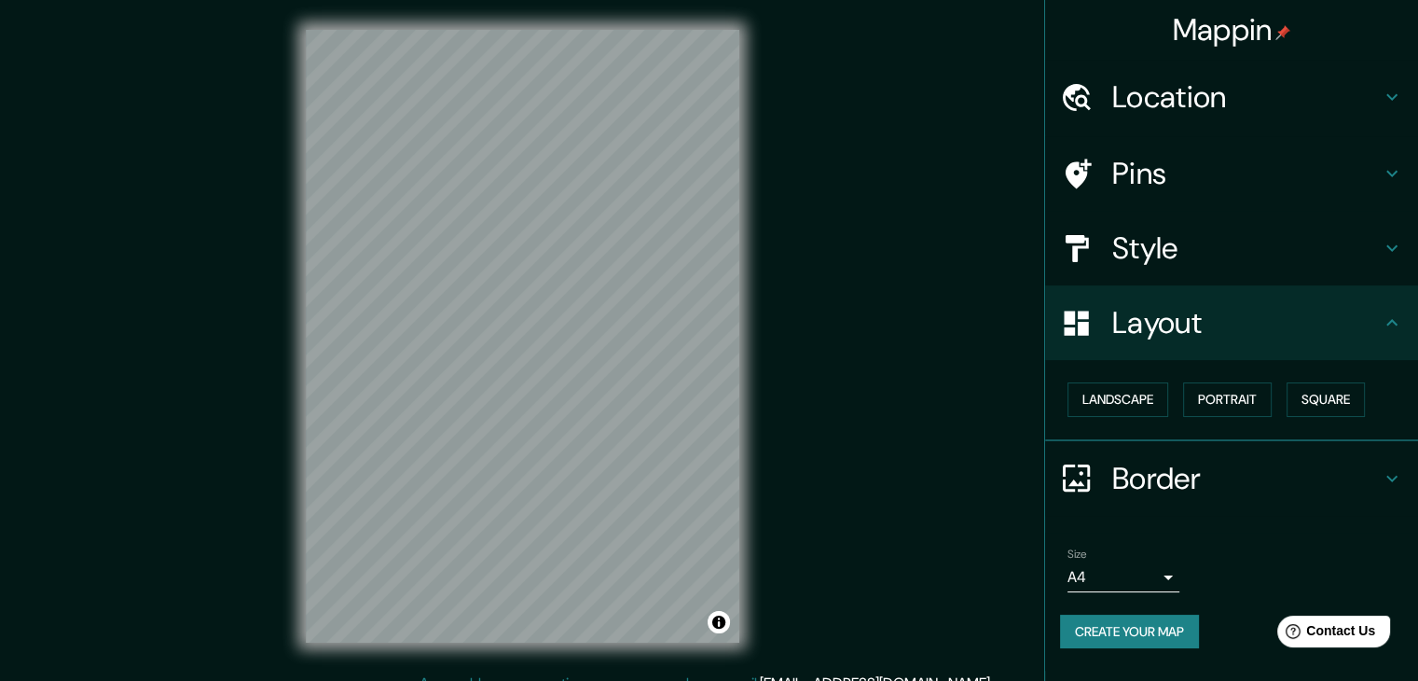
click at [1208, 514] on ul "Location [GEOGRAPHIC_DATA], [GEOGRAPHIC_DATA], [GEOGRAPHIC_DATA] Pins Style Lay…" at bounding box center [1231, 365] width 373 height 611
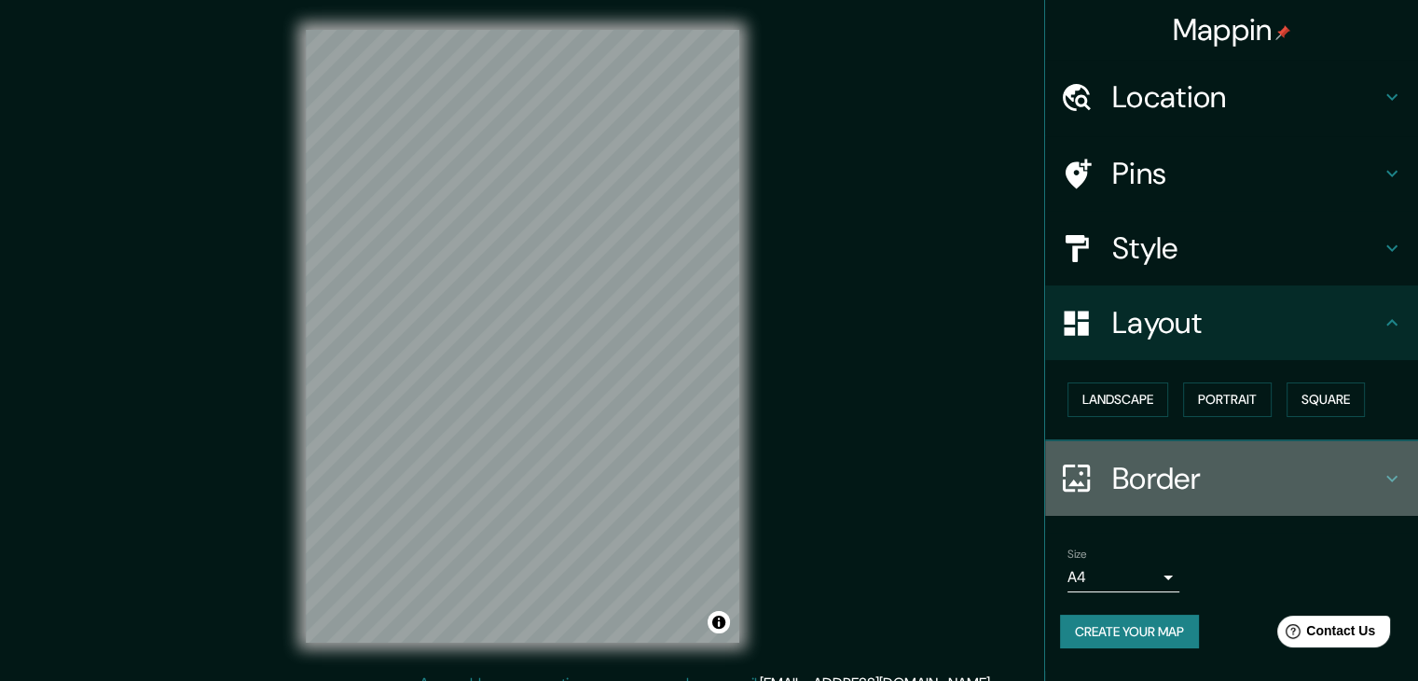
click at [1201, 482] on h4 "Border" at bounding box center [1247, 478] width 269 height 37
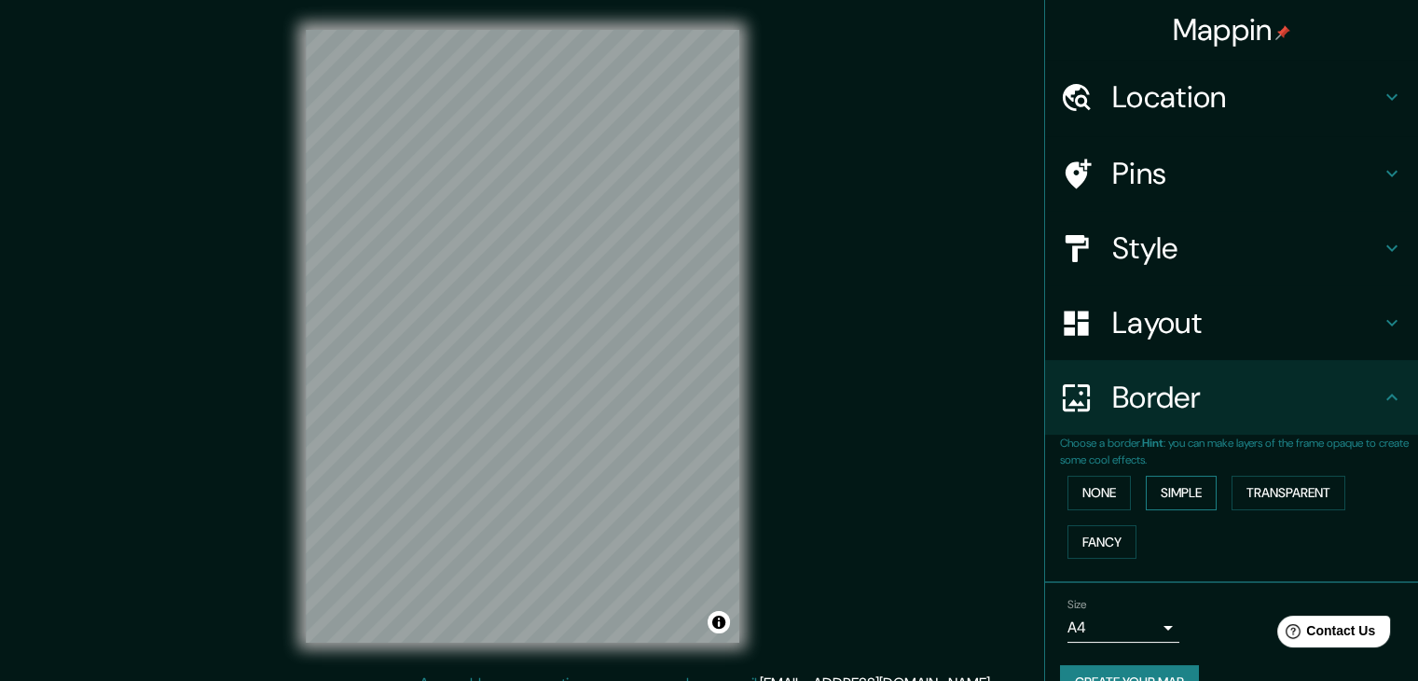
click at [1175, 487] on button "Simple" at bounding box center [1181, 493] width 71 height 35
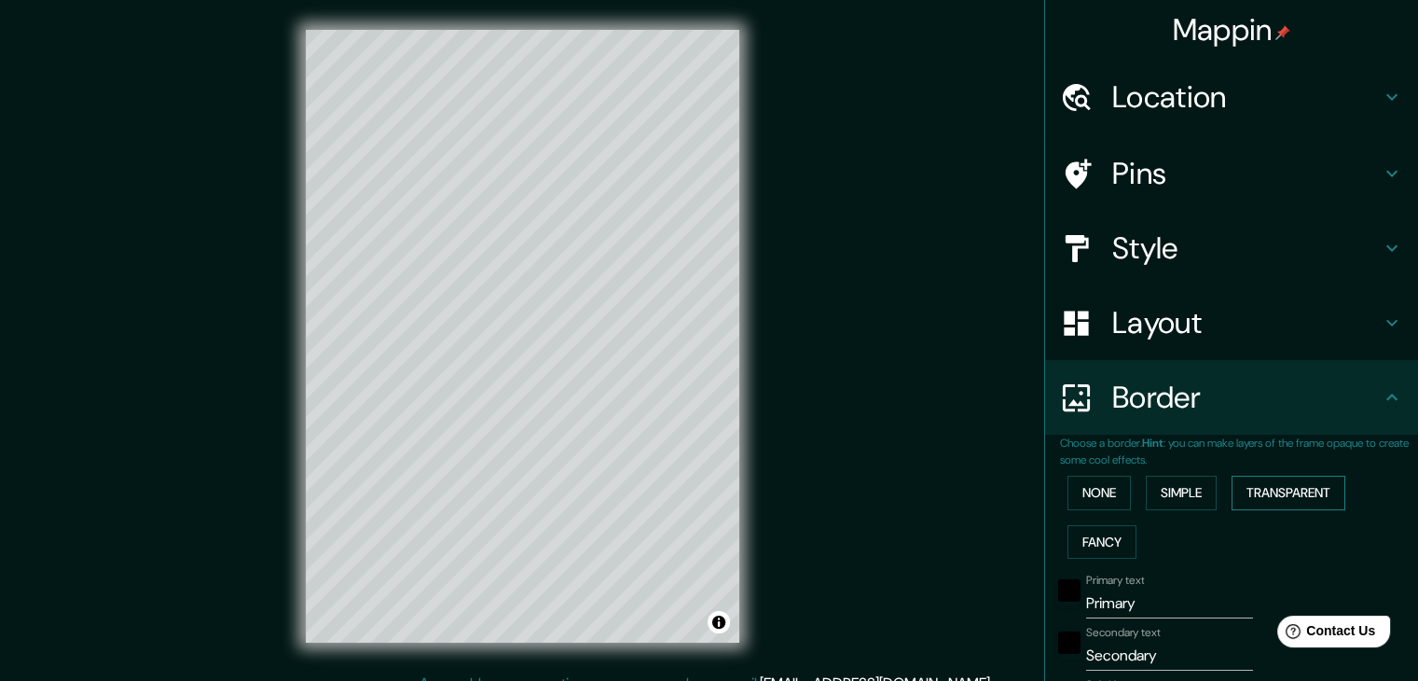
click at [1247, 491] on button "Transparent" at bounding box center [1289, 493] width 114 height 35
click at [1088, 485] on button "None" at bounding box center [1099, 493] width 63 height 35
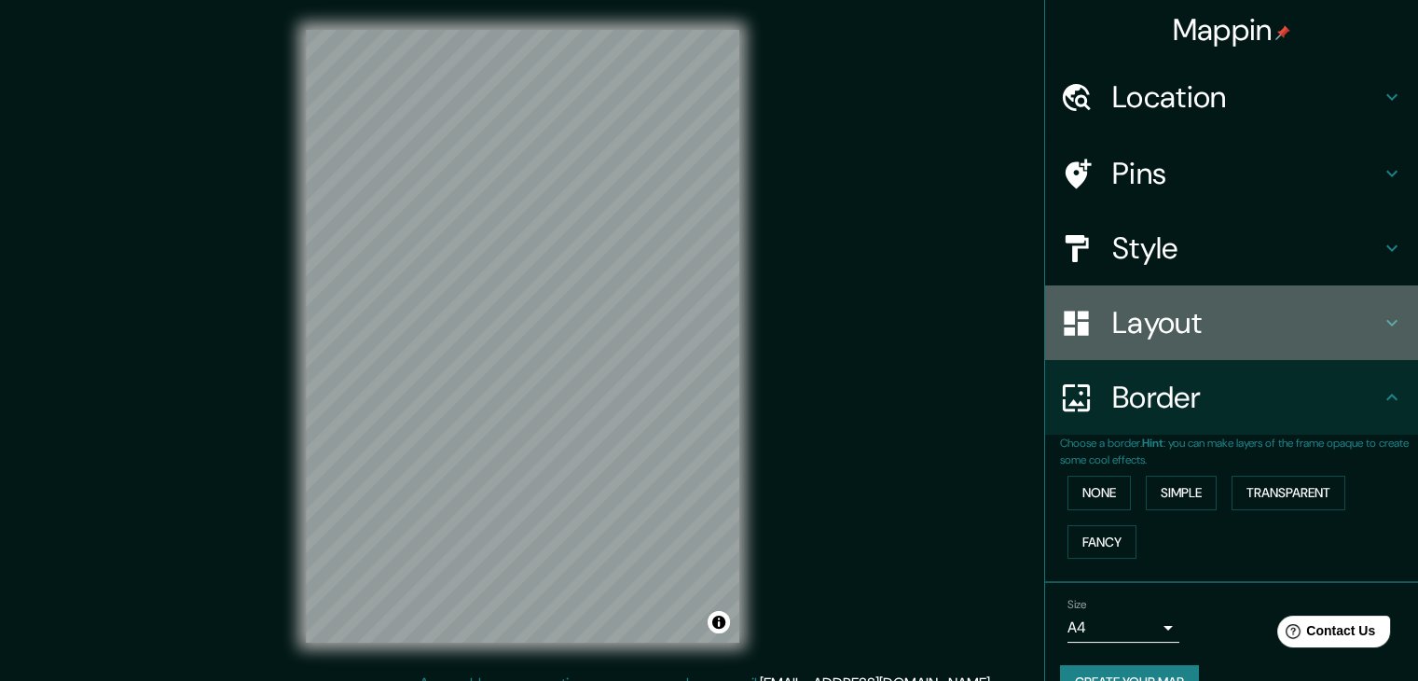
click at [1176, 304] on h4 "Layout" at bounding box center [1247, 322] width 269 height 37
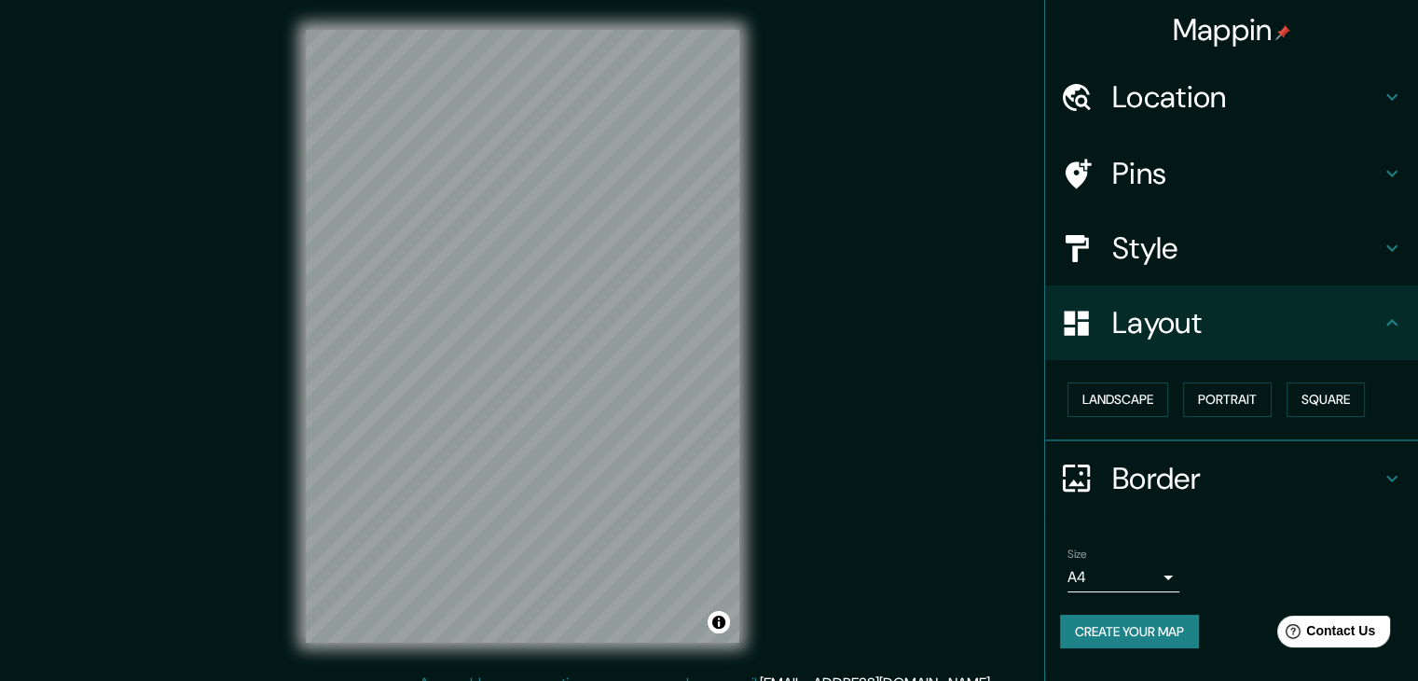
click at [1195, 249] on h4 "Style" at bounding box center [1247, 247] width 269 height 37
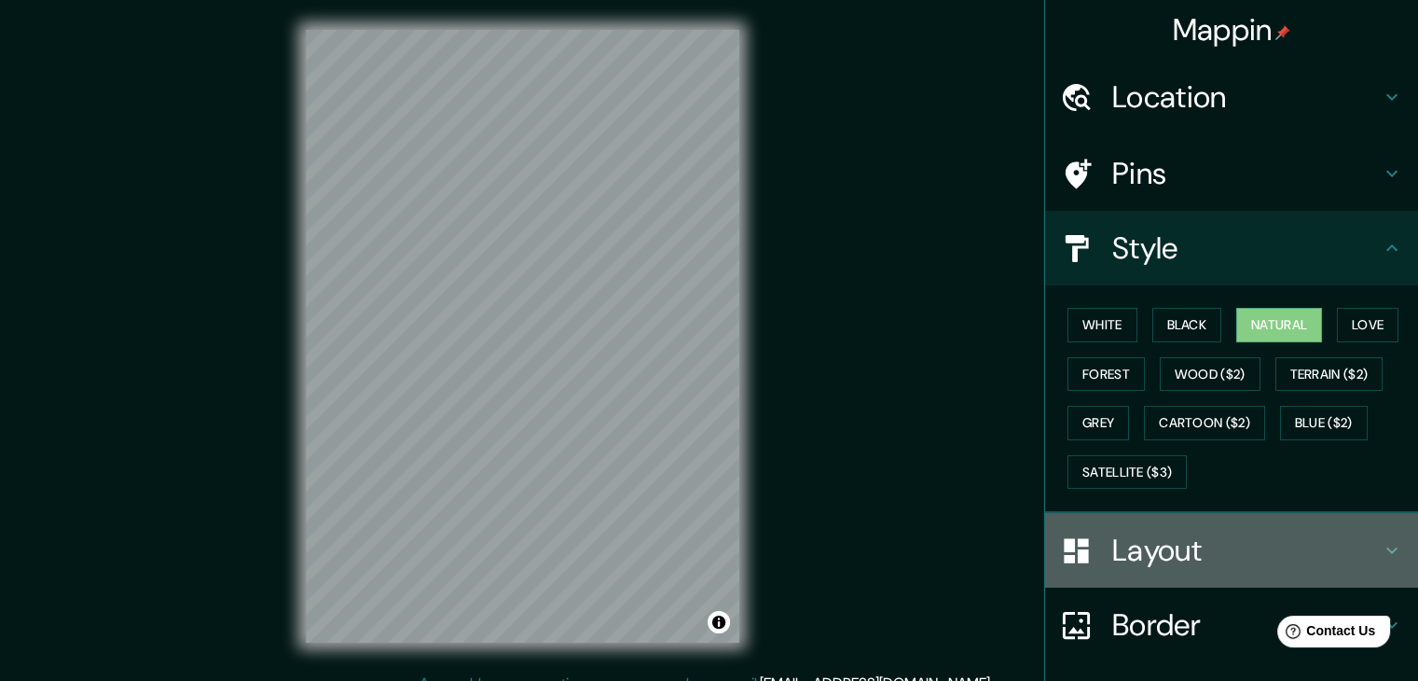
click at [1198, 540] on h4 "Layout" at bounding box center [1247, 550] width 269 height 37
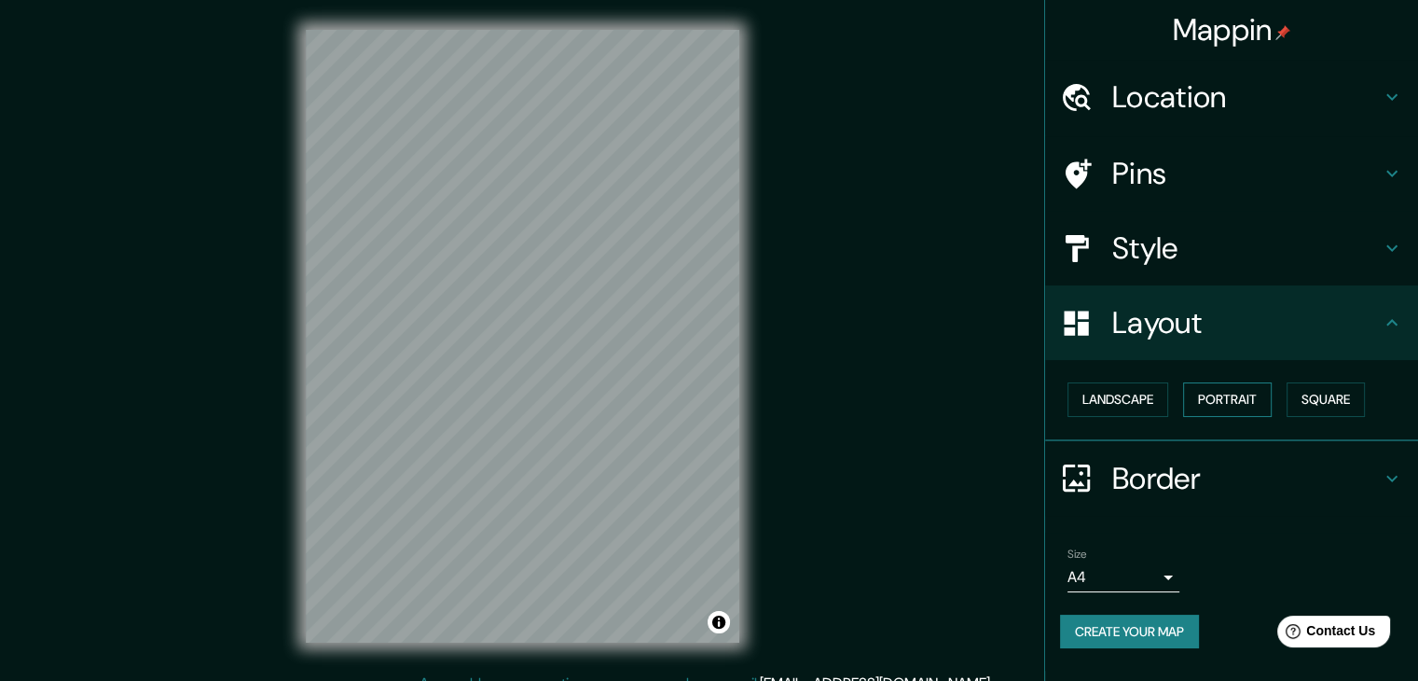
click at [1231, 394] on button "Portrait" at bounding box center [1227, 399] width 89 height 35
click at [1311, 398] on button "Square" at bounding box center [1326, 399] width 78 height 35
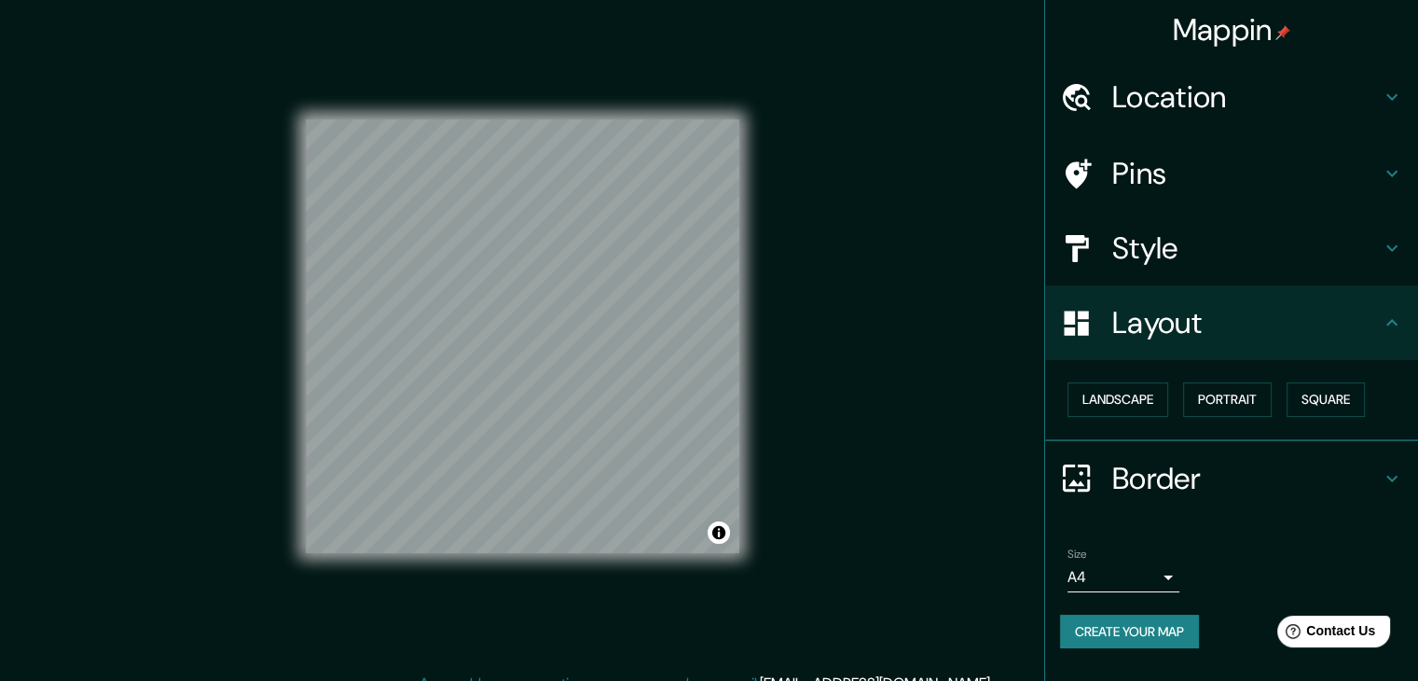
click at [1195, 635] on button "Create your map" at bounding box center [1129, 632] width 139 height 35
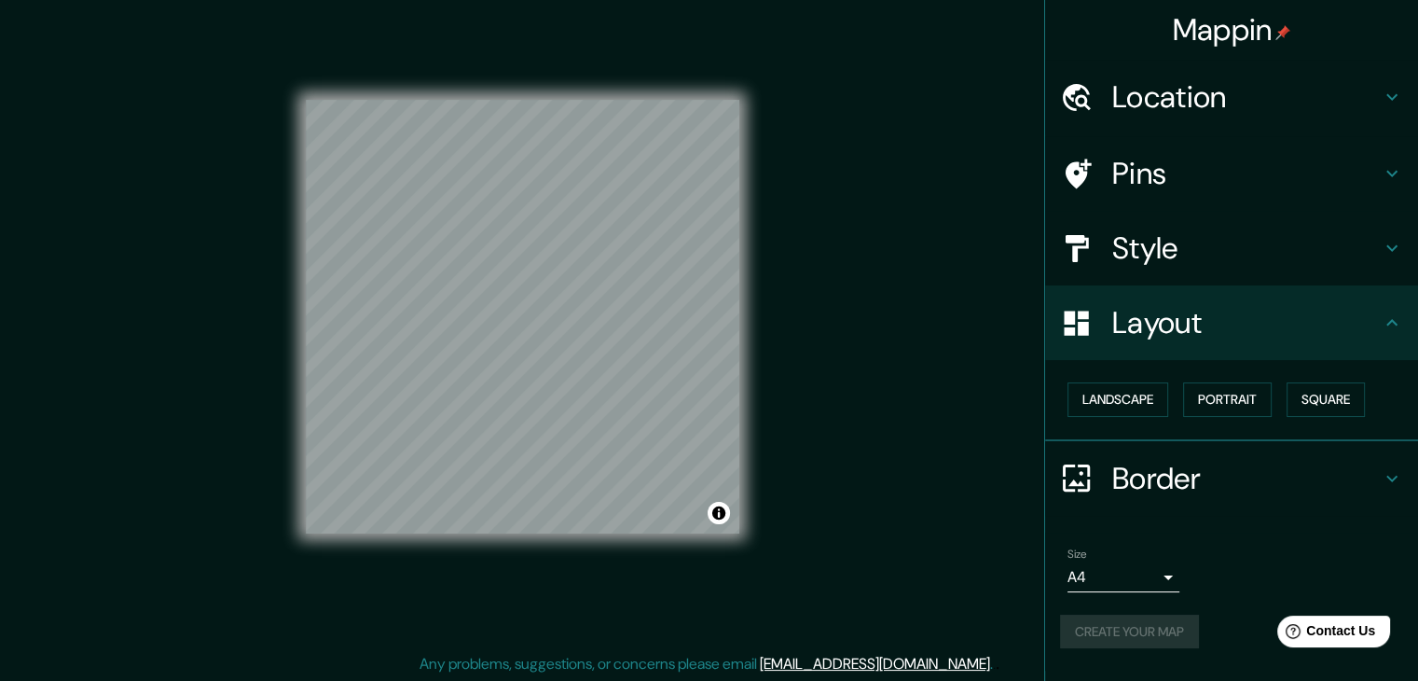
scroll to position [21, 0]
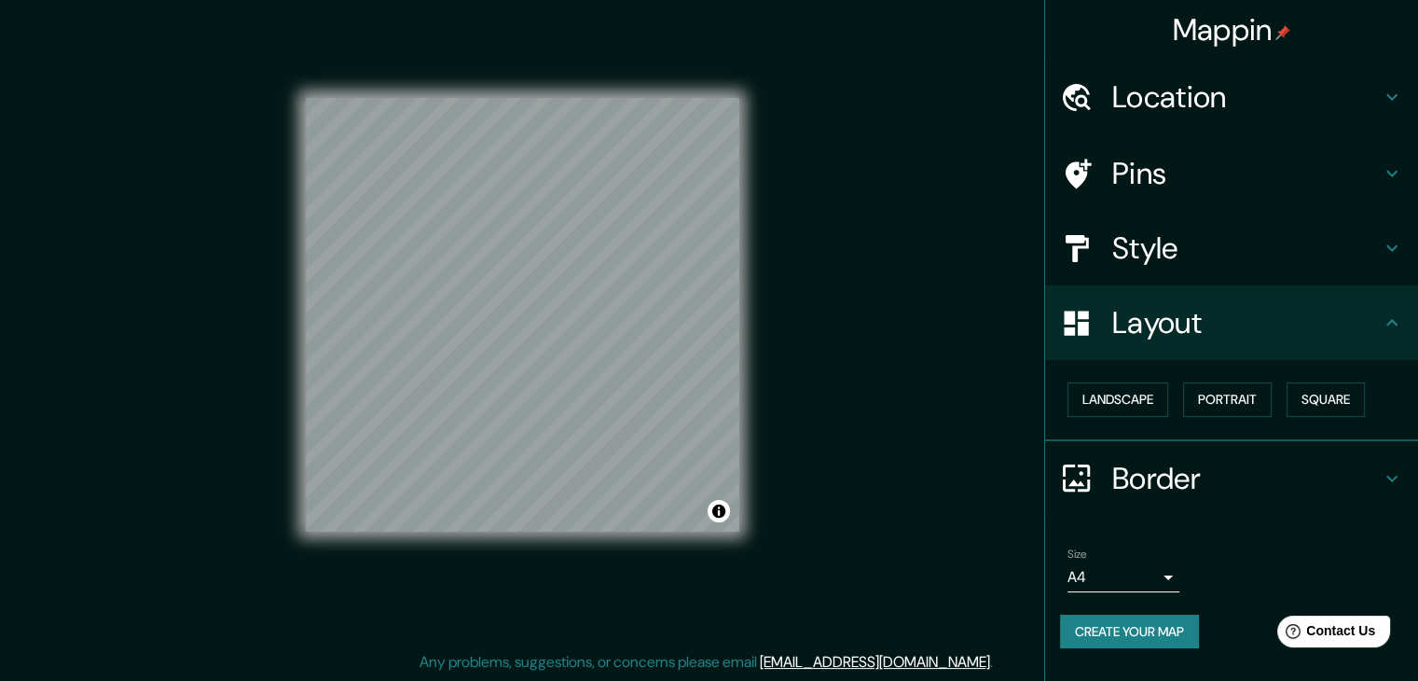
click at [1130, 635] on button "Create your map" at bounding box center [1129, 632] width 139 height 35
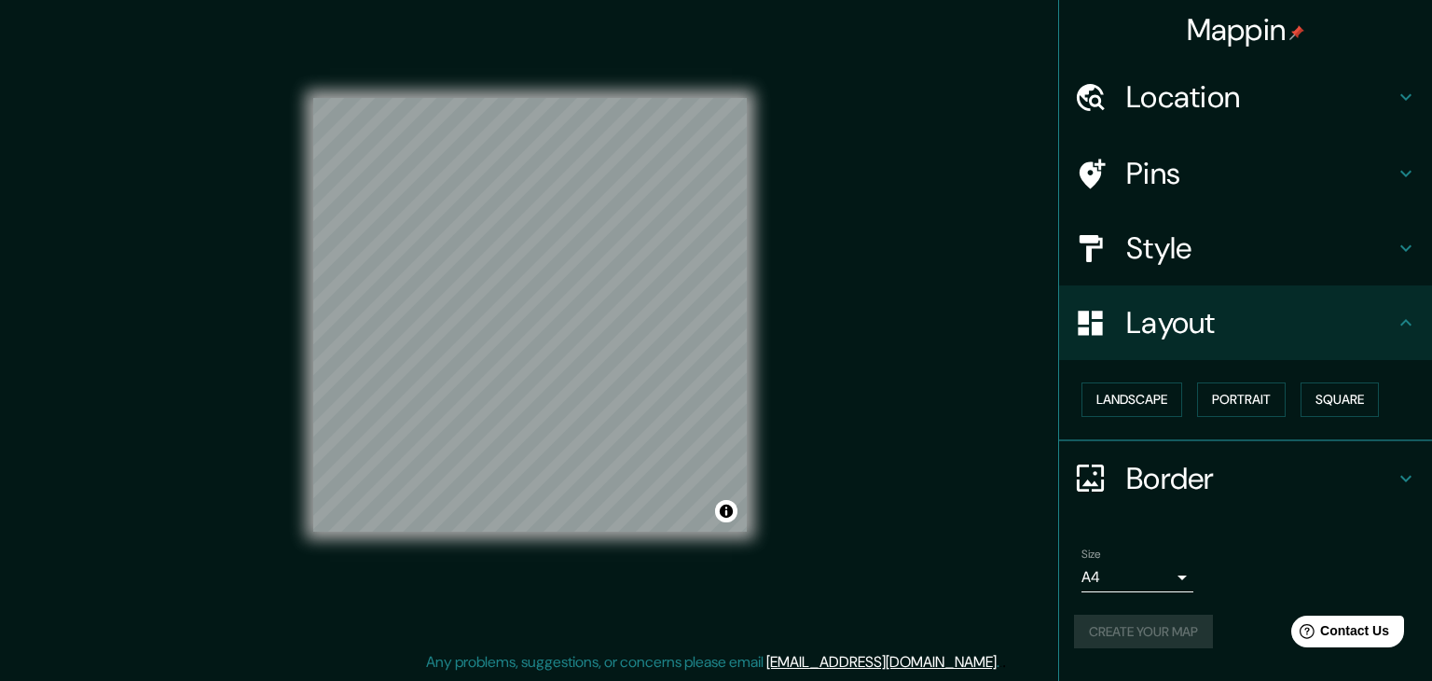
click at [1138, 577] on body "Mappin Location [GEOGRAPHIC_DATA], [GEOGRAPHIC_DATA], [GEOGRAPHIC_DATA] Pins St…" at bounding box center [716, 319] width 1432 height 681
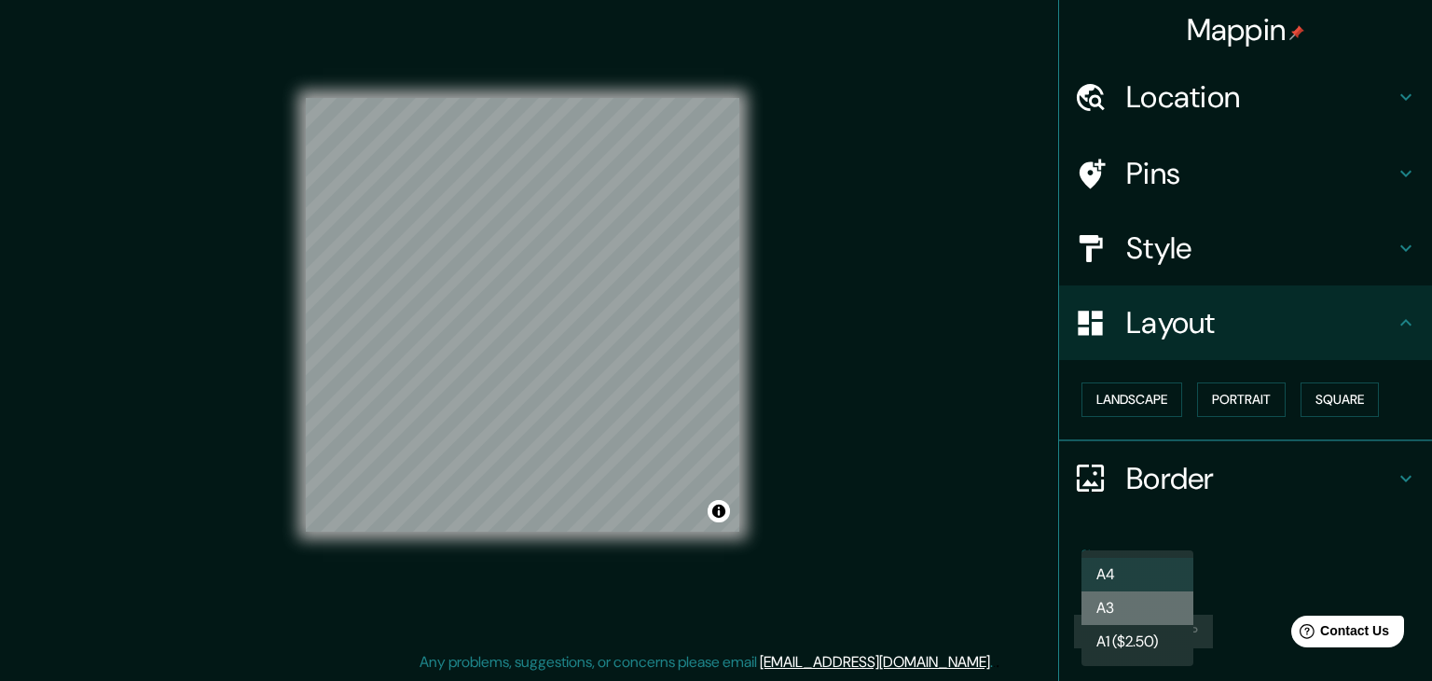
click at [1136, 613] on li "A3" at bounding box center [1138, 608] width 112 height 34
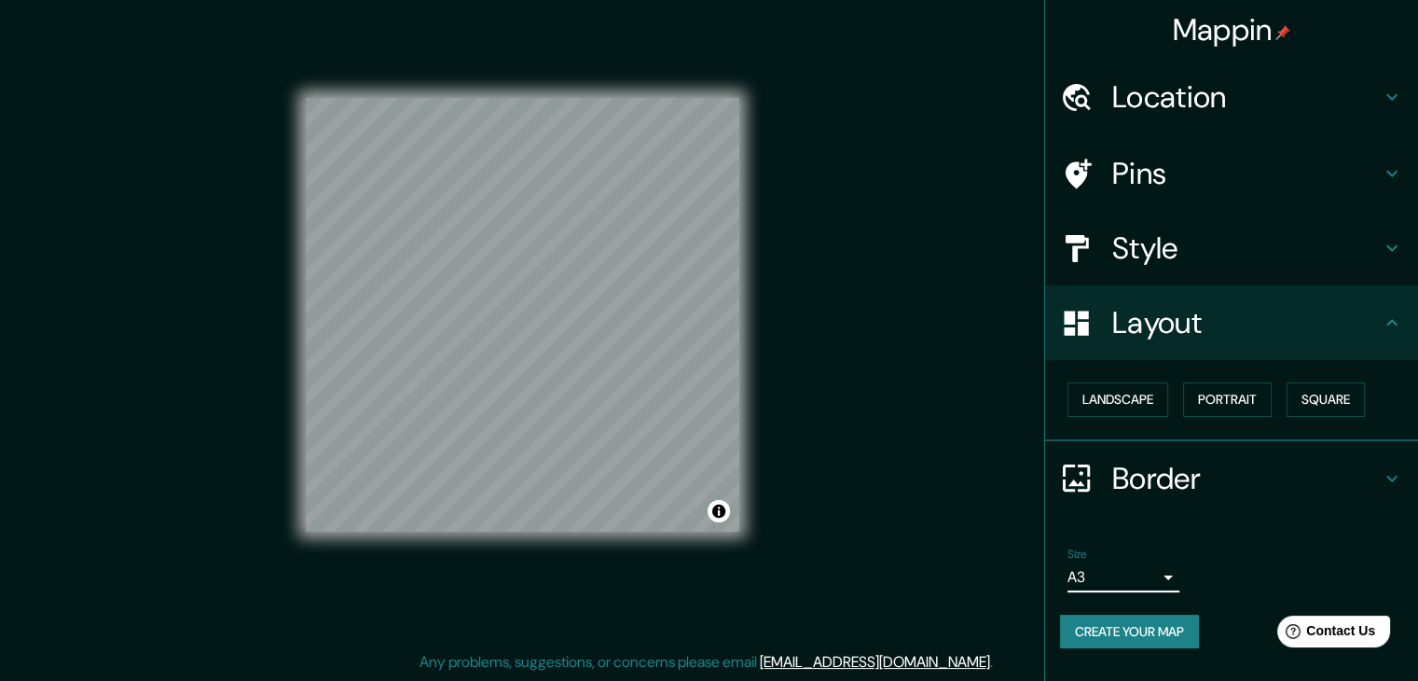
click at [1116, 611] on div "Size A3 single Create your map" at bounding box center [1231, 602] width 343 height 124
click at [1141, 634] on button "Create your map" at bounding box center [1129, 632] width 139 height 35
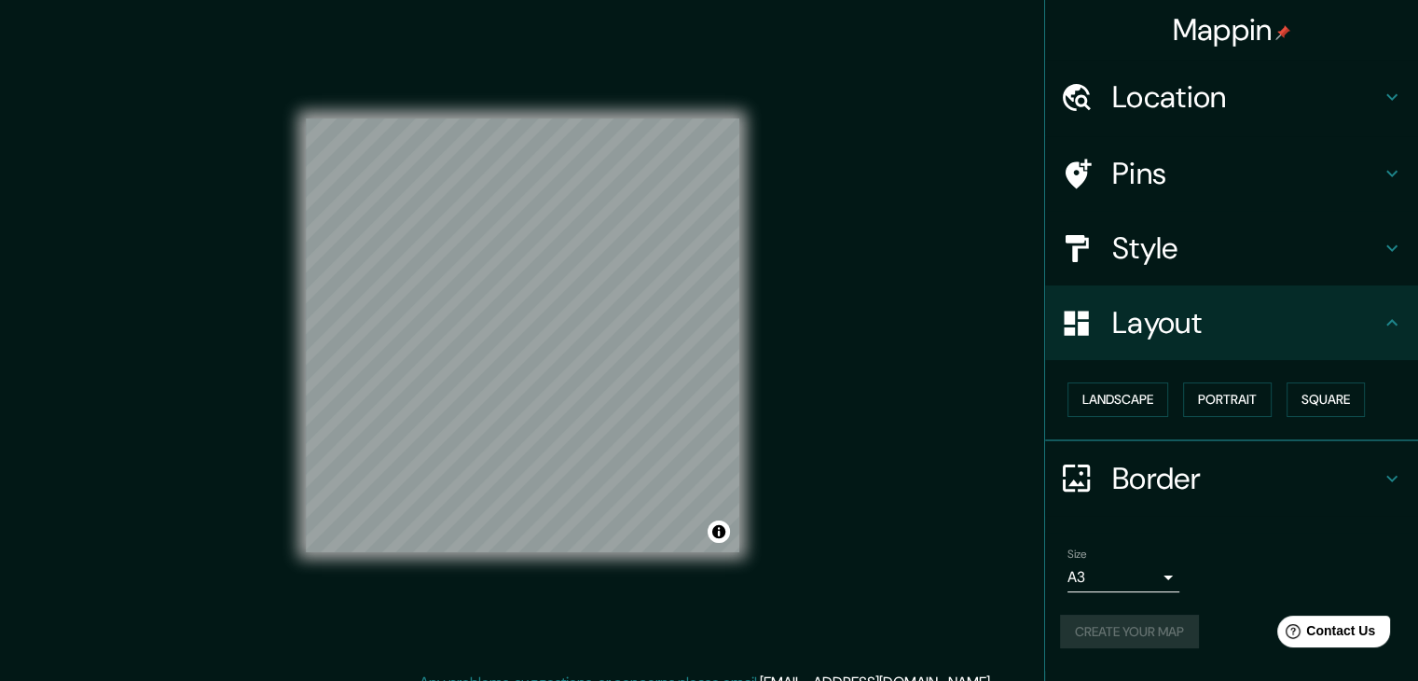
scroll to position [0, 0]
